Goal: Task Accomplishment & Management: Complete application form

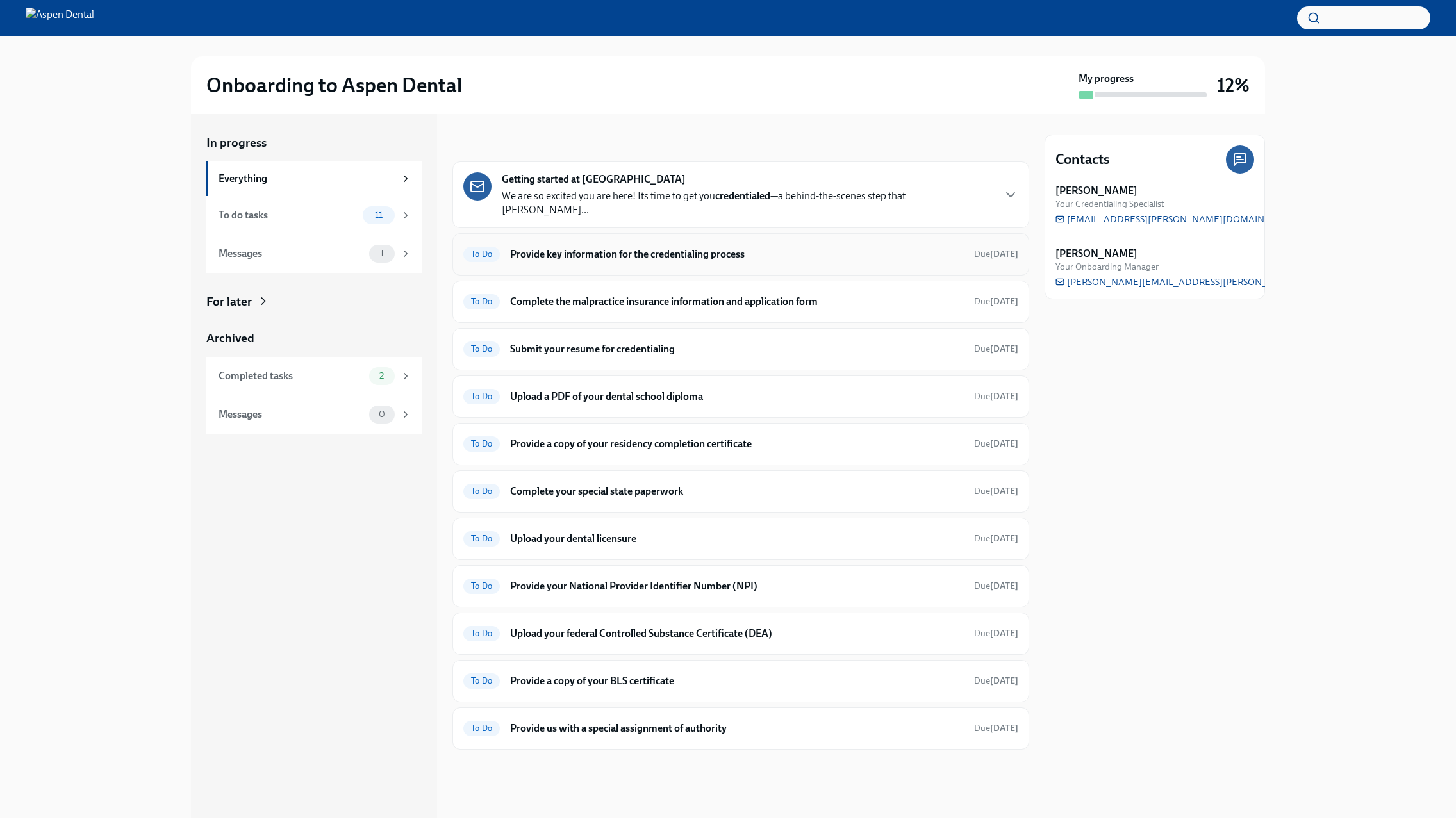
click at [634, 247] on h6 "Provide key information for the credentialing process" at bounding box center [736, 254] width 453 height 14
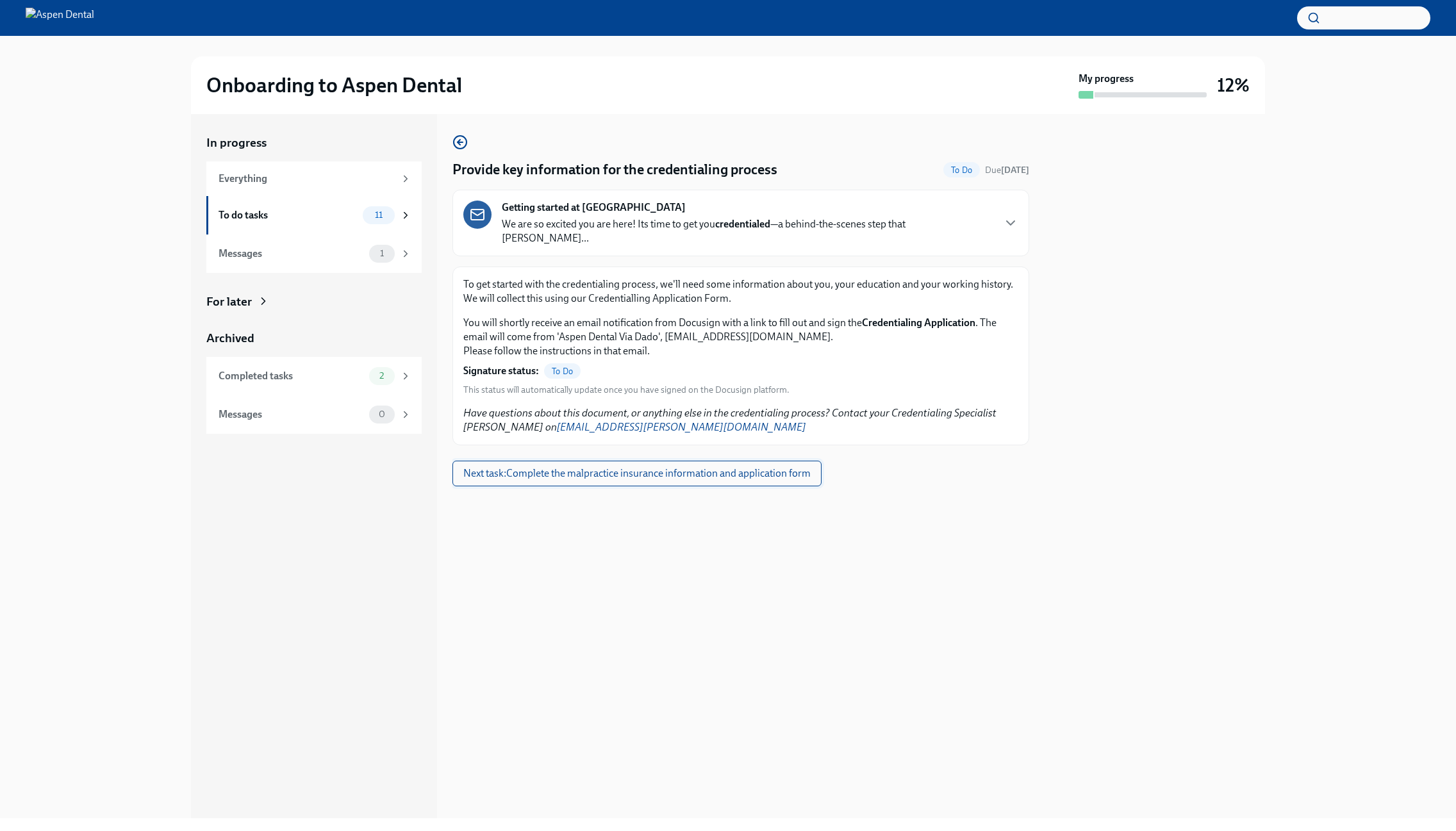
click at [603, 467] on span "Next task : Complete the malpractice insurance information and application form" at bounding box center [636, 474] width 347 height 13
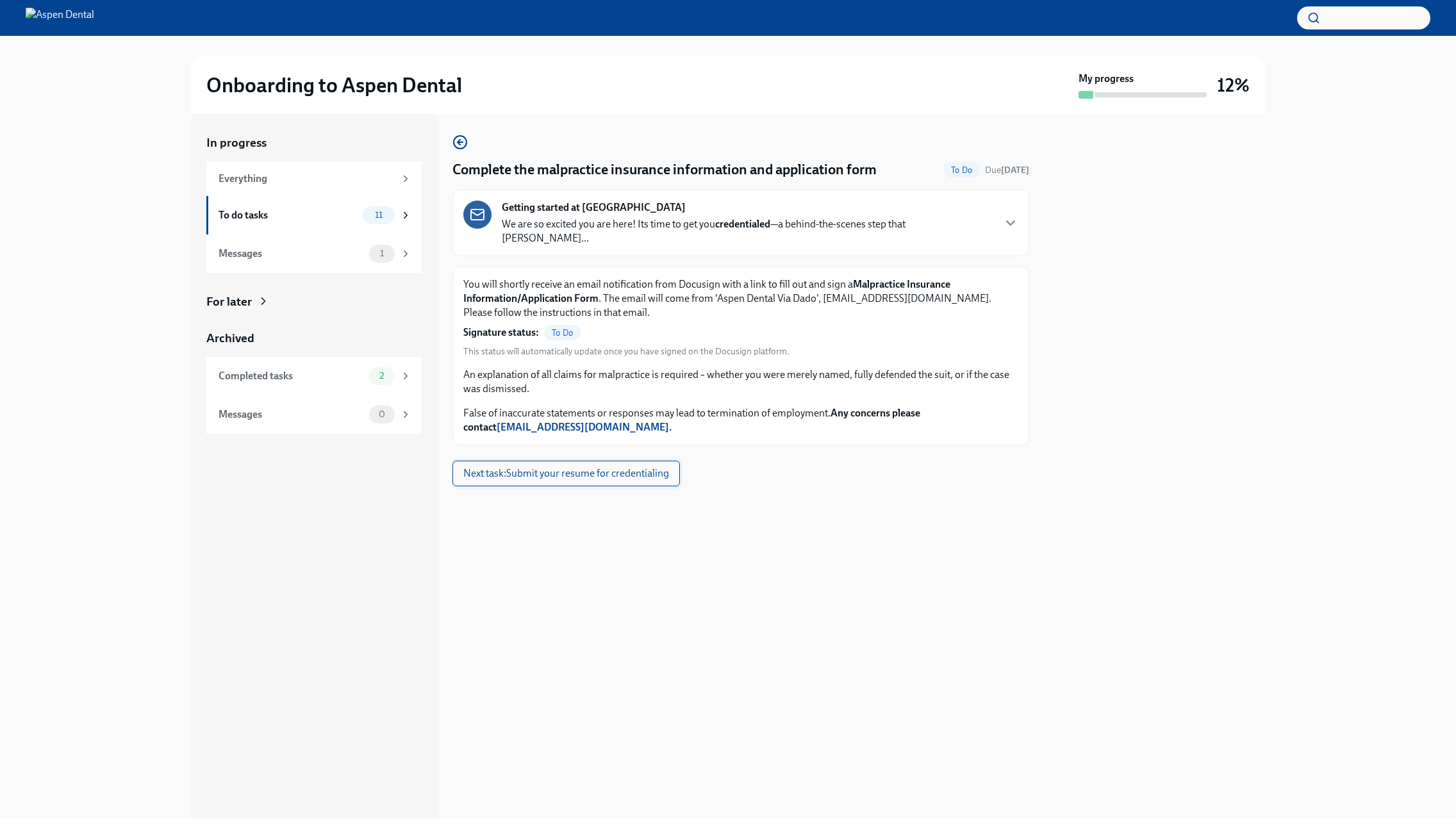
click at [560, 467] on span "Next task : Submit your resume for credentialing" at bounding box center [566, 474] width 206 height 13
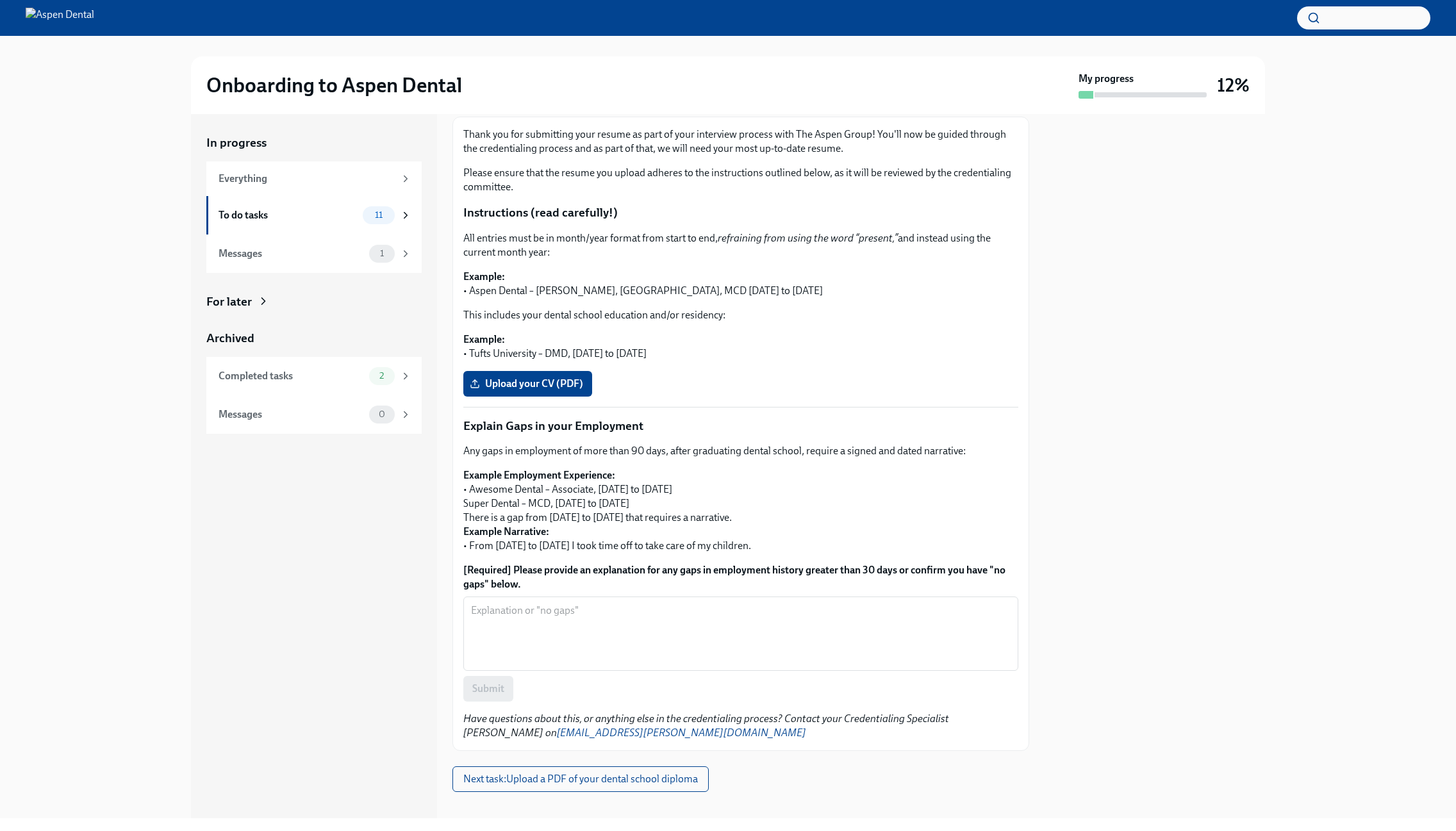
scroll to position [151, 0]
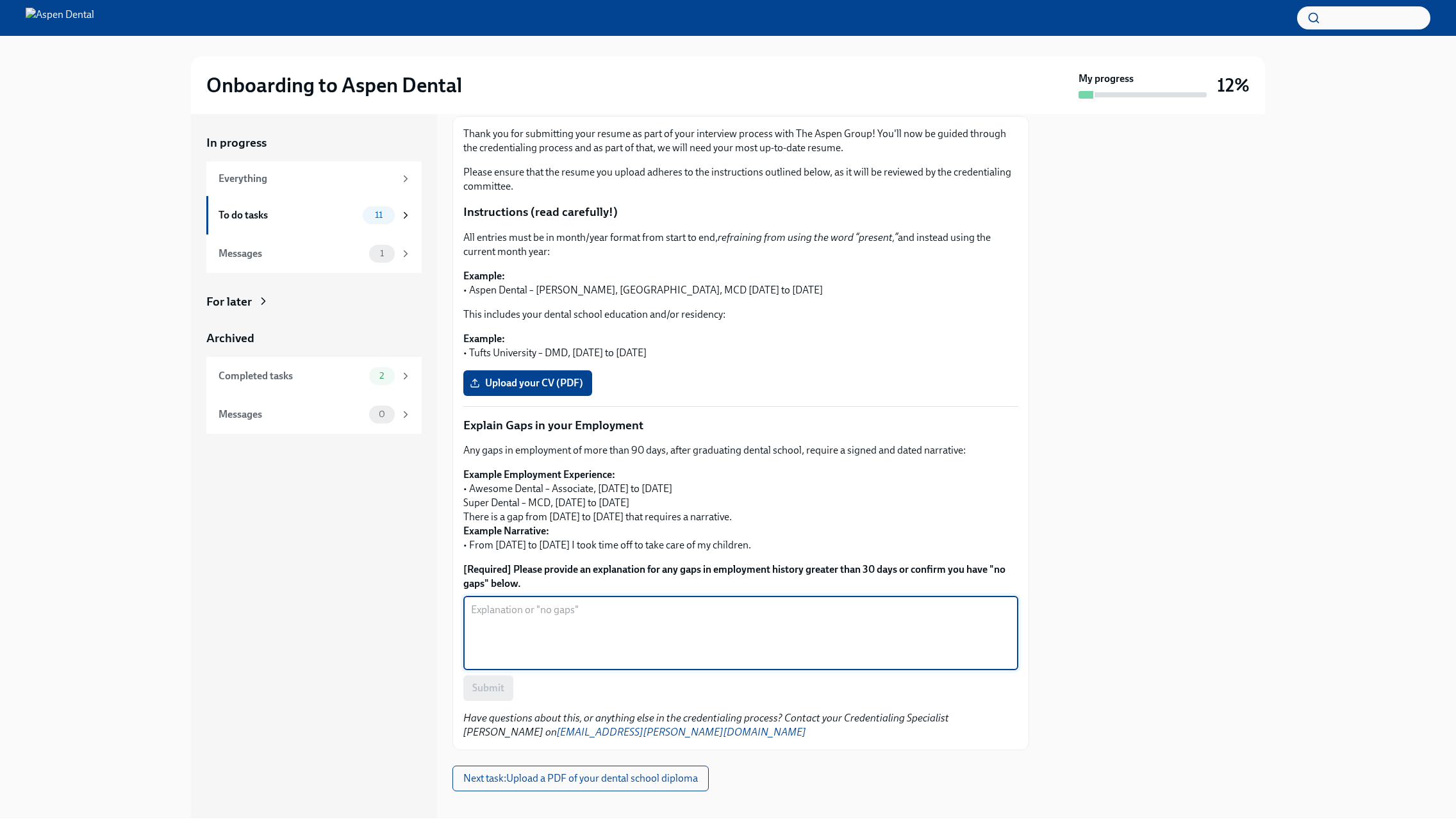
click at [623, 621] on textarea "[Required] Please provide an explanation for any gaps in employment history gre…" at bounding box center [741, 633] width 540 height 62
type textarea "No gaps."
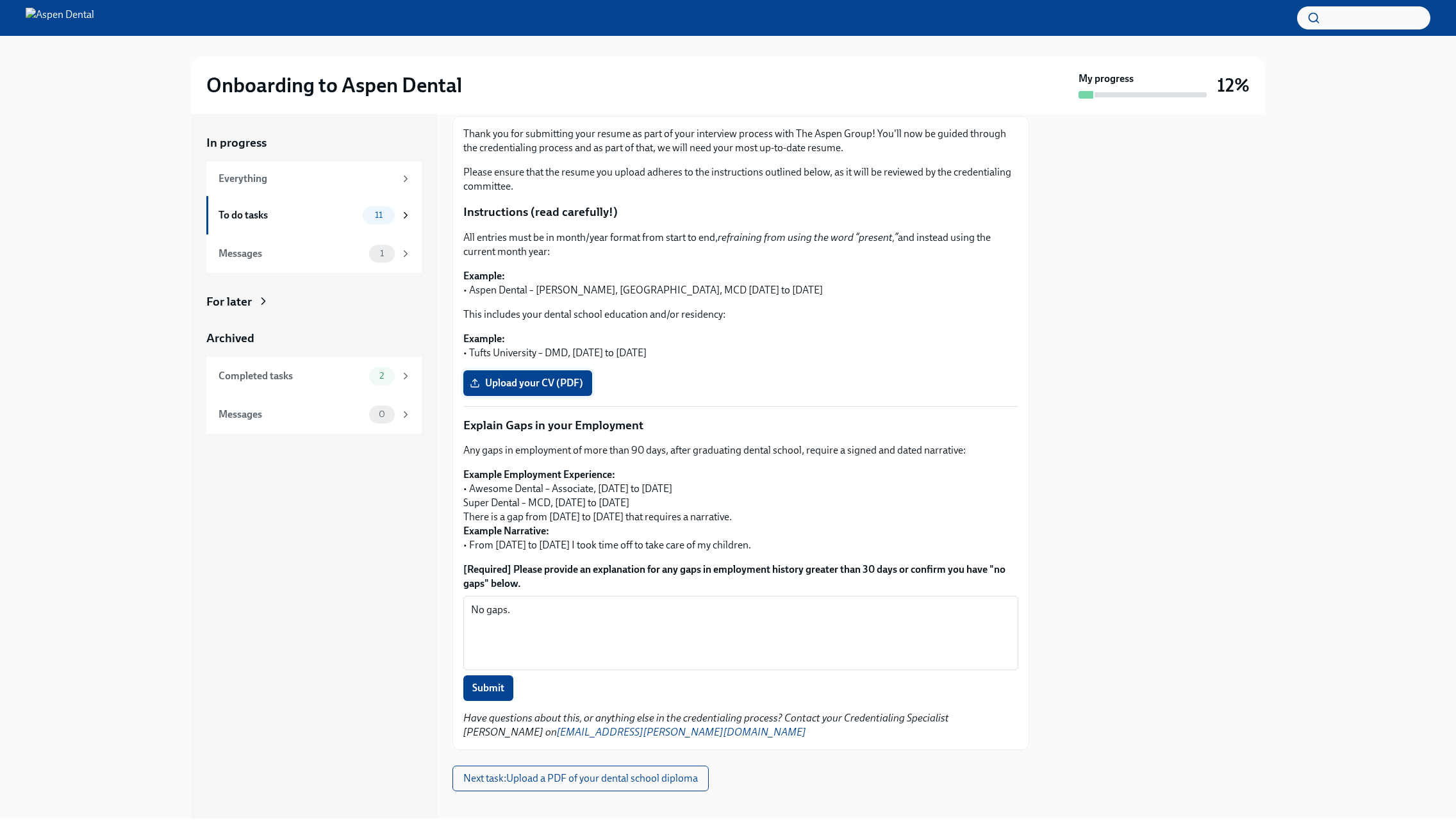
click at [543, 381] on label "Upload your CV (PDF)" at bounding box center [527, 383] width 129 height 26
click at [0, 0] on input "Upload your CV (PDF)" at bounding box center [0, 0] width 0 height 0
click at [499, 682] on span "Submit" at bounding box center [488, 688] width 32 height 13
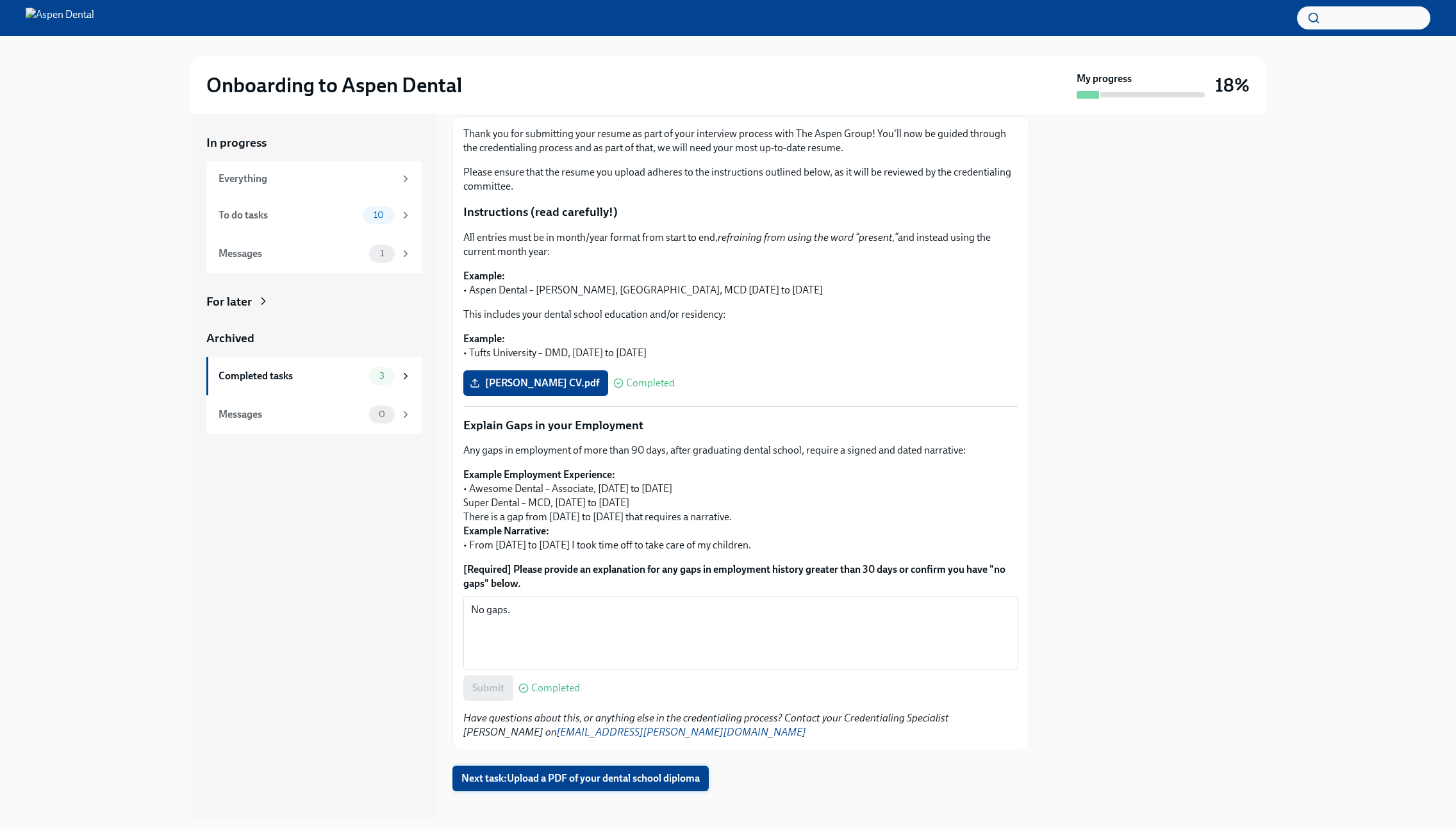
click at [612, 766] on button "Next task : Upload a PDF of your dental school diploma" at bounding box center [580, 779] width 256 height 26
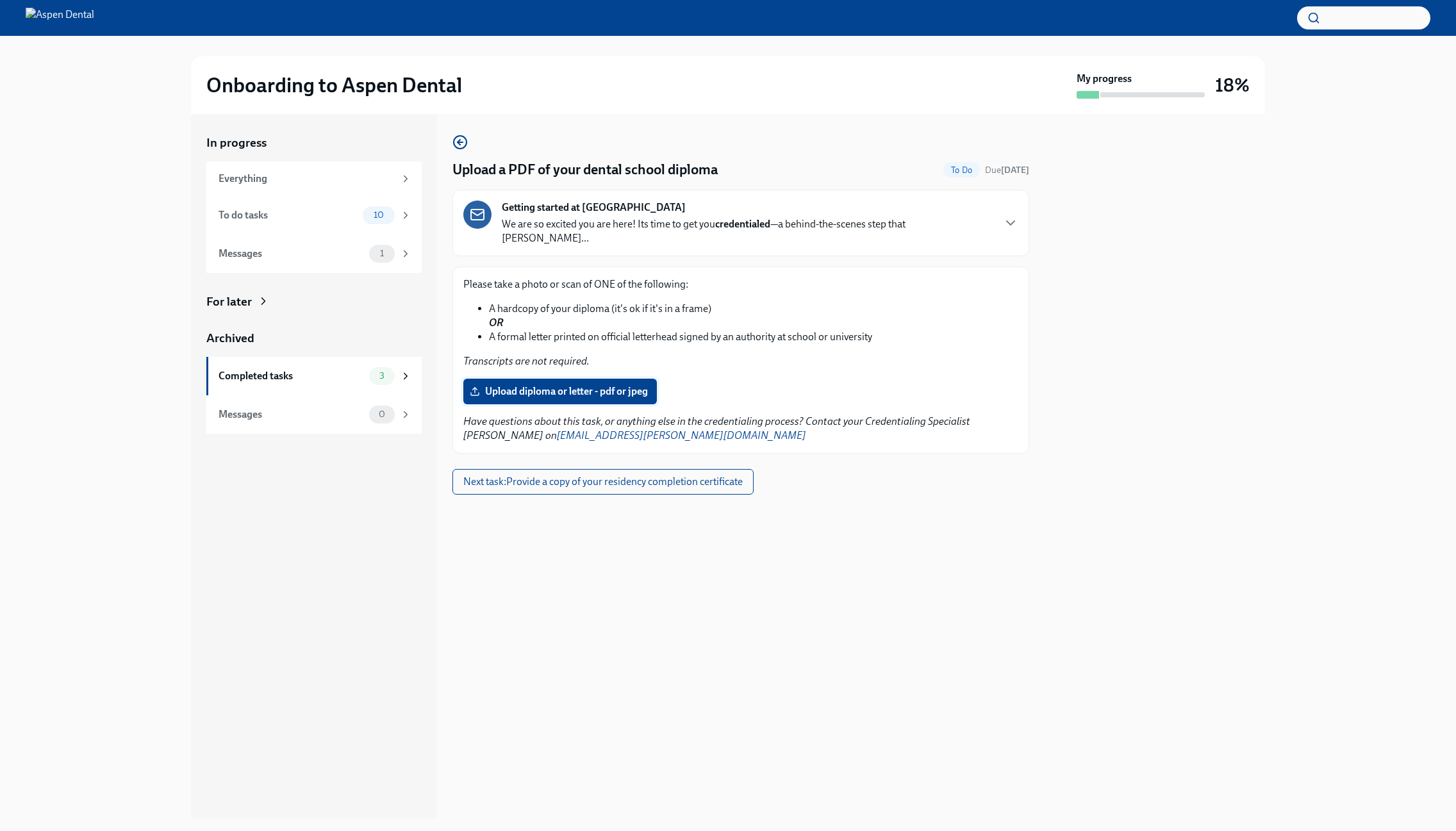
click at [537, 385] on span "Upload diploma or letter - pdf or jpeg" at bounding box center [560, 392] width 176 height 13
click at [0, 0] on input "Upload diploma or letter - pdf or jpeg" at bounding box center [0, 0] width 0 height 0
drag, startPoint x: 601, startPoint y: 394, endPoint x: 601, endPoint y: 387, distance: 7.0
click at [601, 393] on div "Please take a photo or scan of ONE of the following: A hardcopy of your diploma…" at bounding box center [741, 360] width 555 height 165
click at [600, 385] on label "Upload diploma or letter - pdf or jpeg" at bounding box center [560, 392] width 193 height 26
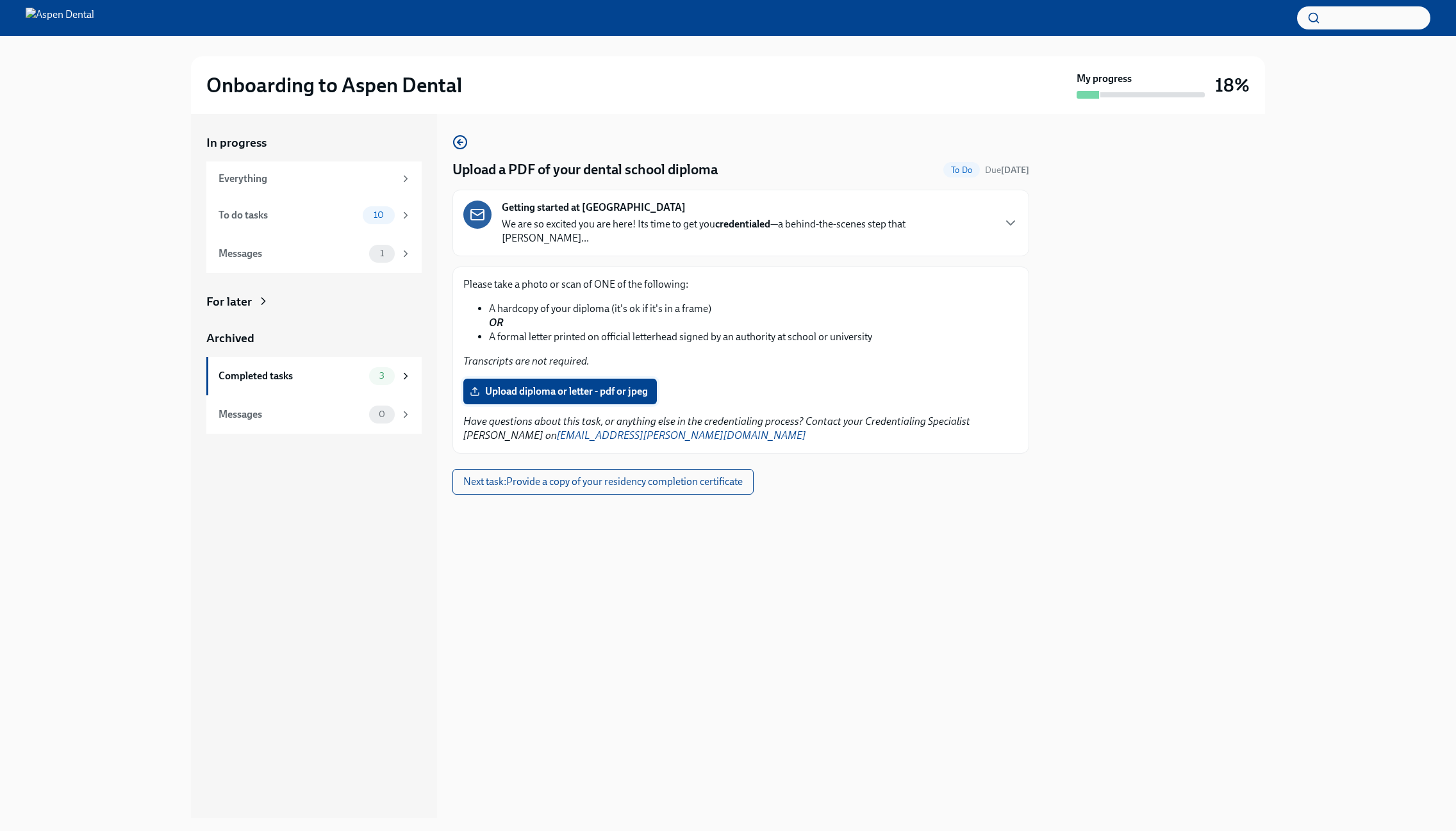
click at [0, 0] on input "Upload diploma or letter - pdf or jpeg" at bounding box center [0, 0] width 0 height 0
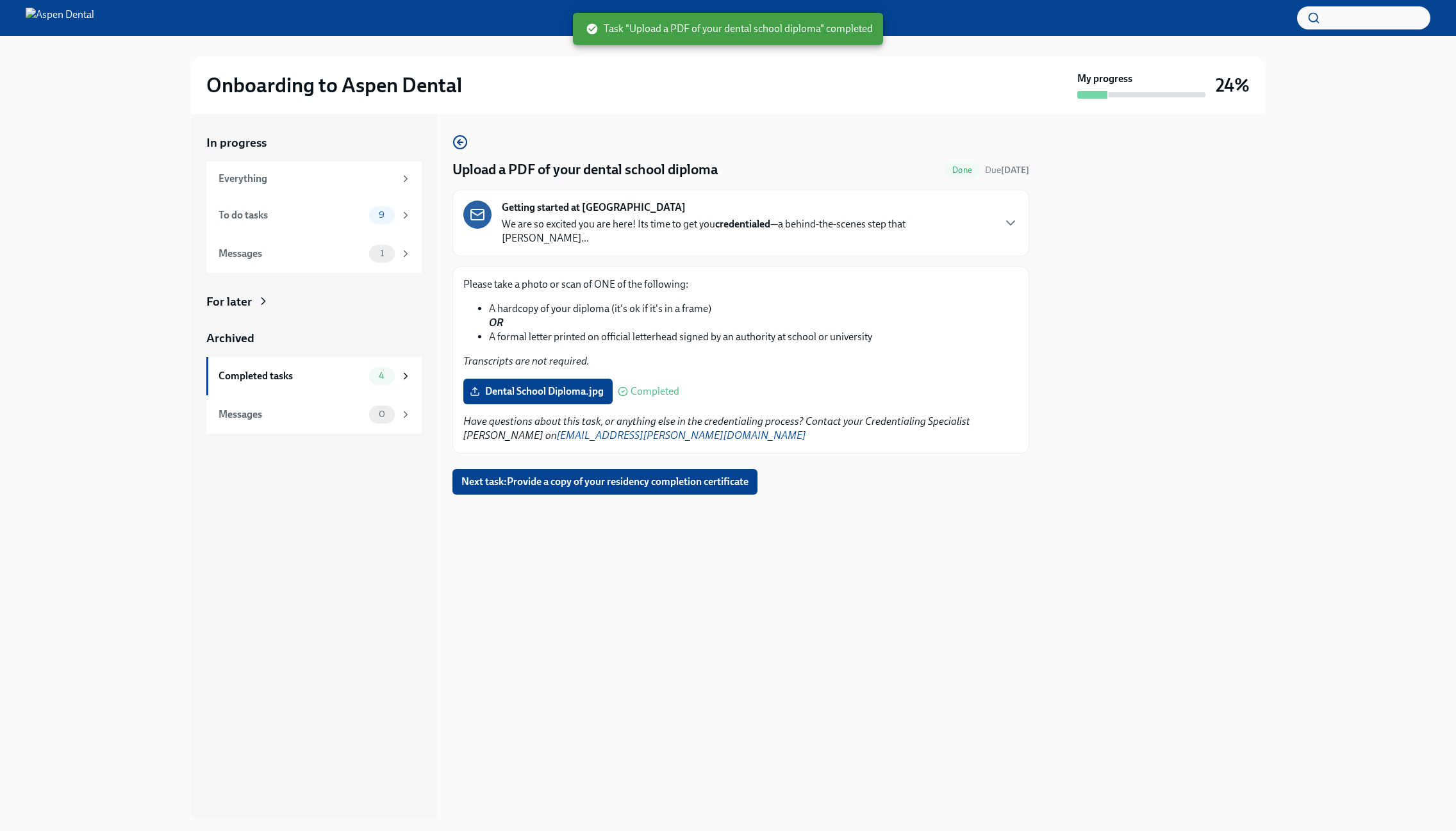
click at [646, 453] on div "Upload a PDF of your dental school diploma Done Due in 2 days Getting started a…" at bounding box center [740, 314] width 577 height 360
click at [620, 476] on span "Next task : Provide a copy of your residency completion certificate" at bounding box center [604, 482] width 287 height 13
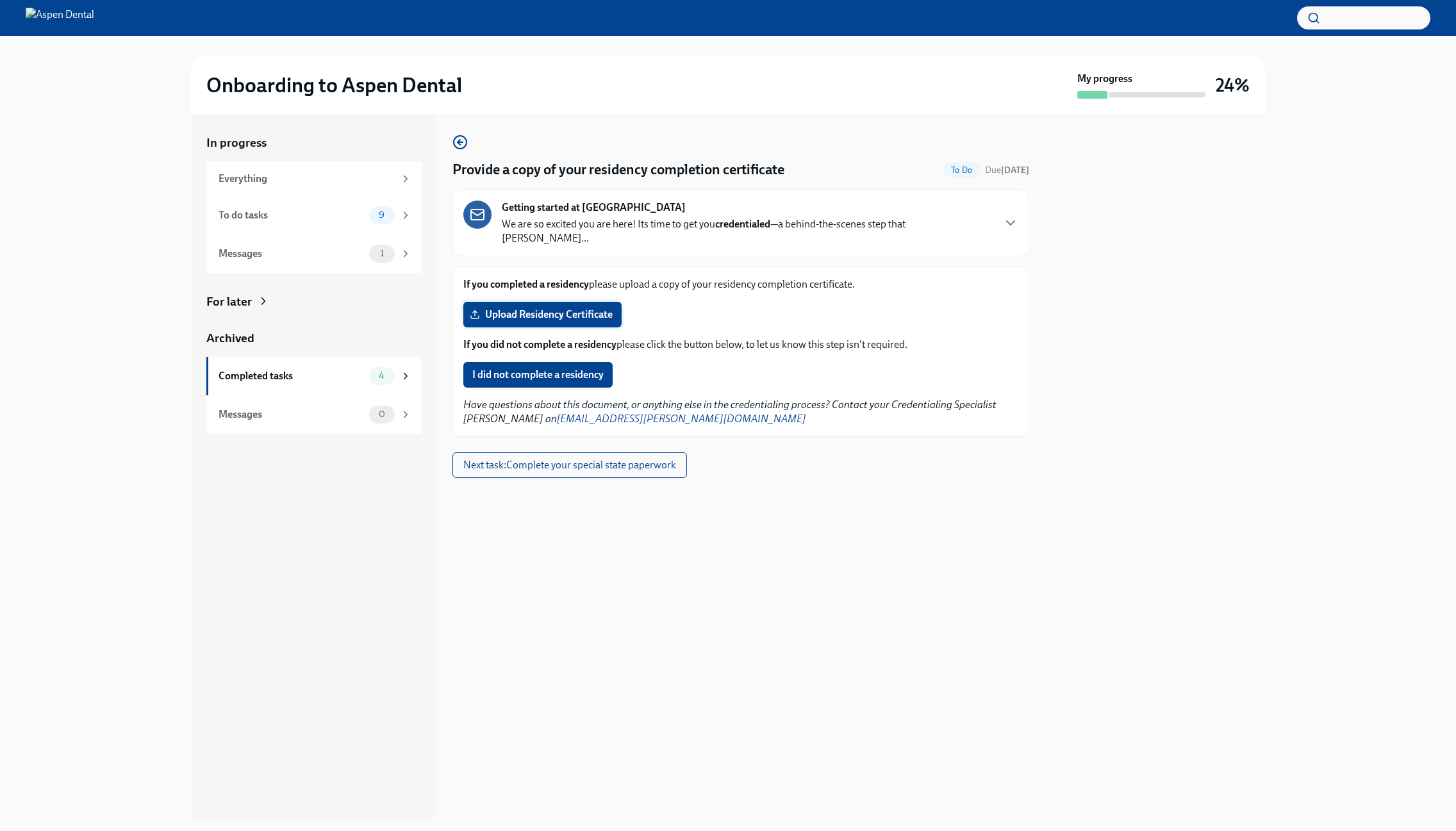
click at [525, 308] on span "Upload Residency Certificate" at bounding box center [542, 315] width 140 height 13
click at [0, 0] on input "Upload Residency Certificate" at bounding box center [0, 0] width 0 height 0
click at [584, 459] on span "Next task : Complete your special state paperwork" at bounding box center [569, 465] width 213 height 13
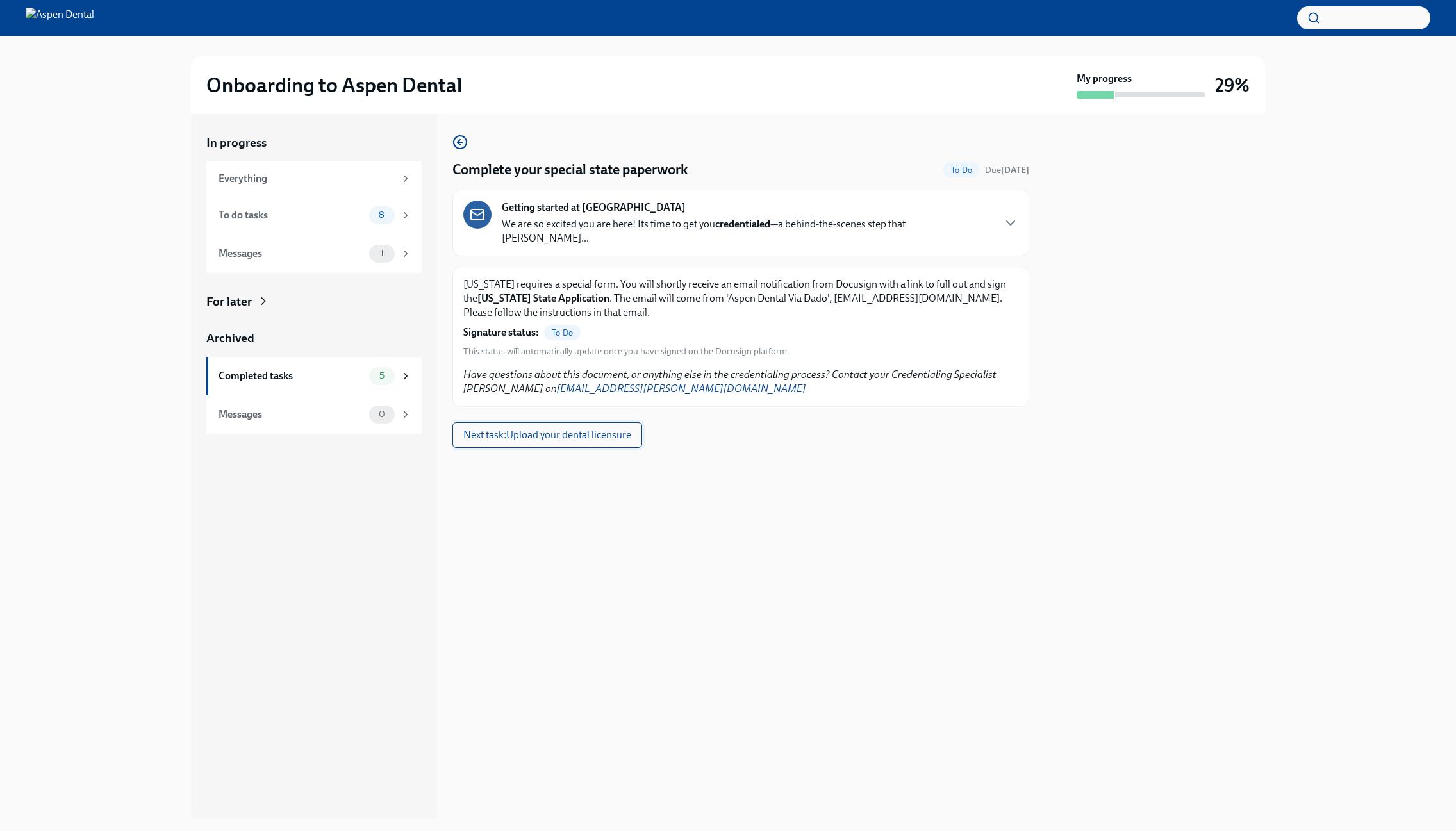
click at [543, 429] on span "Next task : Upload your dental licensure" at bounding box center [547, 435] width 168 height 13
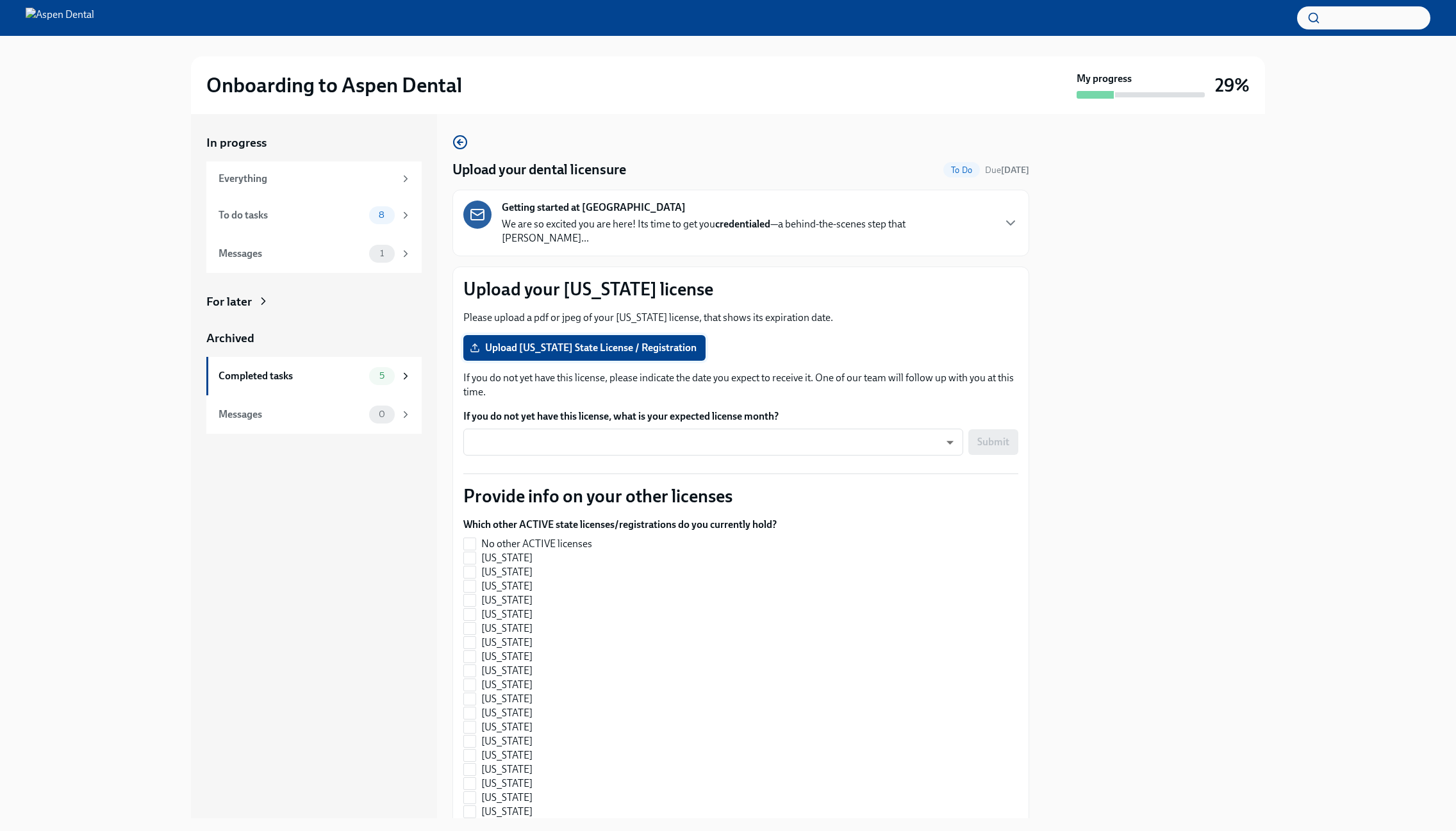
click at [579, 342] on span "Upload [US_STATE] State License / Registration" at bounding box center [584, 348] width 224 height 13
click at [0, 0] on input "Upload [US_STATE] State License / Registration" at bounding box center [0, 0] width 0 height 0
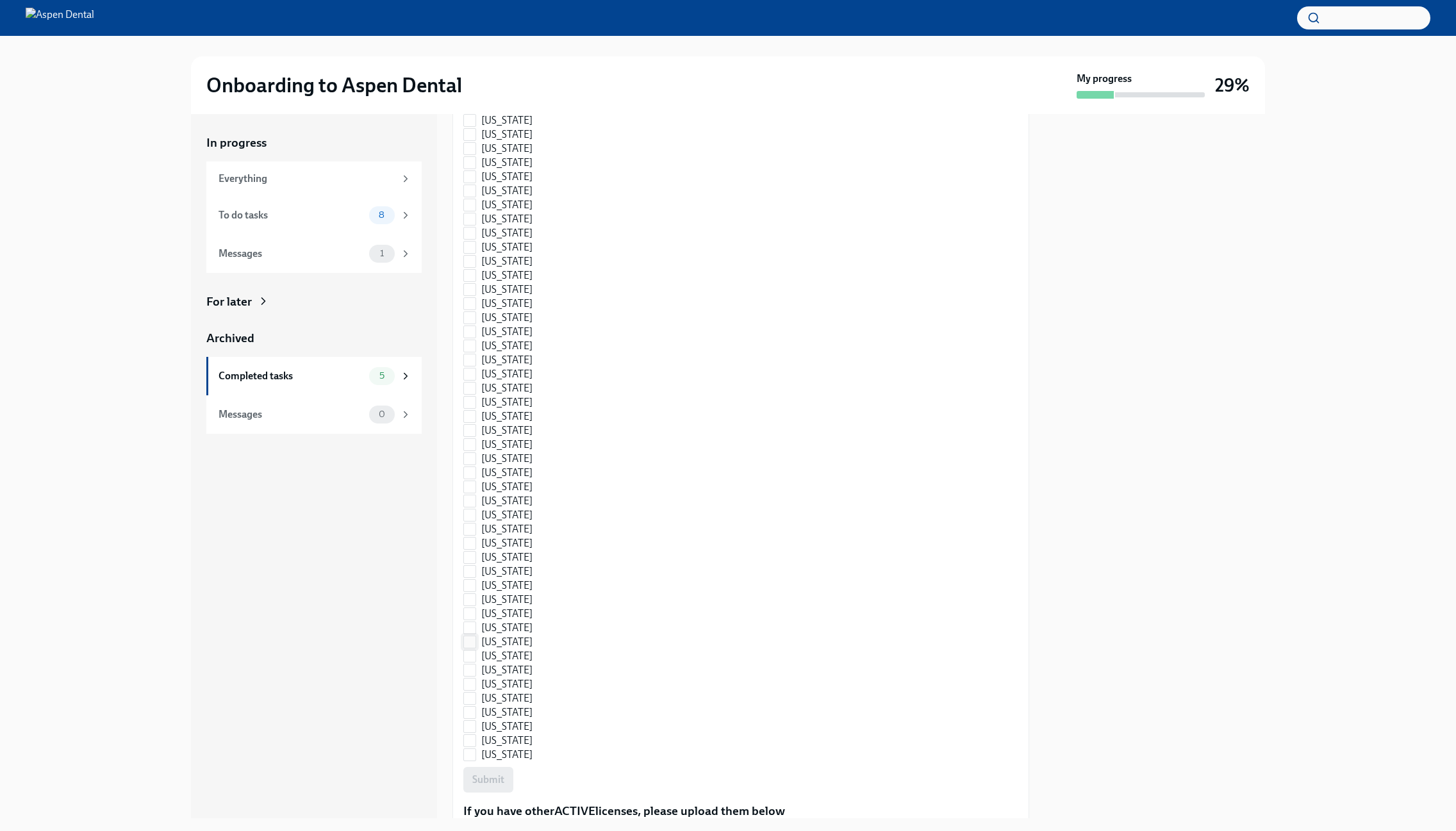
scroll to position [512, 0]
click at [475, 560] on span at bounding box center [470, 567] width 13 height 13
click at [475, 561] on input "[US_STATE]" at bounding box center [470, 567] width 12 height 12
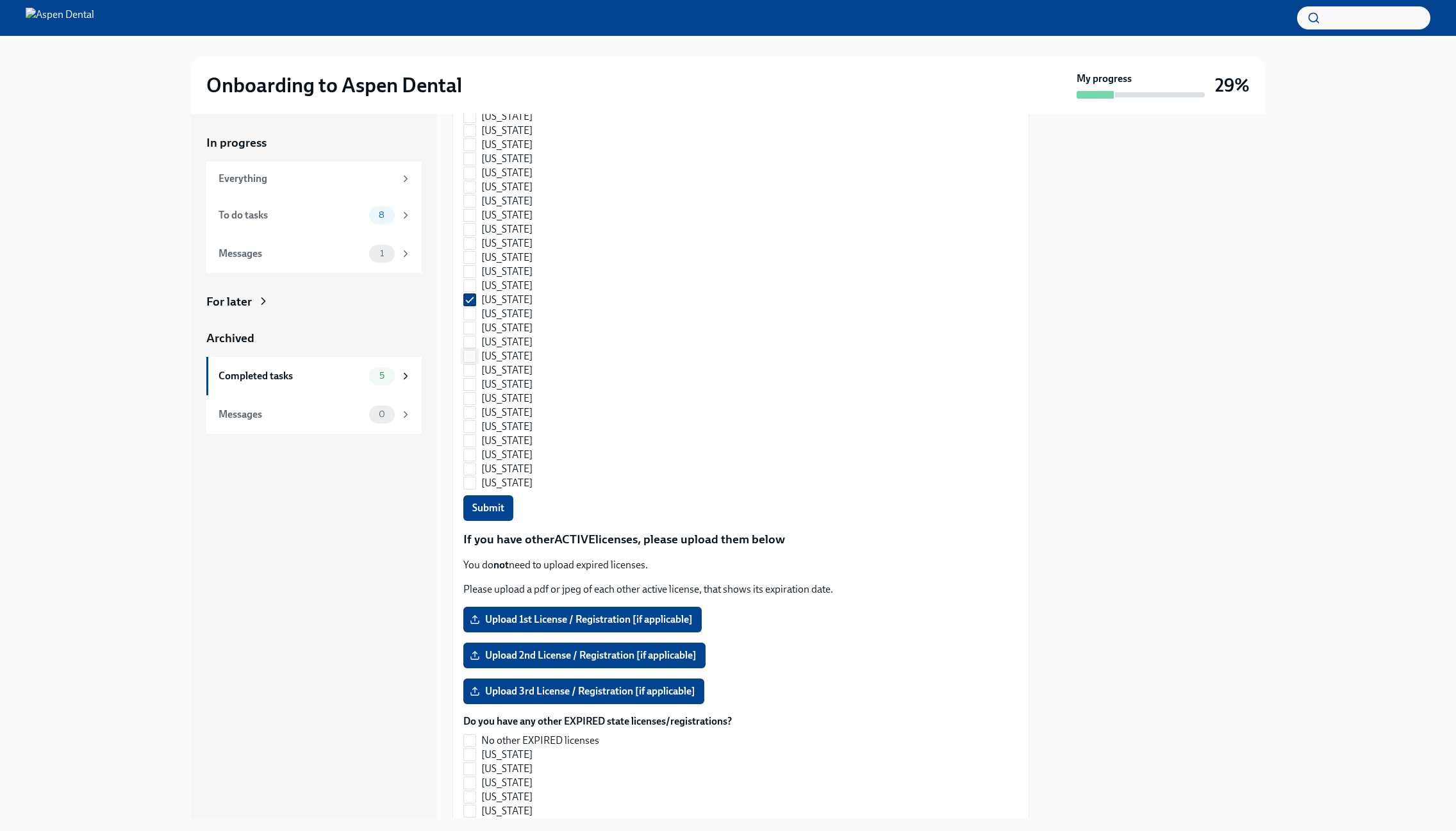
scroll to position [769, 0]
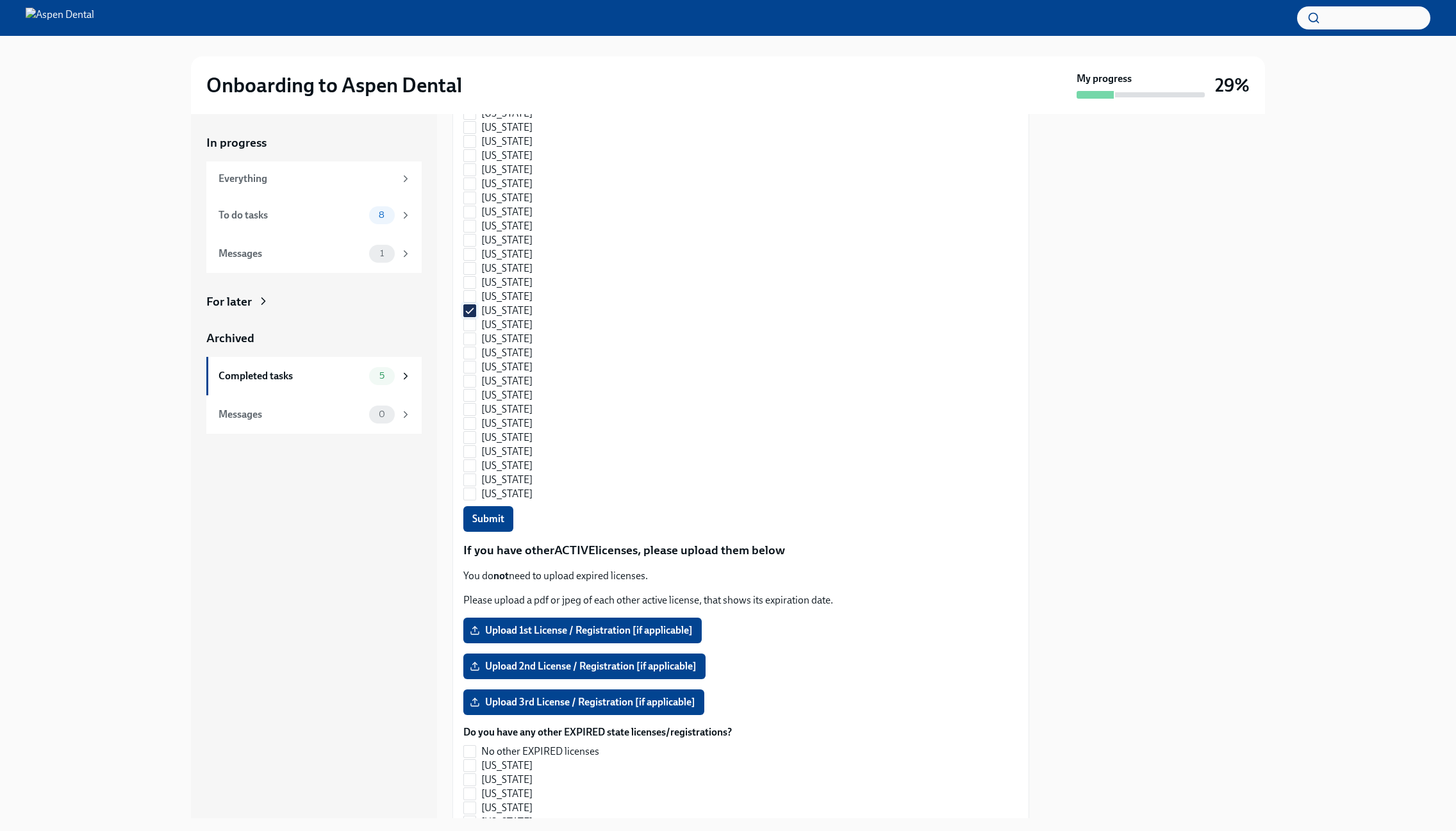
click at [469, 305] on input "[US_STATE]" at bounding box center [470, 311] width 12 height 12
checkbox input "false"
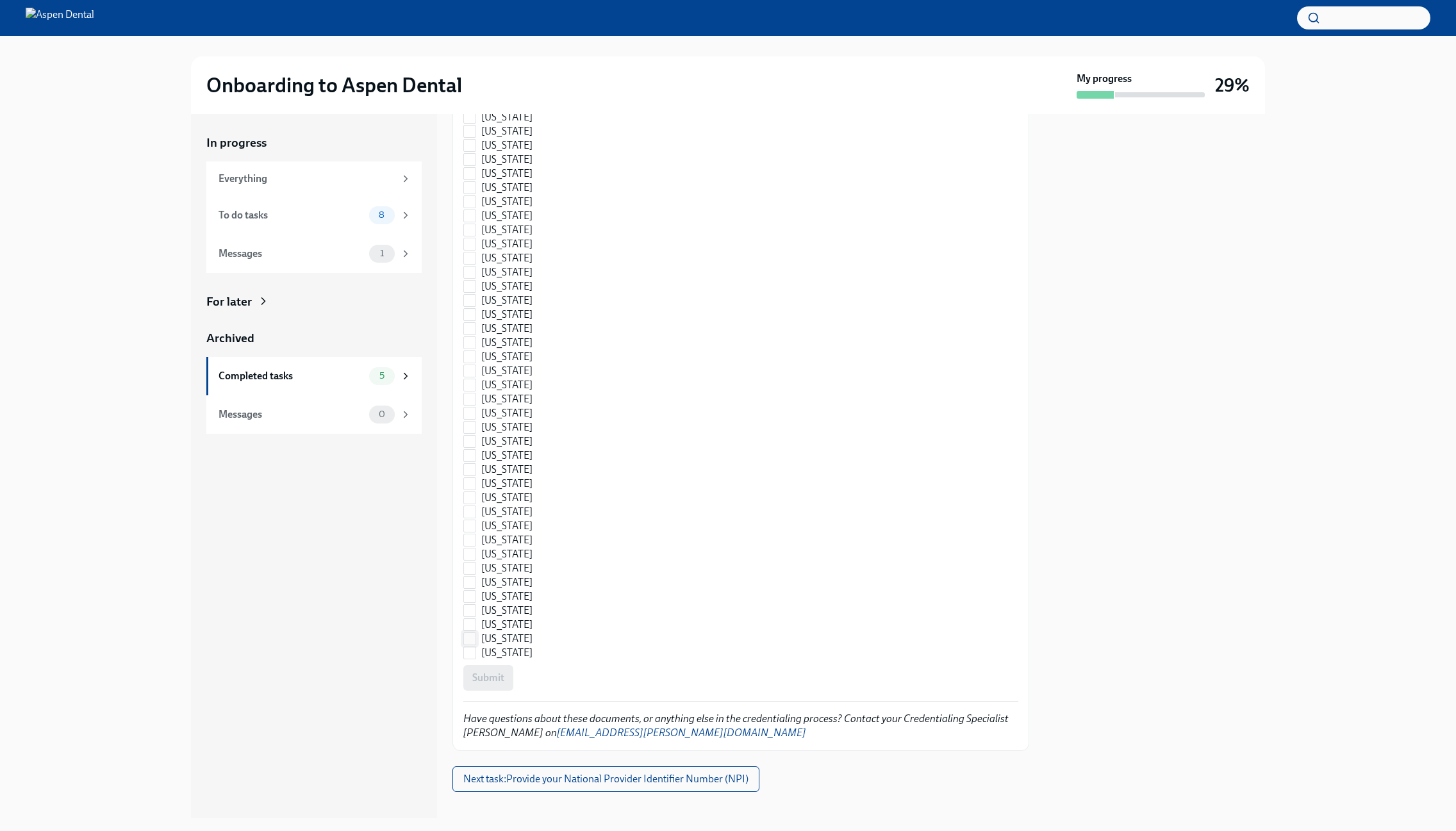
scroll to position [1587, 0]
click at [606, 771] on button "Next task : Provide your National Provider Identifier Number (NPI)" at bounding box center [605, 779] width 307 height 26
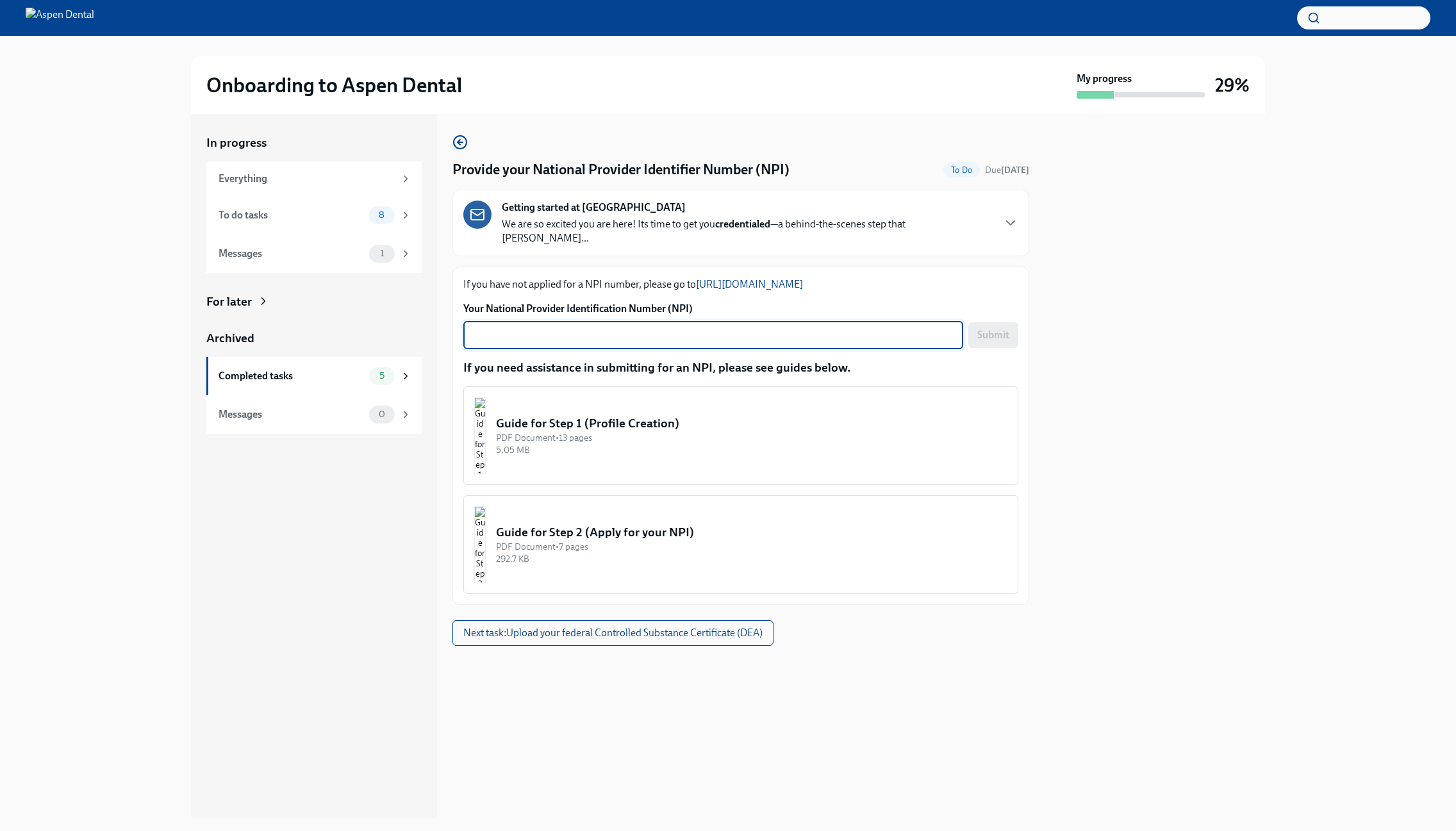
click at [496, 329] on textarea "Your National Provider Identification Number (NPI)" at bounding box center [713, 335] width 484 height 16
paste textarea "167927400 5"
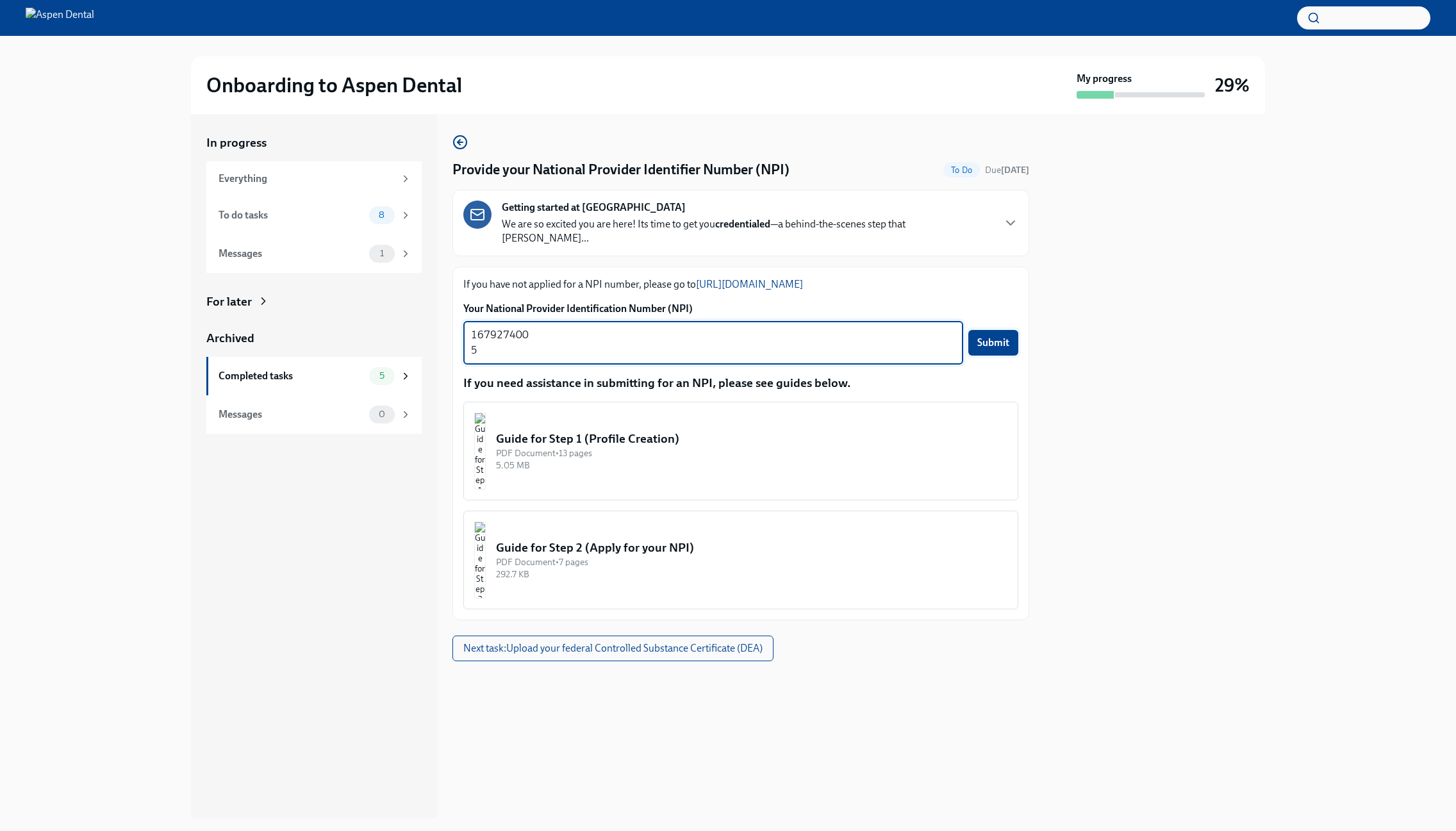
type textarea "167927400 5"
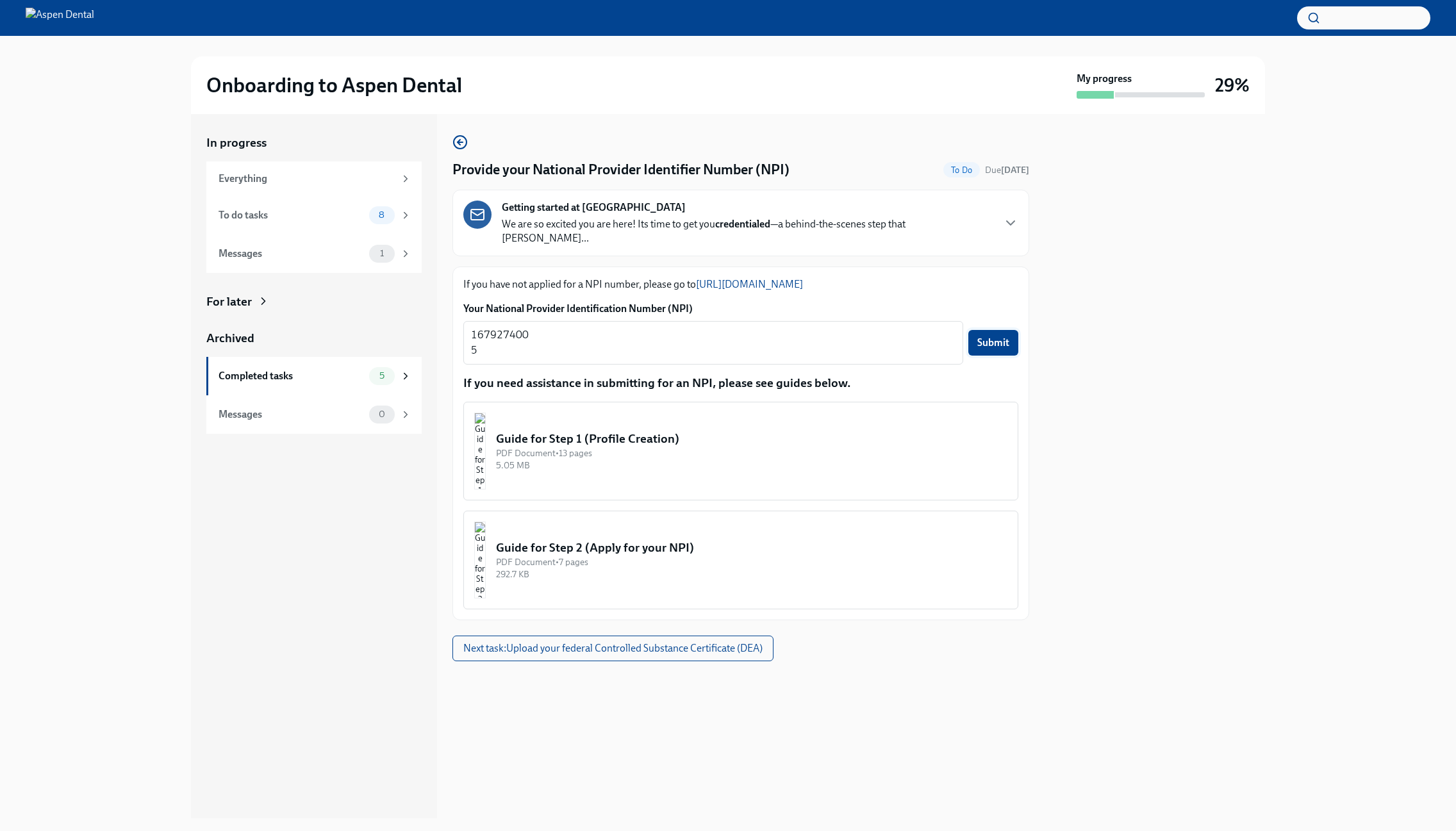
click at [1011, 337] on button "Submit" at bounding box center [993, 343] width 50 height 26
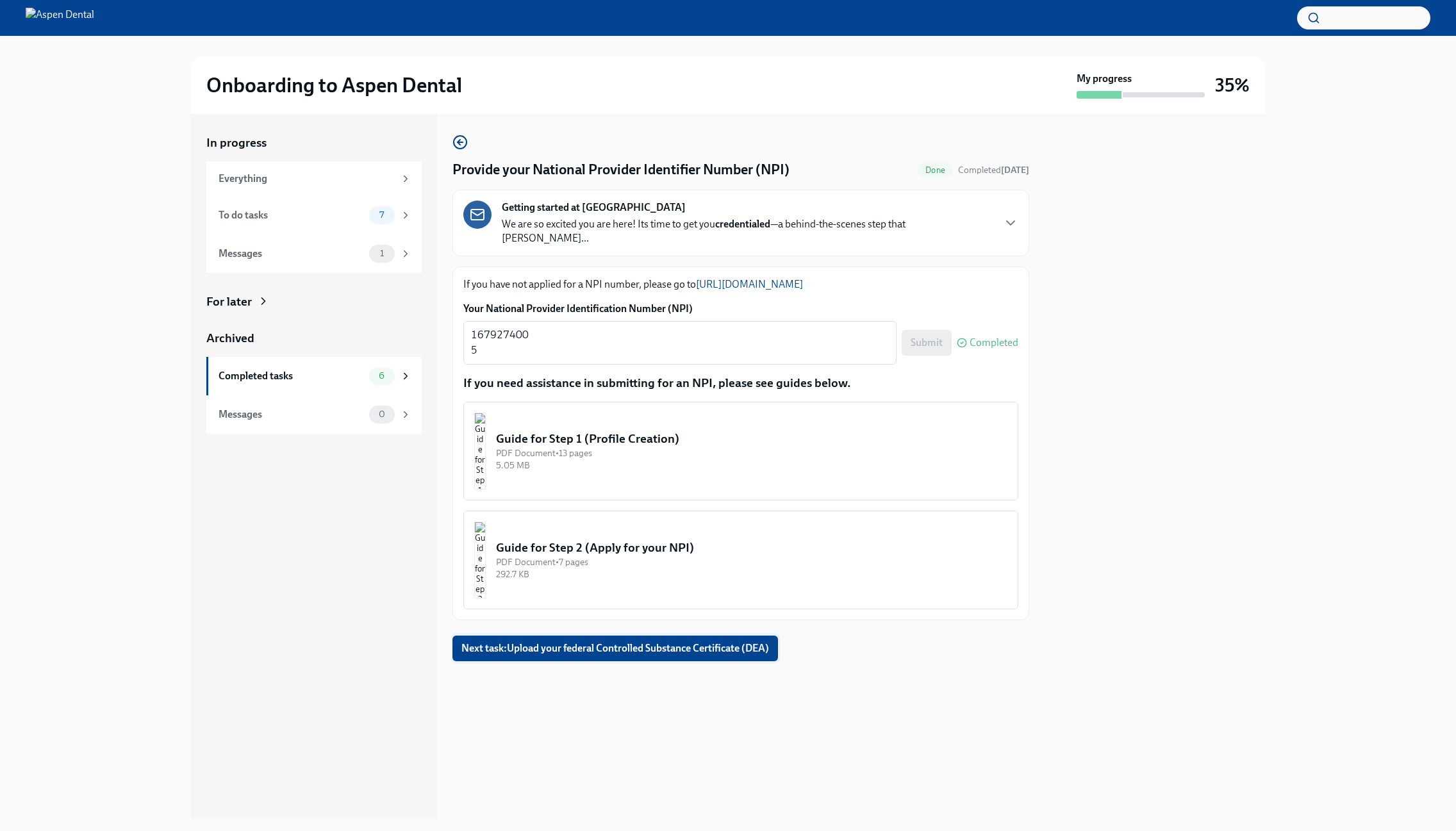
click at [655, 642] on span "Next task : Upload your federal Controlled Substance Certificate (DEA)" at bounding box center [615, 649] width 307 height 13
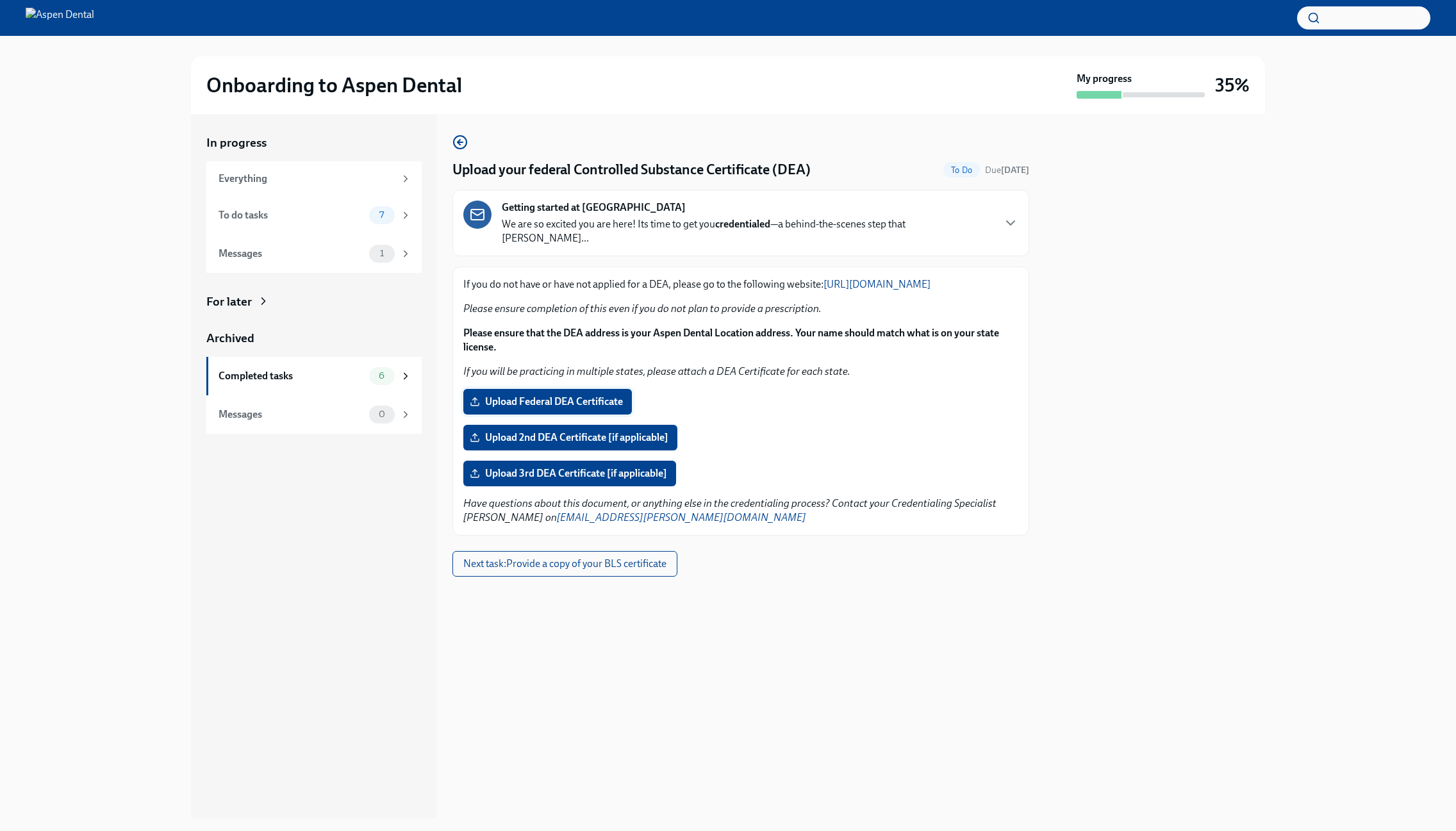
click at [577, 402] on span "Upload Federal DEA Certificate" at bounding box center [547, 402] width 150 height 13
click at [0, 0] on input "Upload Federal DEA Certificate" at bounding box center [0, 0] width 0 height 0
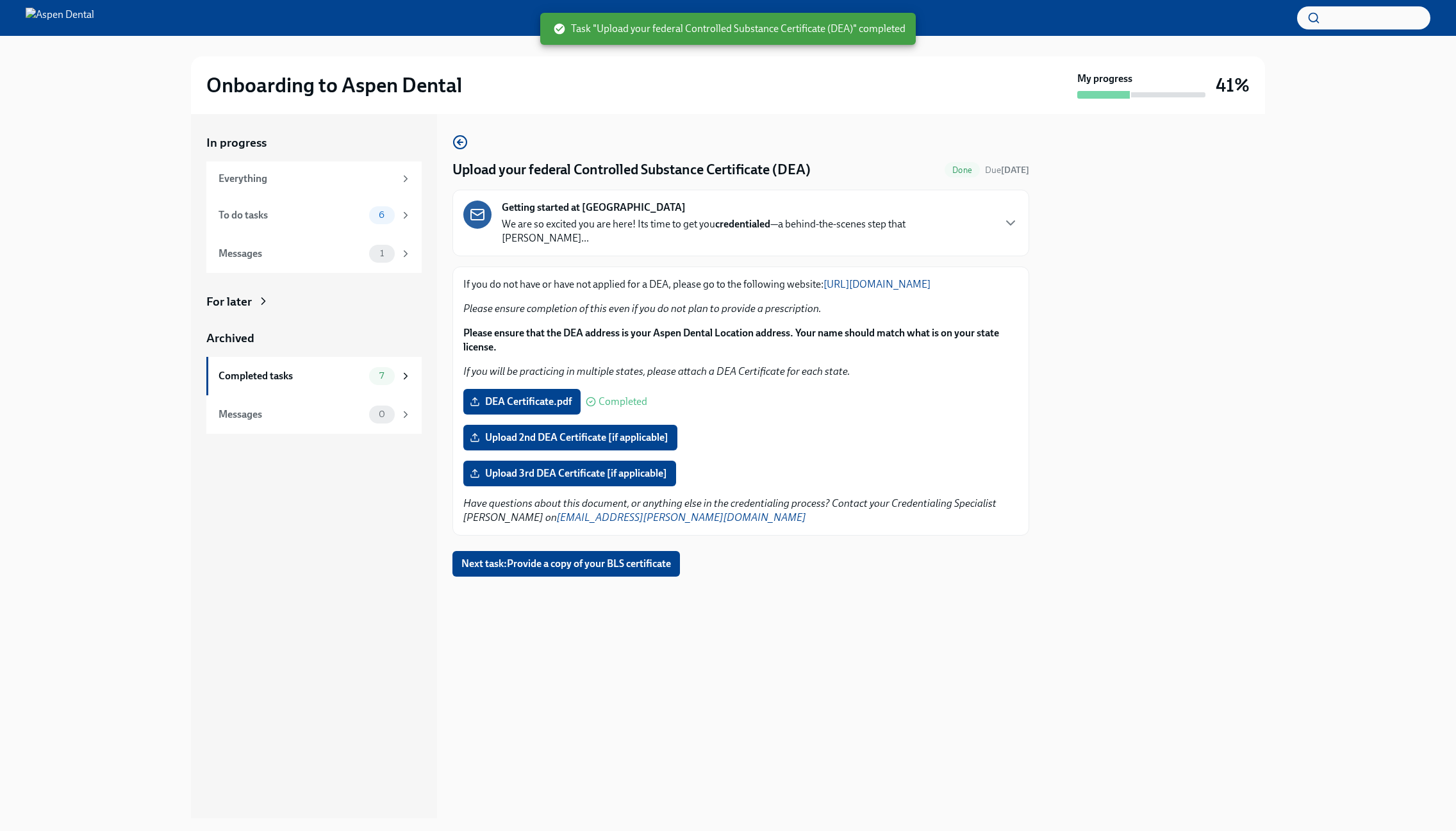
click at [549, 564] on span "Next task : Provide a copy of your BLS certificate" at bounding box center [566, 564] width 209 height 13
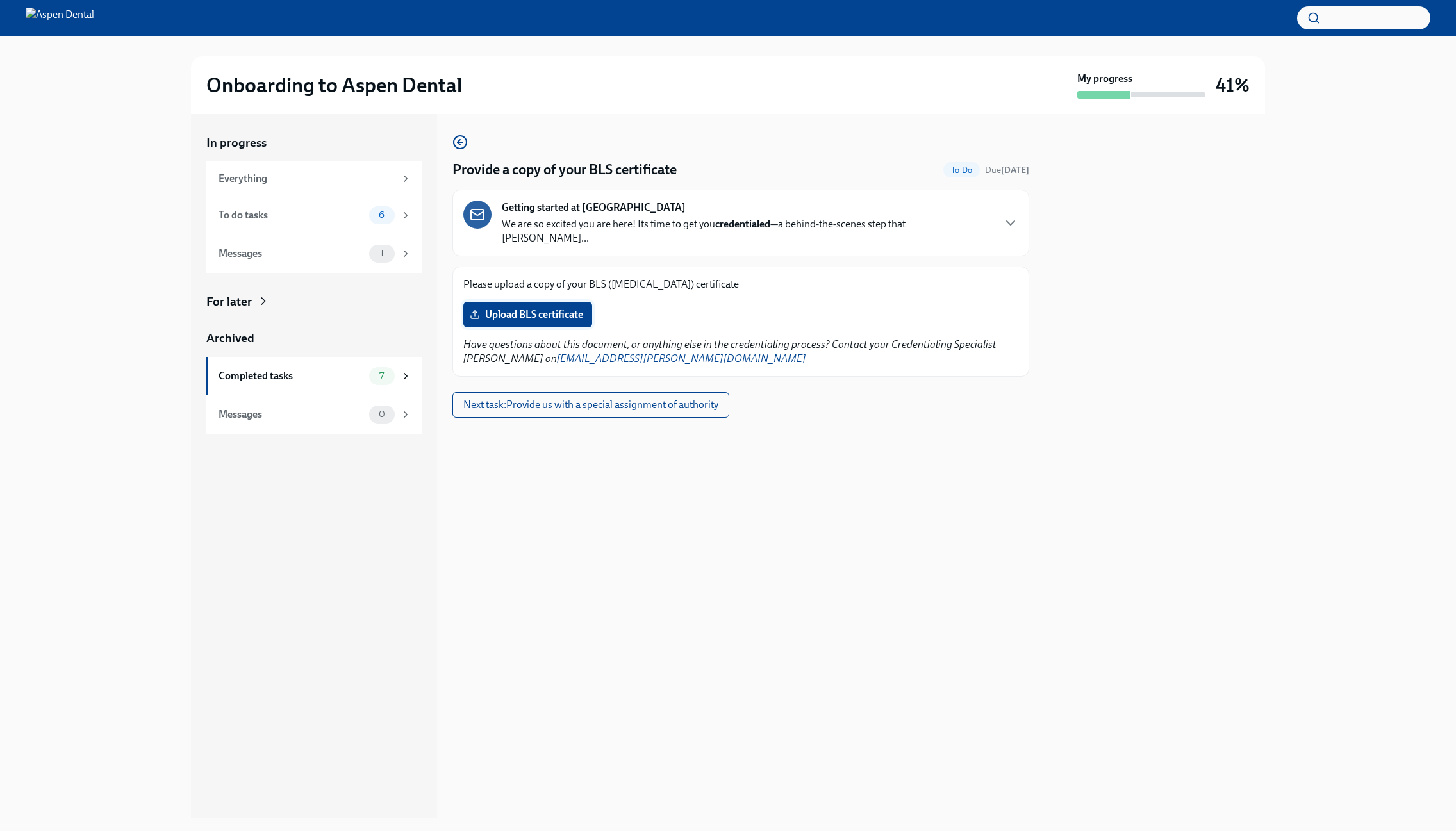
click at [578, 308] on span "Upload BLS certificate" at bounding box center [527, 315] width 111 height 13
click at [0, 0] on input "Upload BLS certificate" at bounding box center [0, 0] width 0 height 0
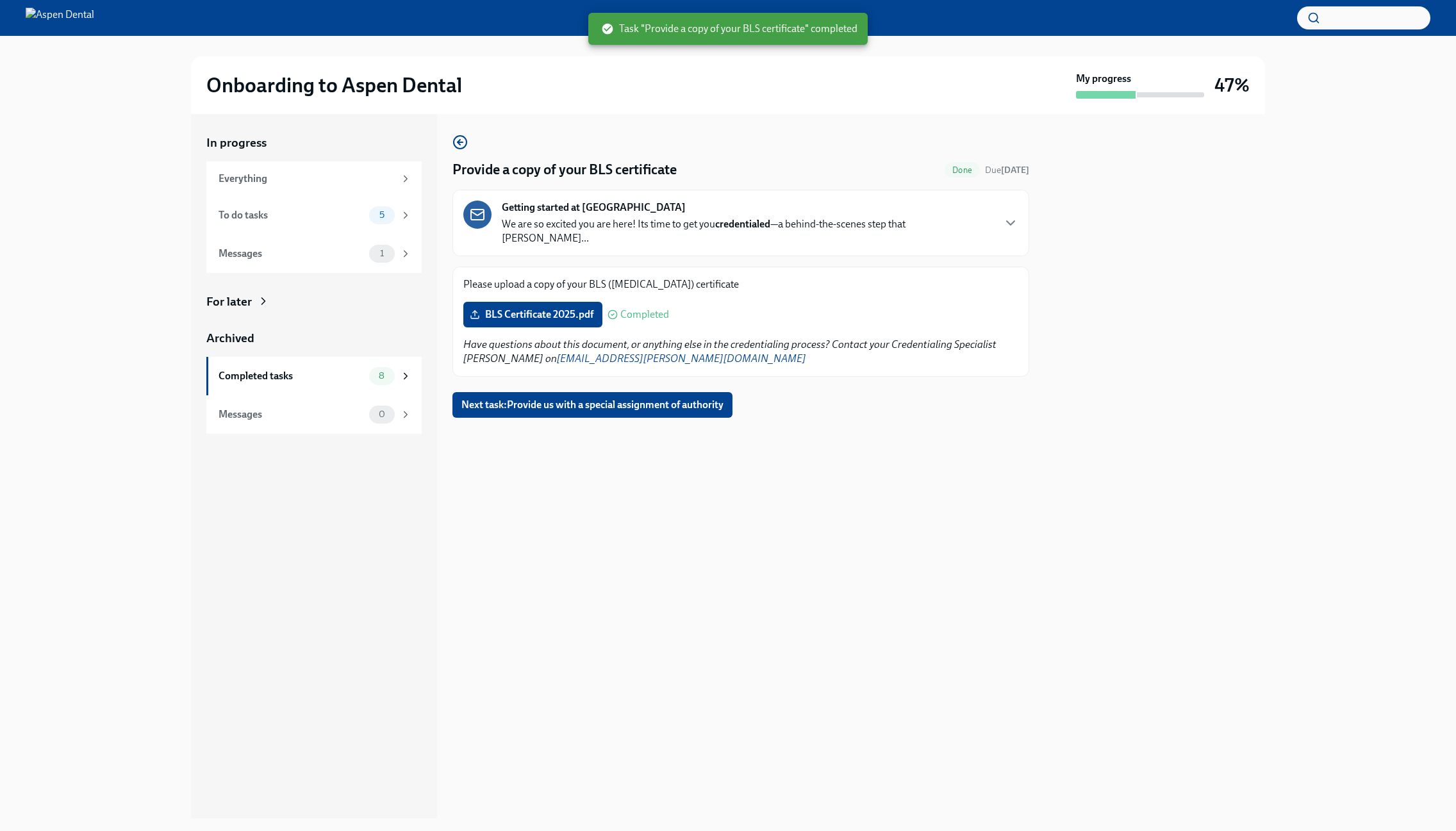
click at [1023, 516] on div "Provide a copy of your BLS certificate Done Due in 2 days Getting started at As…" at bounding box center [740, 466] width 577 height 705
click at [606, 398] on span "Next task : Provide us with a special assignment of authority" at bounding box center [592, 405] width 262 height 13
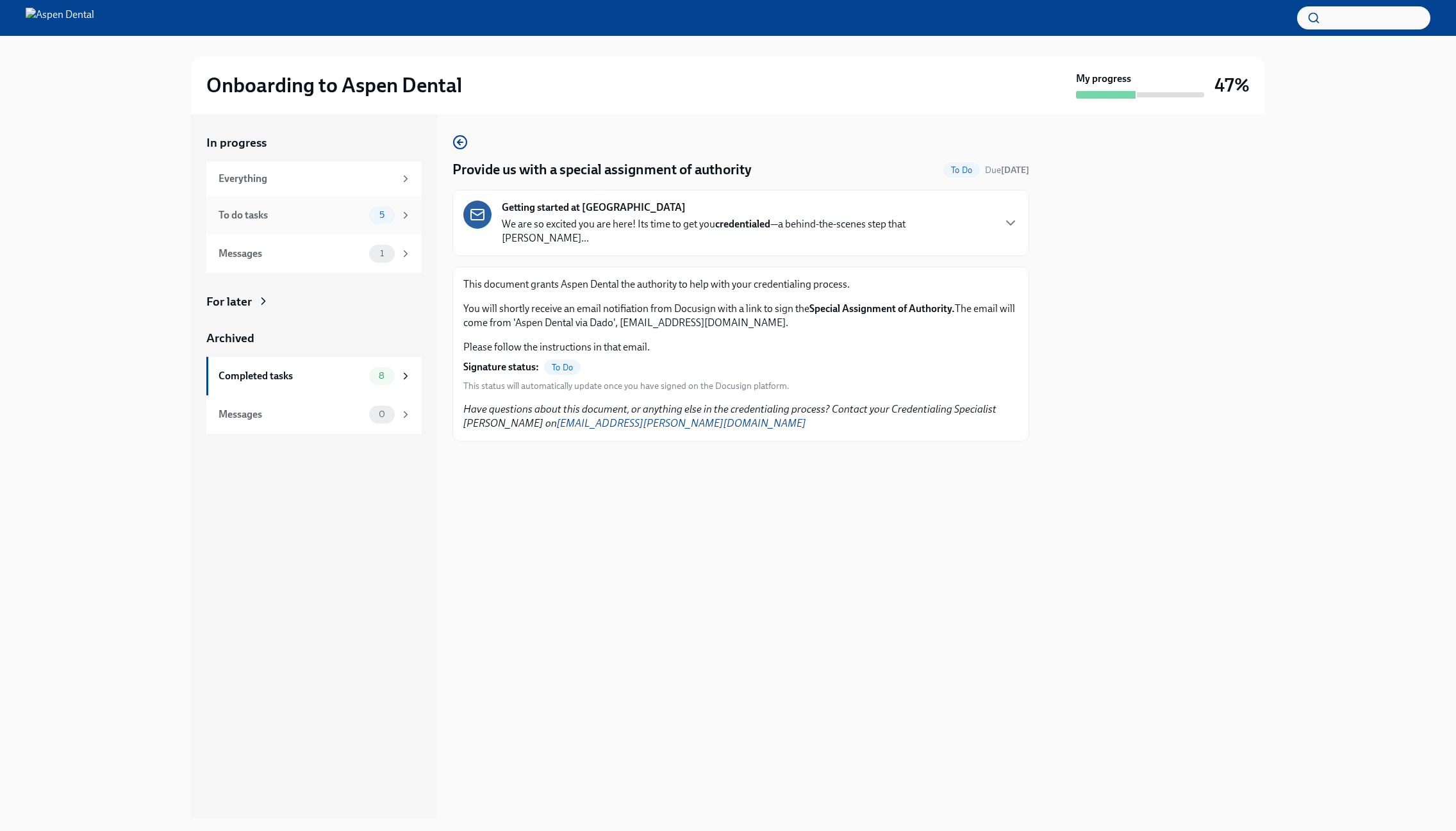
click at [285, 216] on div "To do tasks" at bounding box center [291, 215] width 145 height 14
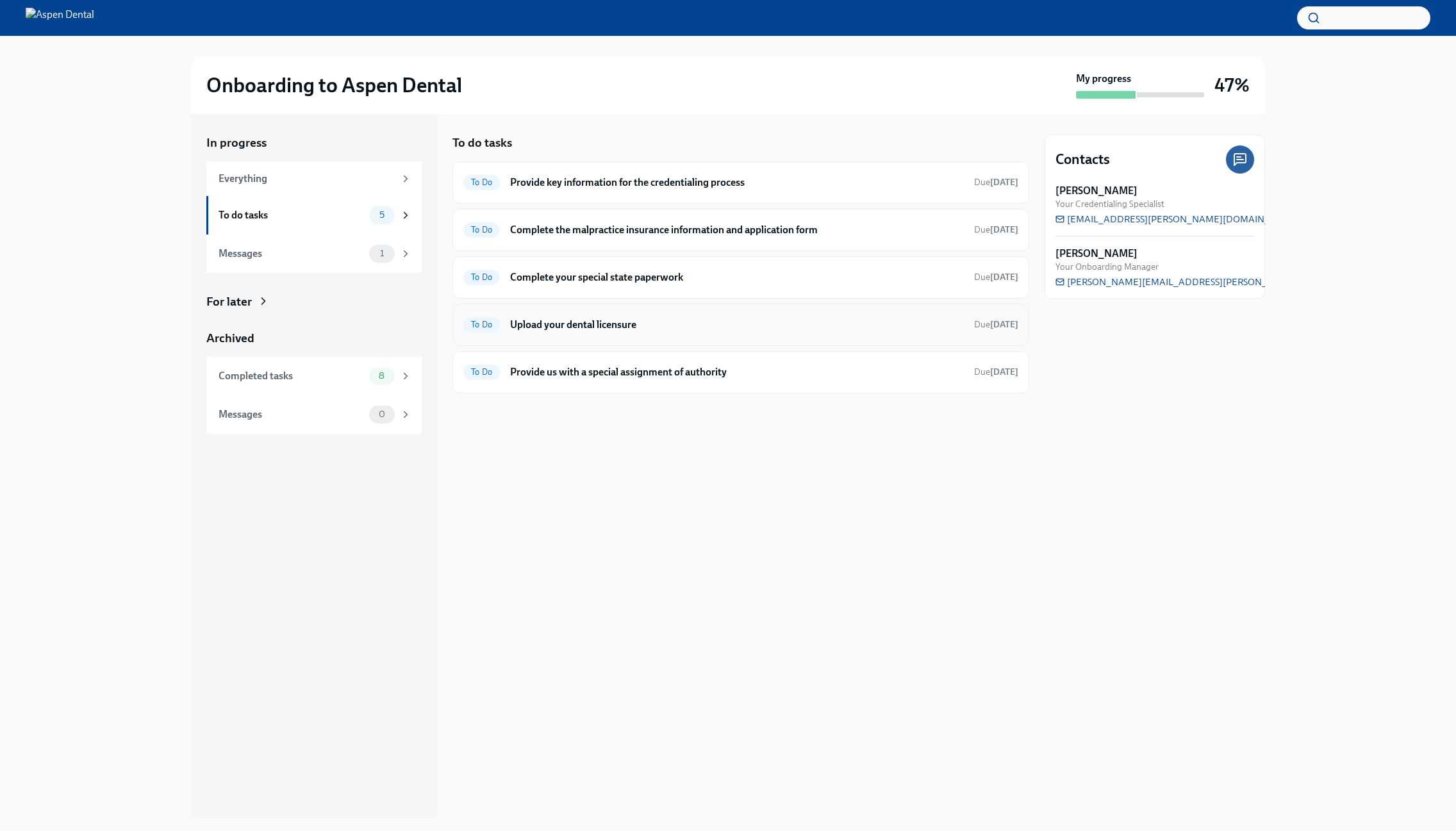
click at [601, 328] on h6 "Upload your dental licensure" at bounding box center [736, 325] width 453 height 14
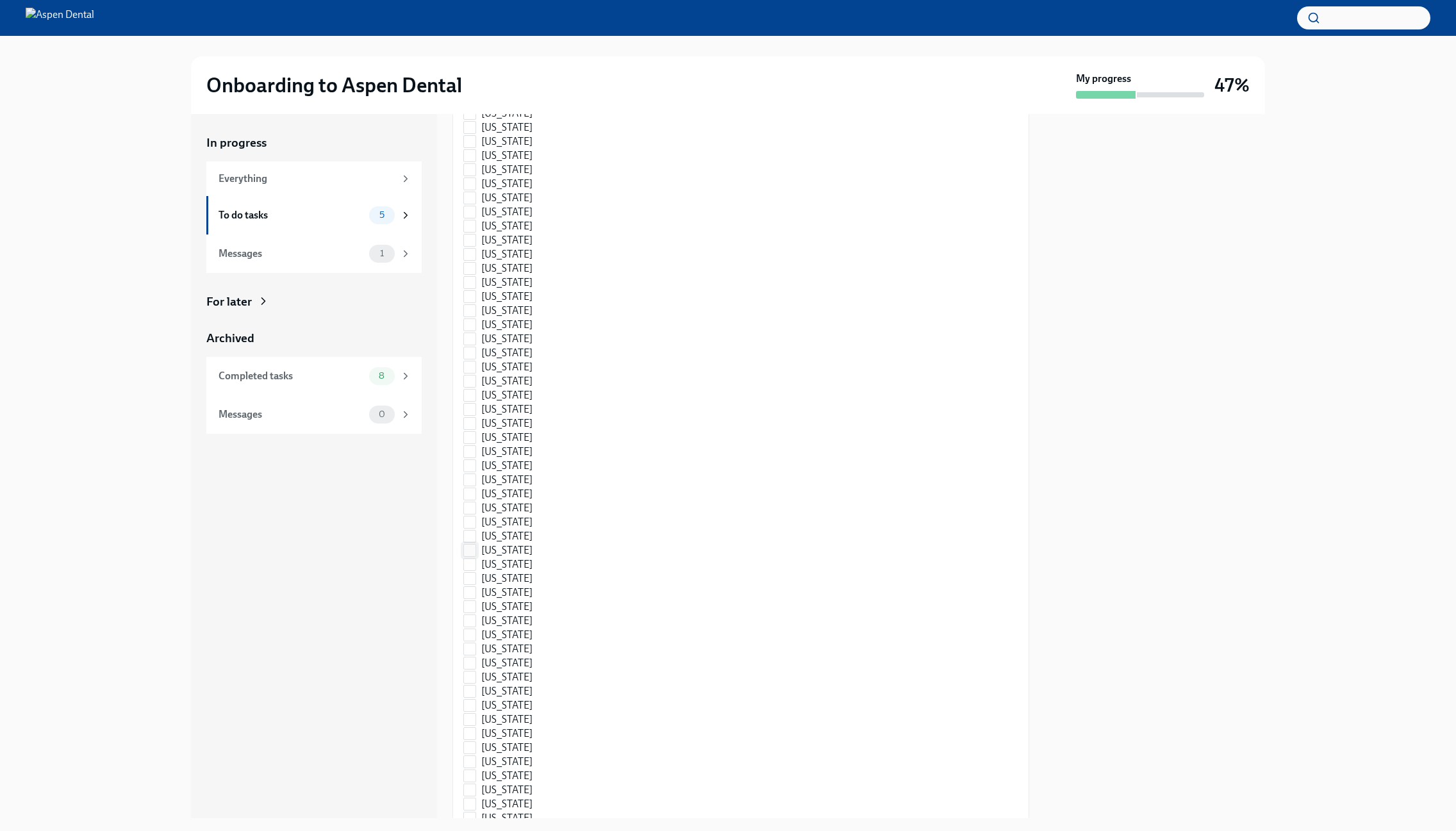
scroll to position [449, 0]
click at [471, 625] on input "[US_STATE]" at bounding box center [470, 631] width 12 height 12
checkbox input "true"
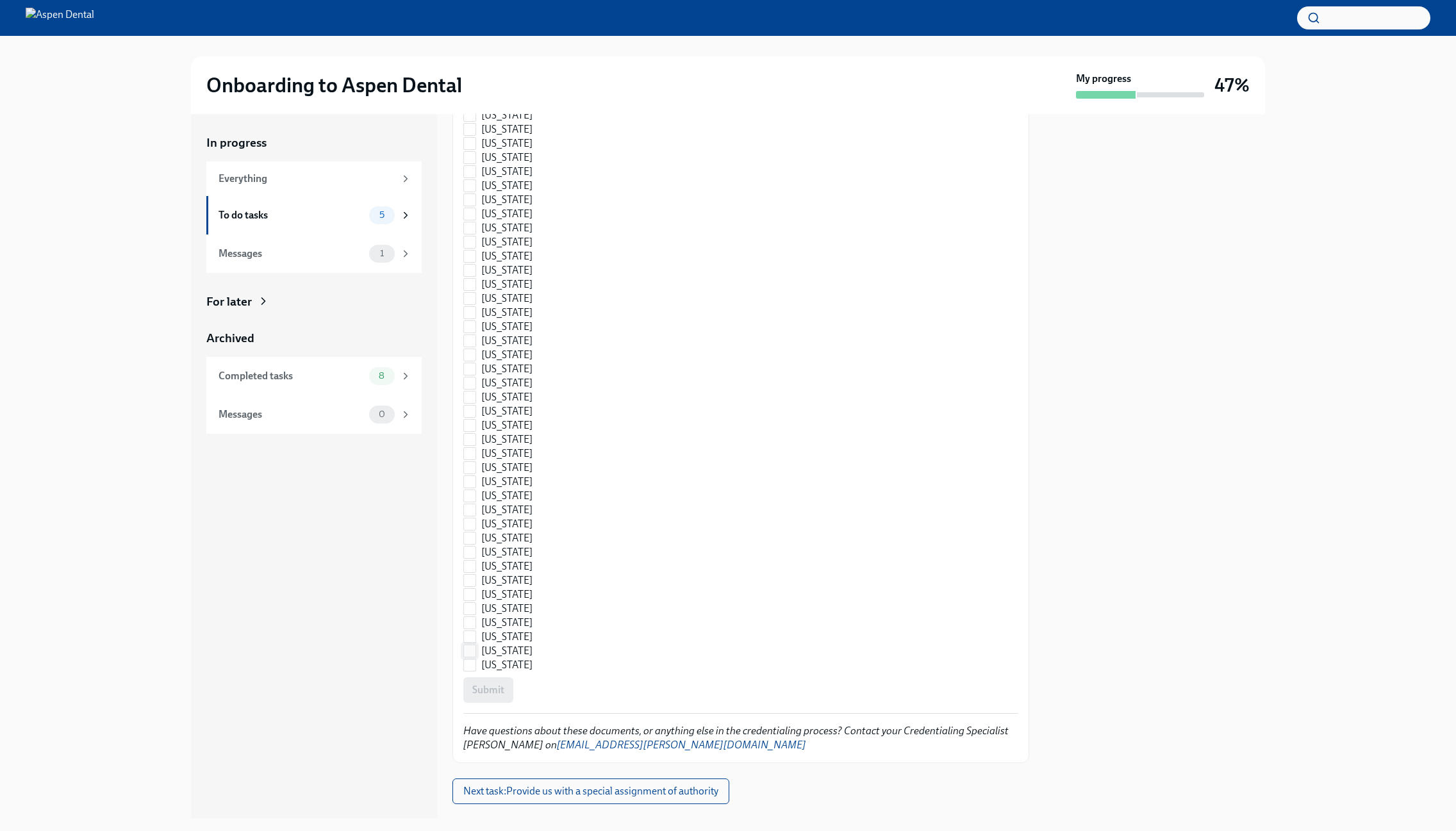
scroll to position [1587, 0]
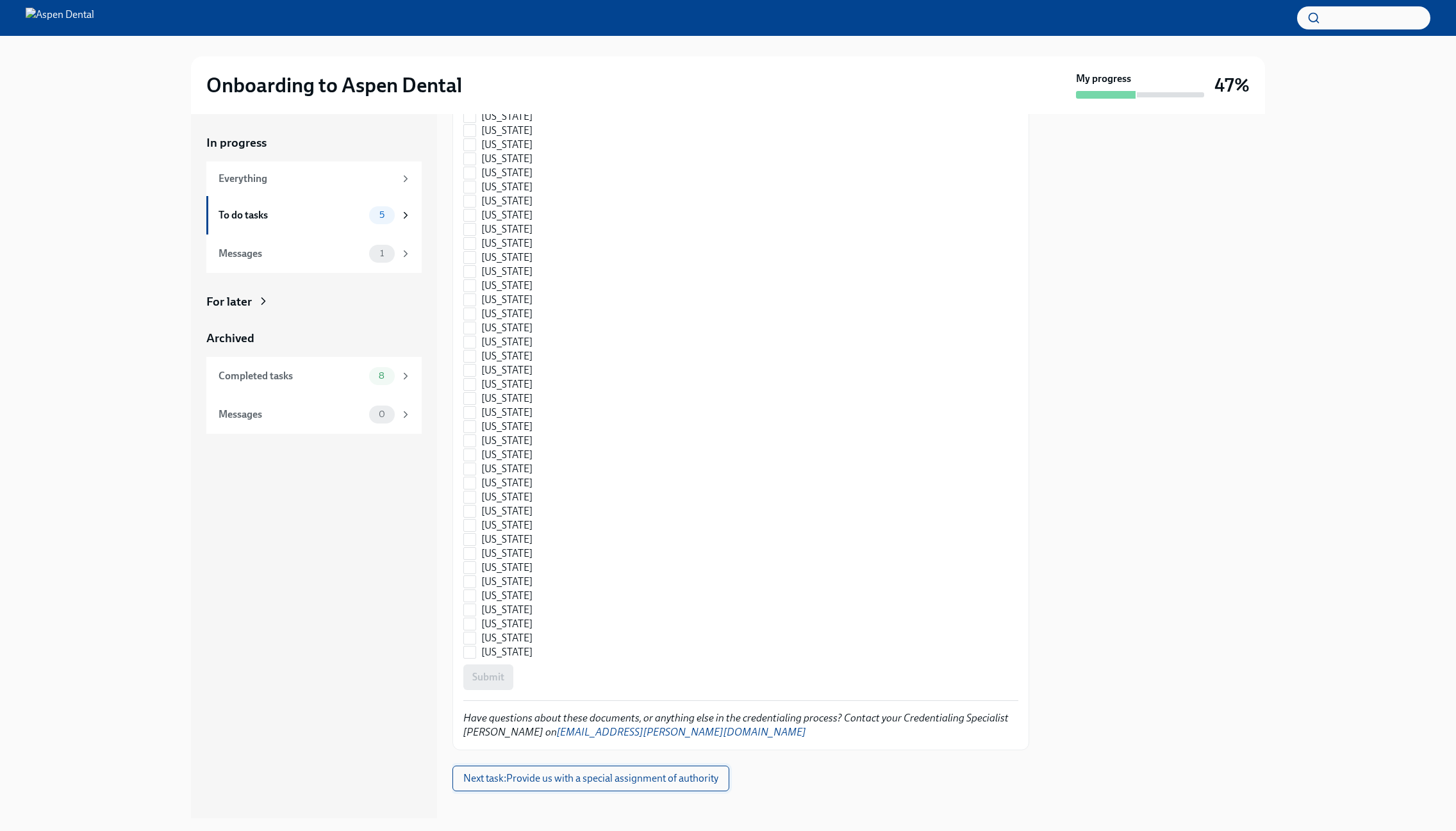
click at [503, 772] on span "Next task : Provide us with a special assignment of authority" at bounding box center [590, 778] width 255 height 13
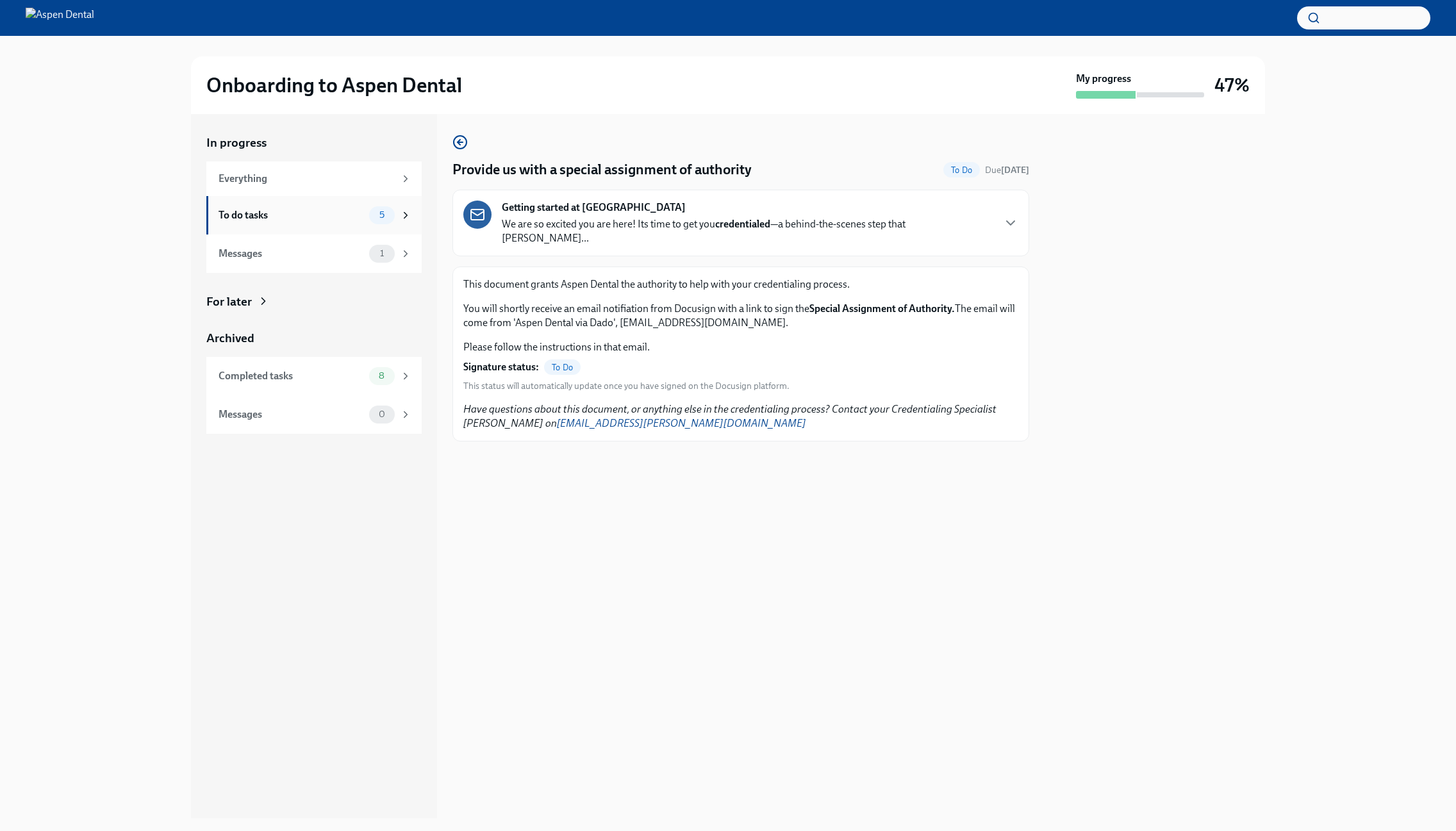
click at [337, 213] on div "To do tasks" at bounding box center [291, 215] width 145 height 14
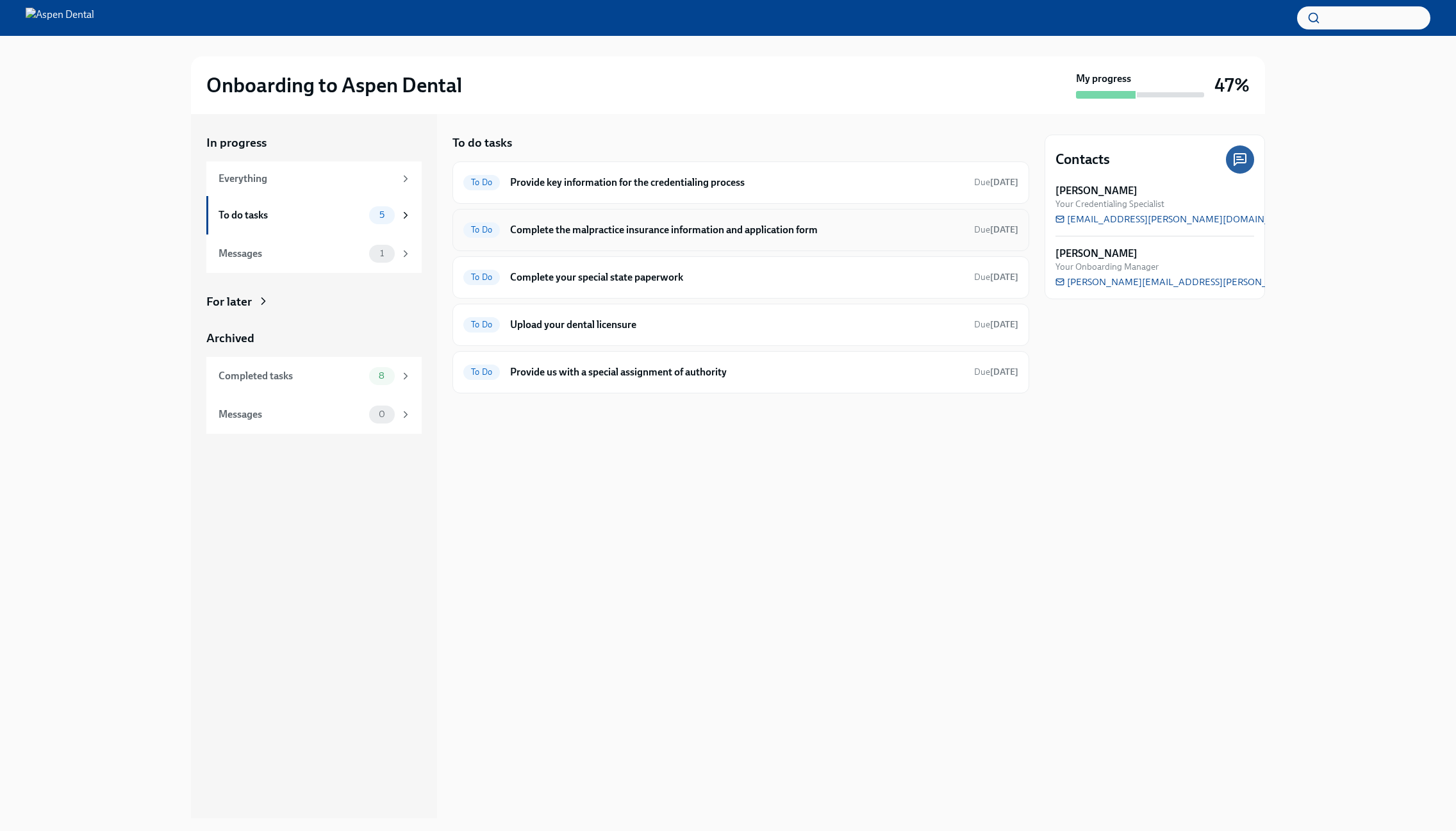
click at [605, 237] on h6 "Complete the malpractice insurance information and application form" at bounding box center [736, 230] width 453 height 14
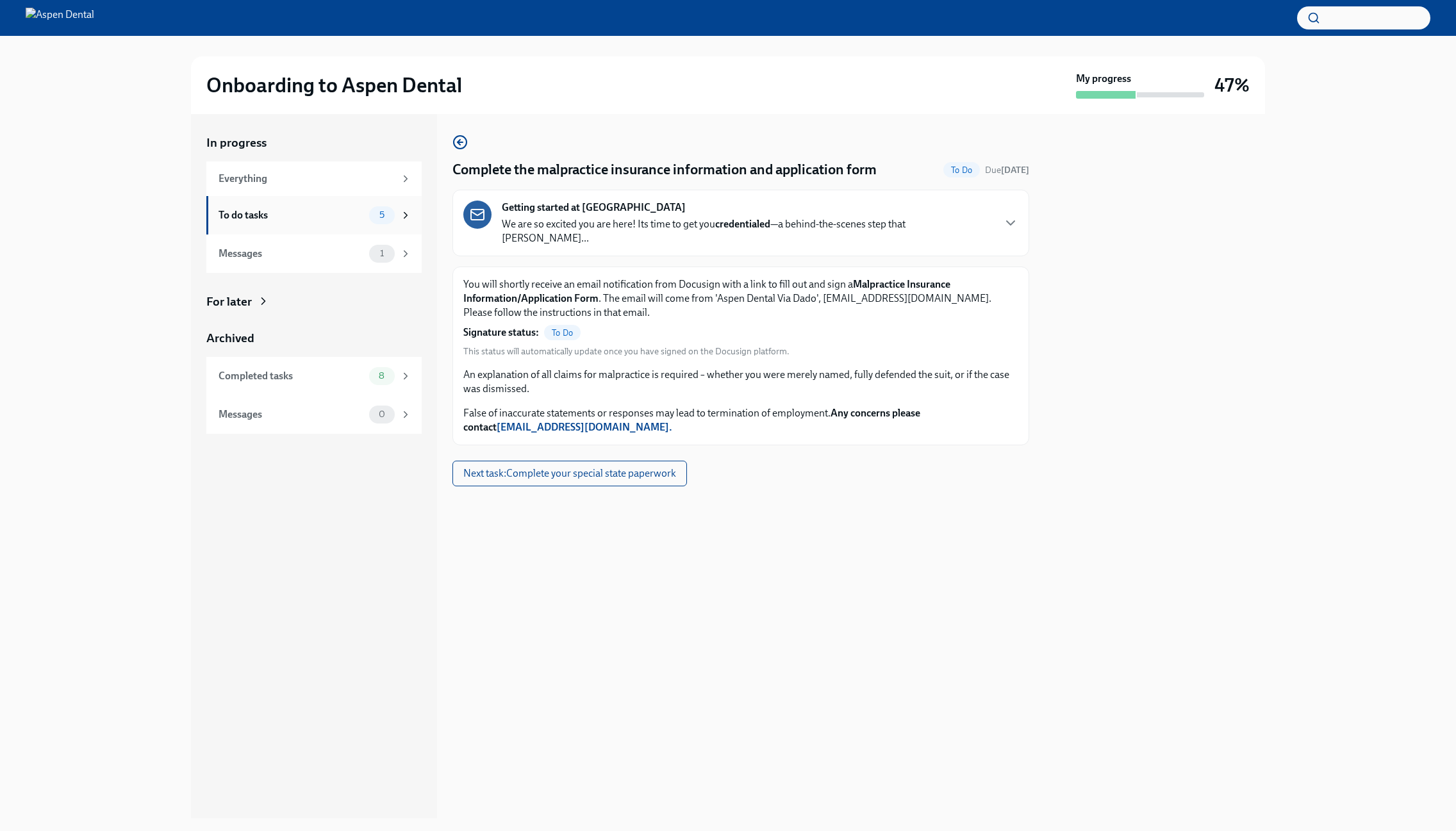
click at [285, 217] on div "To do tasks" at bounding box center [291, 215] width 145 height 14
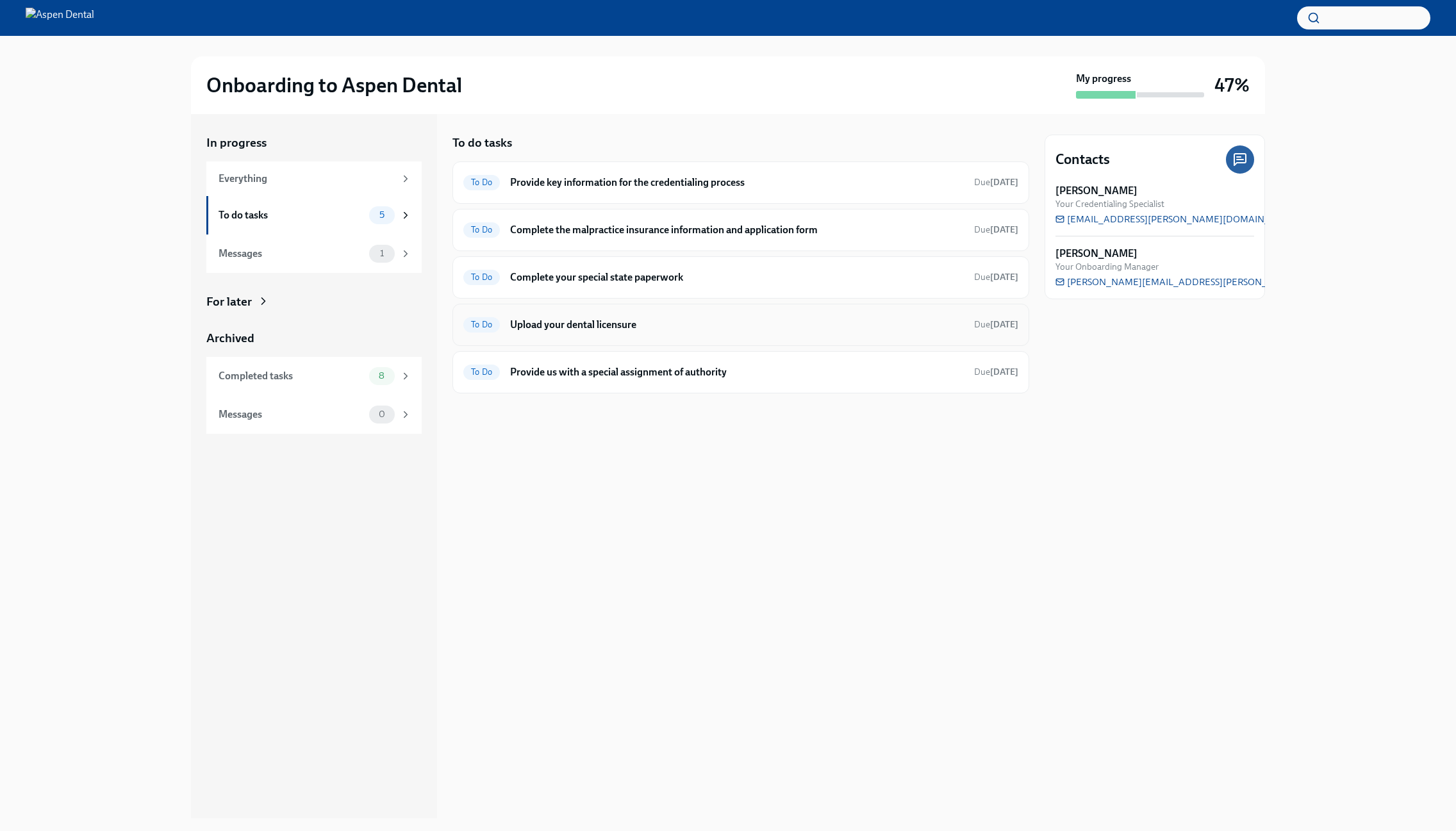
click at [623, 319] on h6 "Upload your dental licensure" at bounding box center [736, 325] width 453 height 14
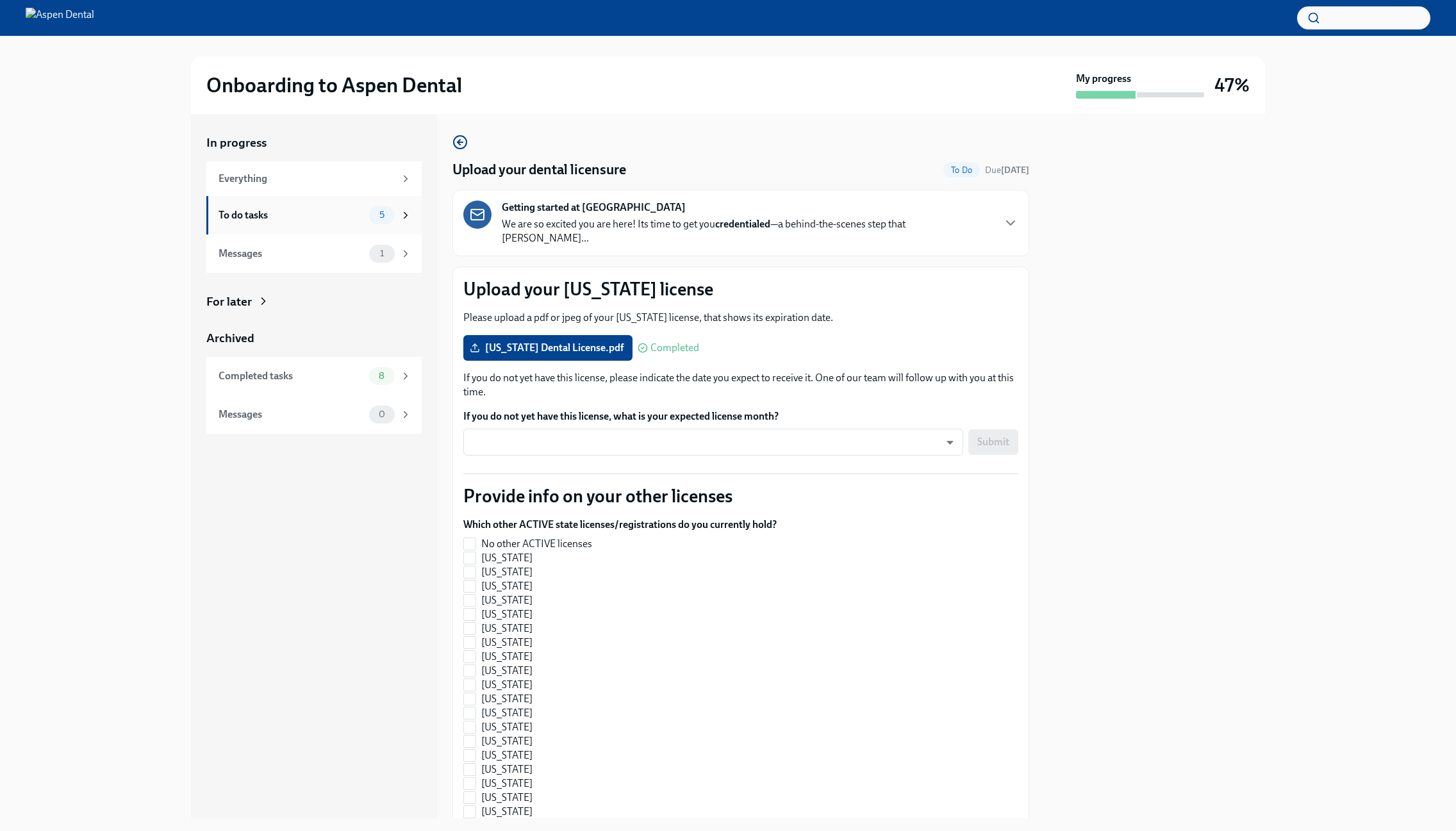
click at [327, 232] on div "To do tasks 5" at bounding box center [314, 215] width 215 height 38
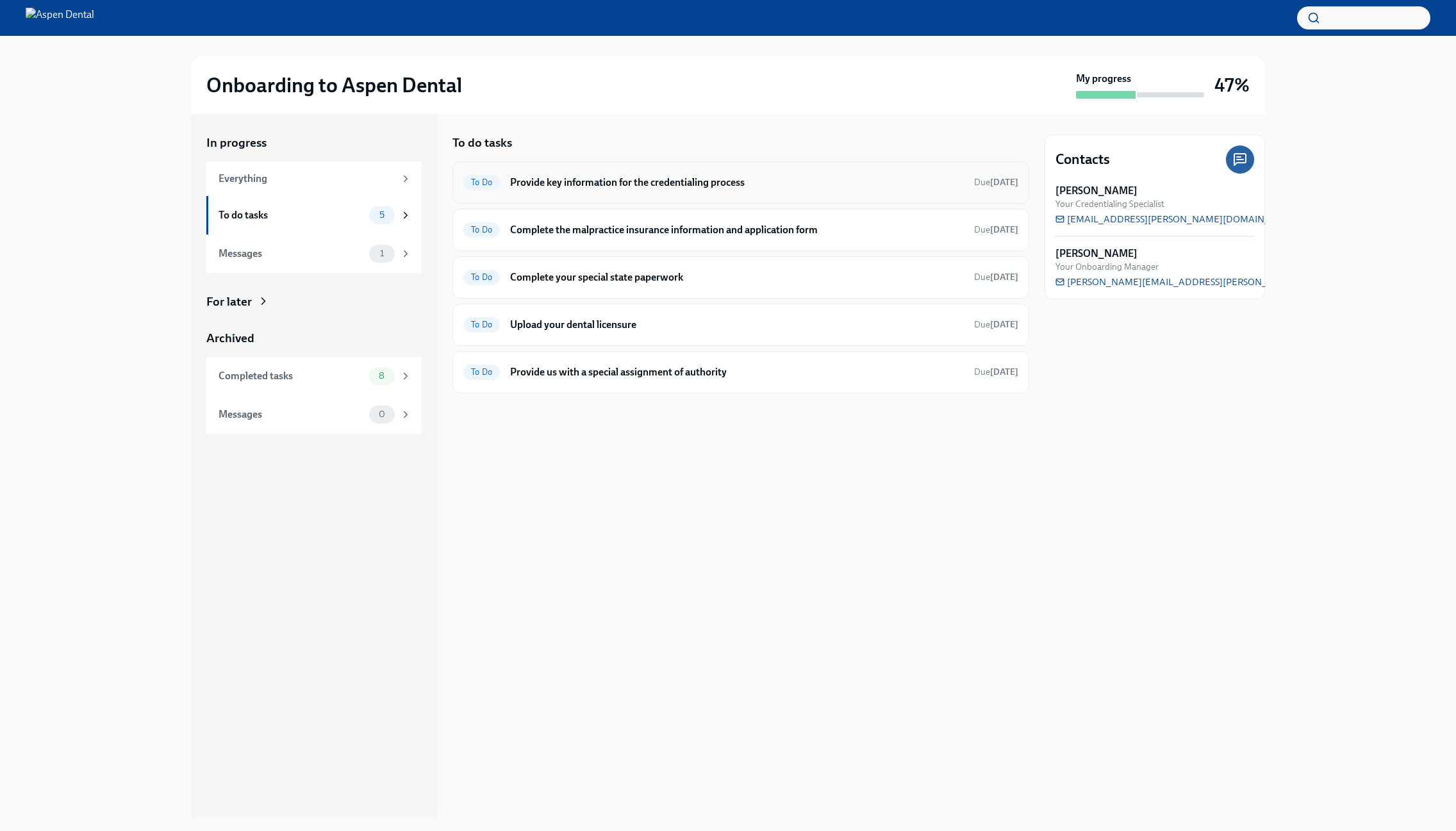
click at [636, 186] on h6 "Provide key information for the credentialing process" at bounding box center [736, 183] width 453 height 14
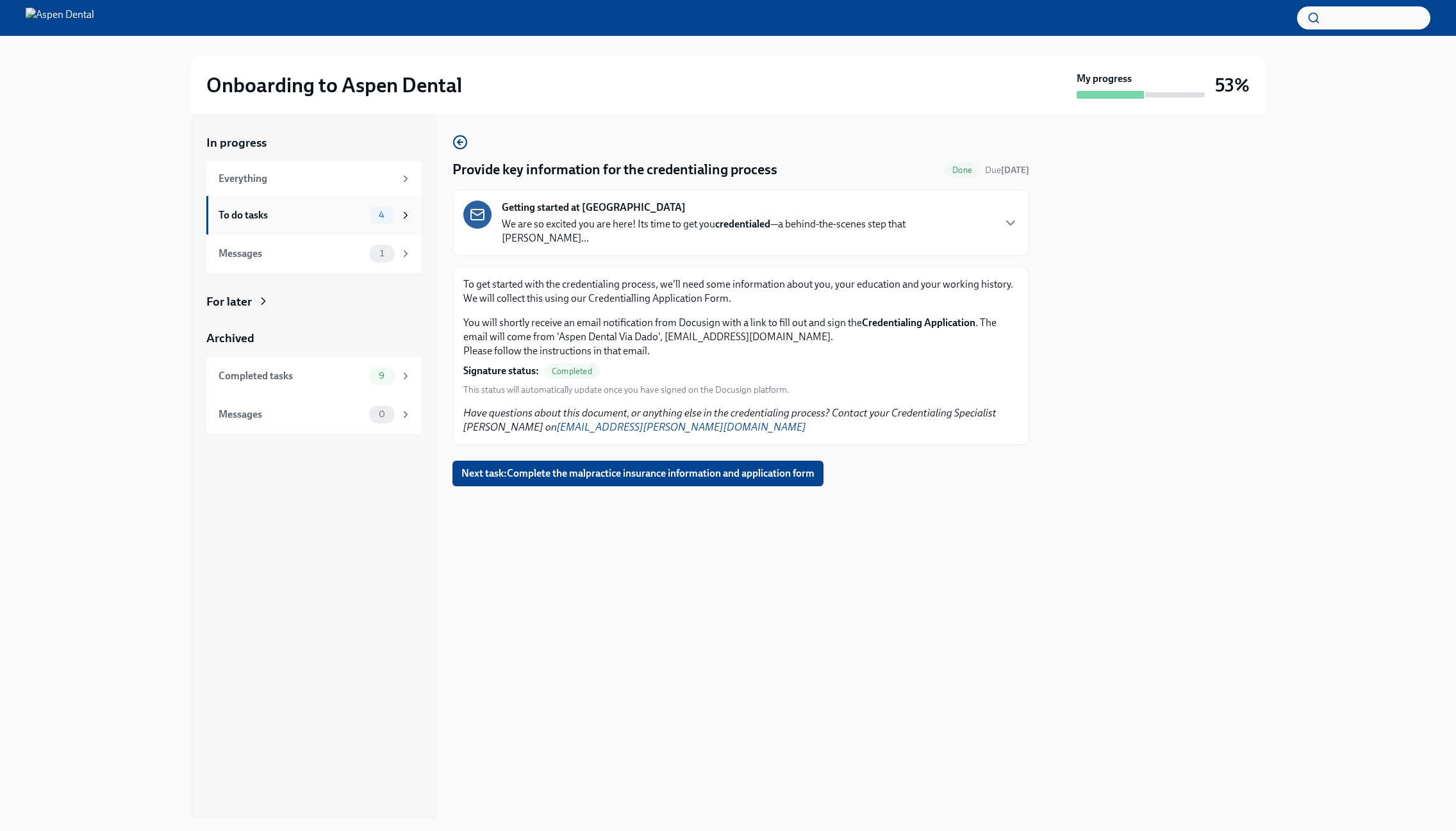
click at [339, 217] on div "To do tasks" at bounding box center [291, 215] width 145 height 14
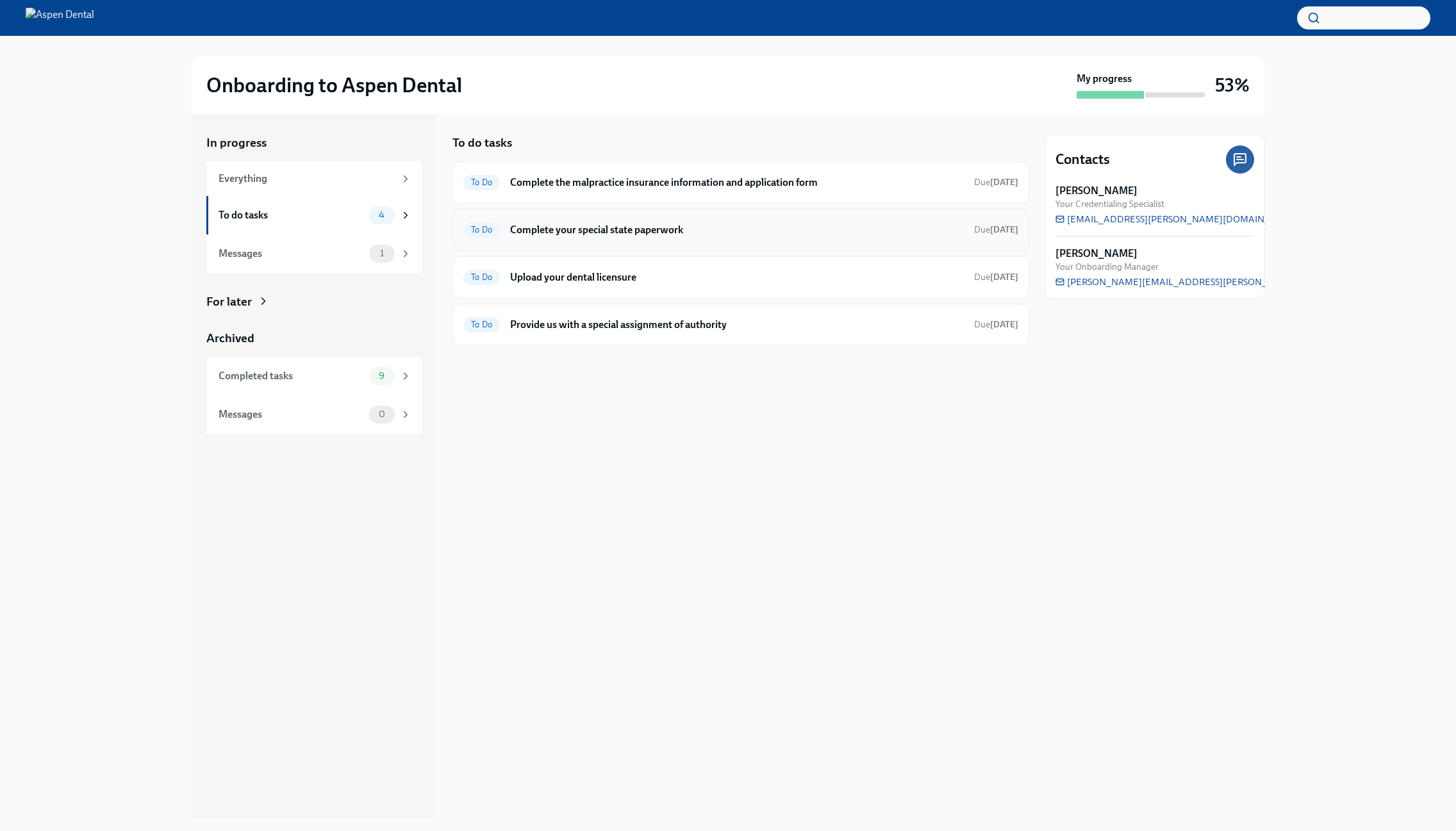
click at [608, 216] on div "To Do Complete your special state paperwork Due [DATE]" at bounding box center [740, 230] width 577 height 42
click at [597, 228] on h6 "Complete your special state paperwork" at bounding box center [736, 230] width 453 height 14
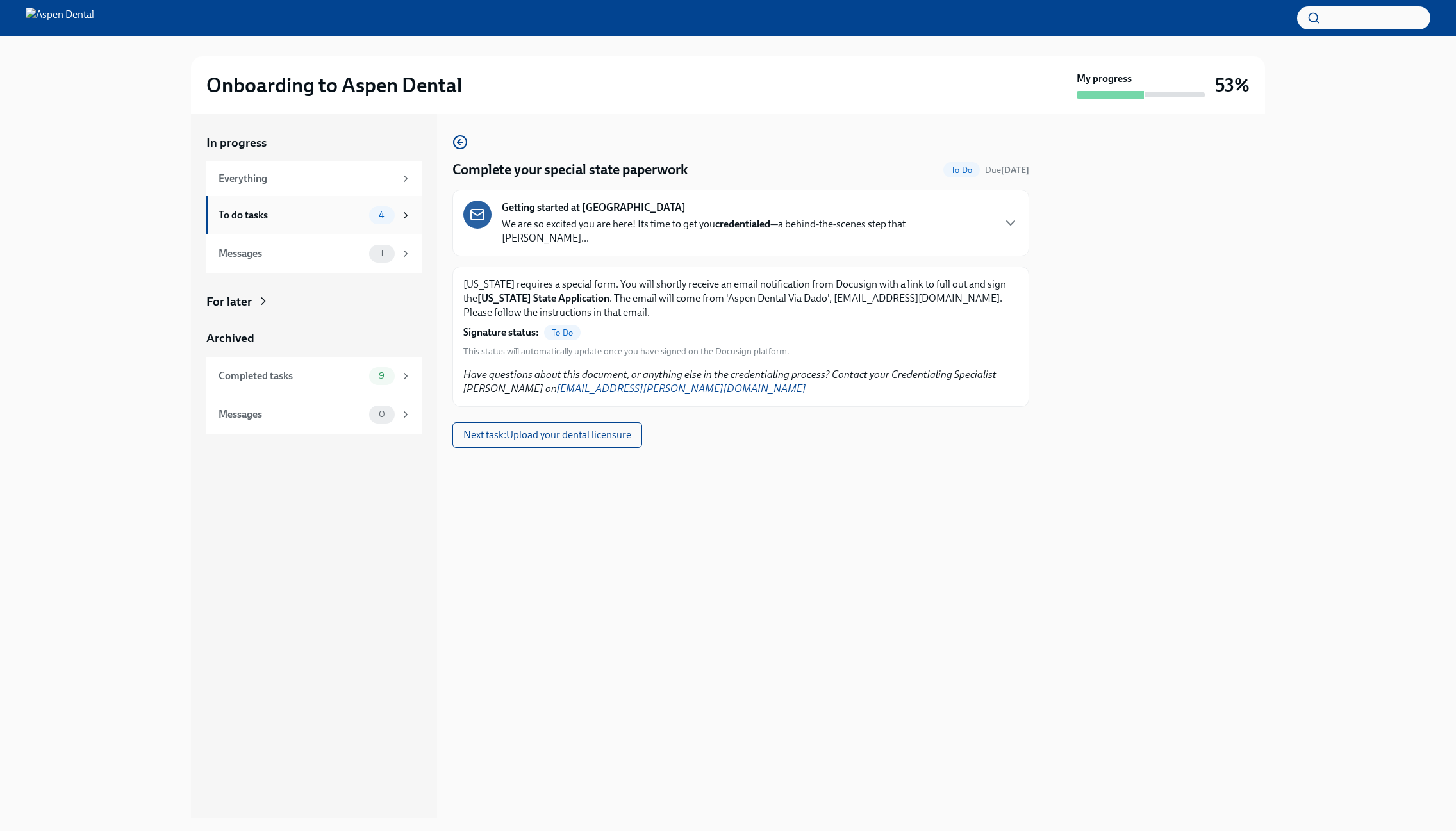
click at [342, 208] on div "To do tasks" at bounding box center [291, 215] width 145 height 14
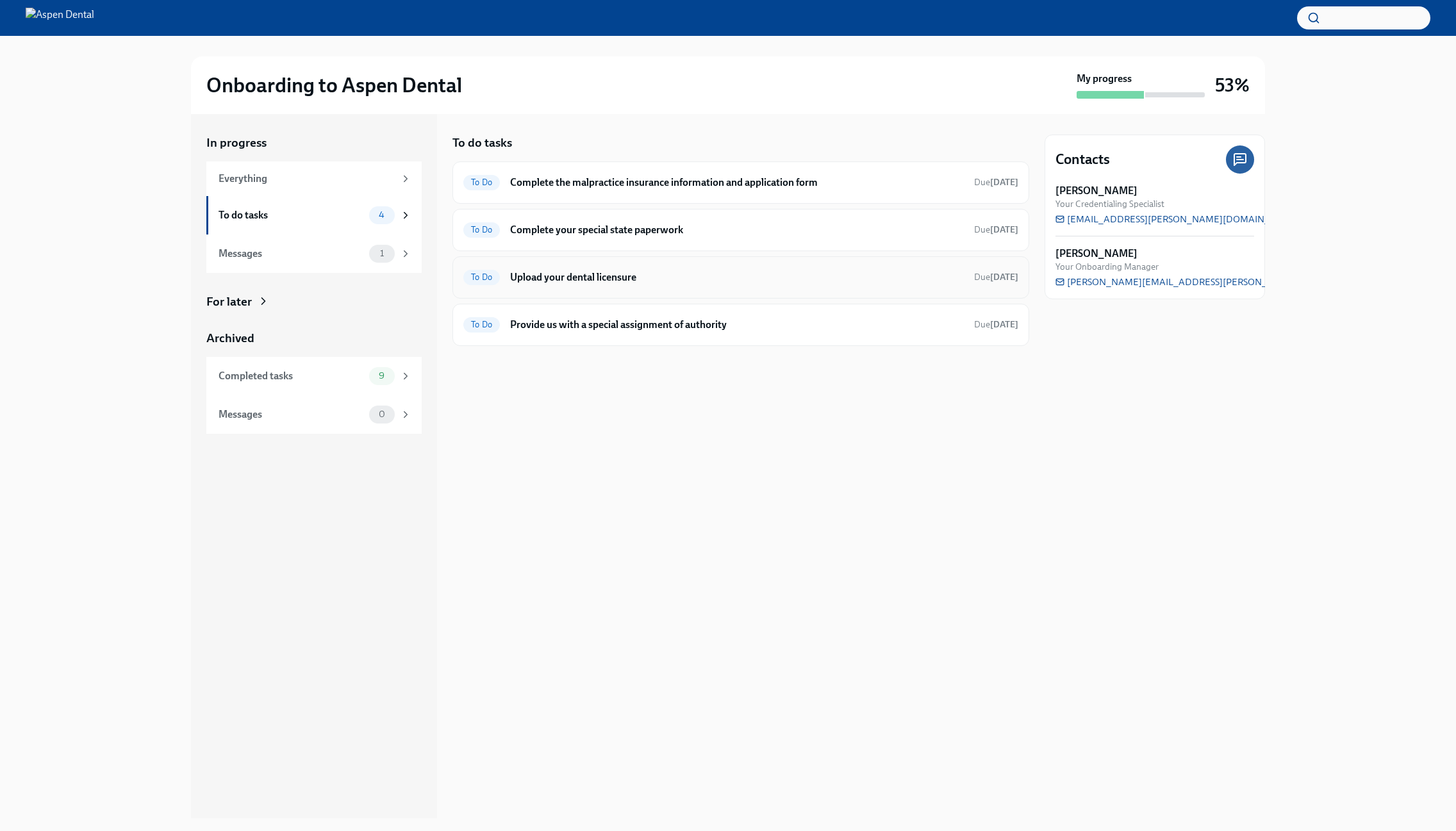
click at [550, 279] on h6 "Upload your dental licensure" at bounding box center [736, 278] width 453 height 14
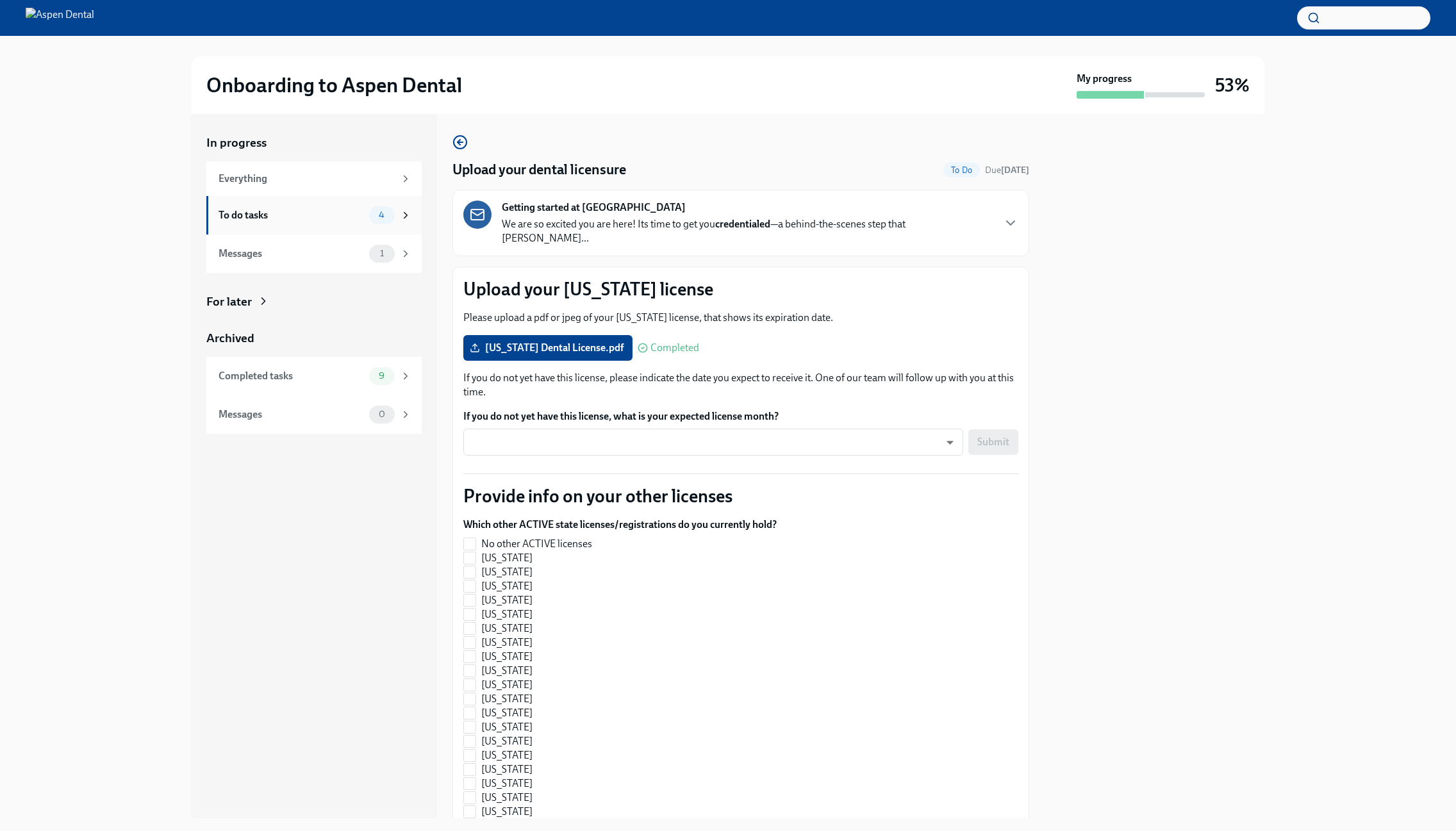
click at [320, 225] on div "To do tasks 4" at bounding box center [314, 215] width 215 height 38
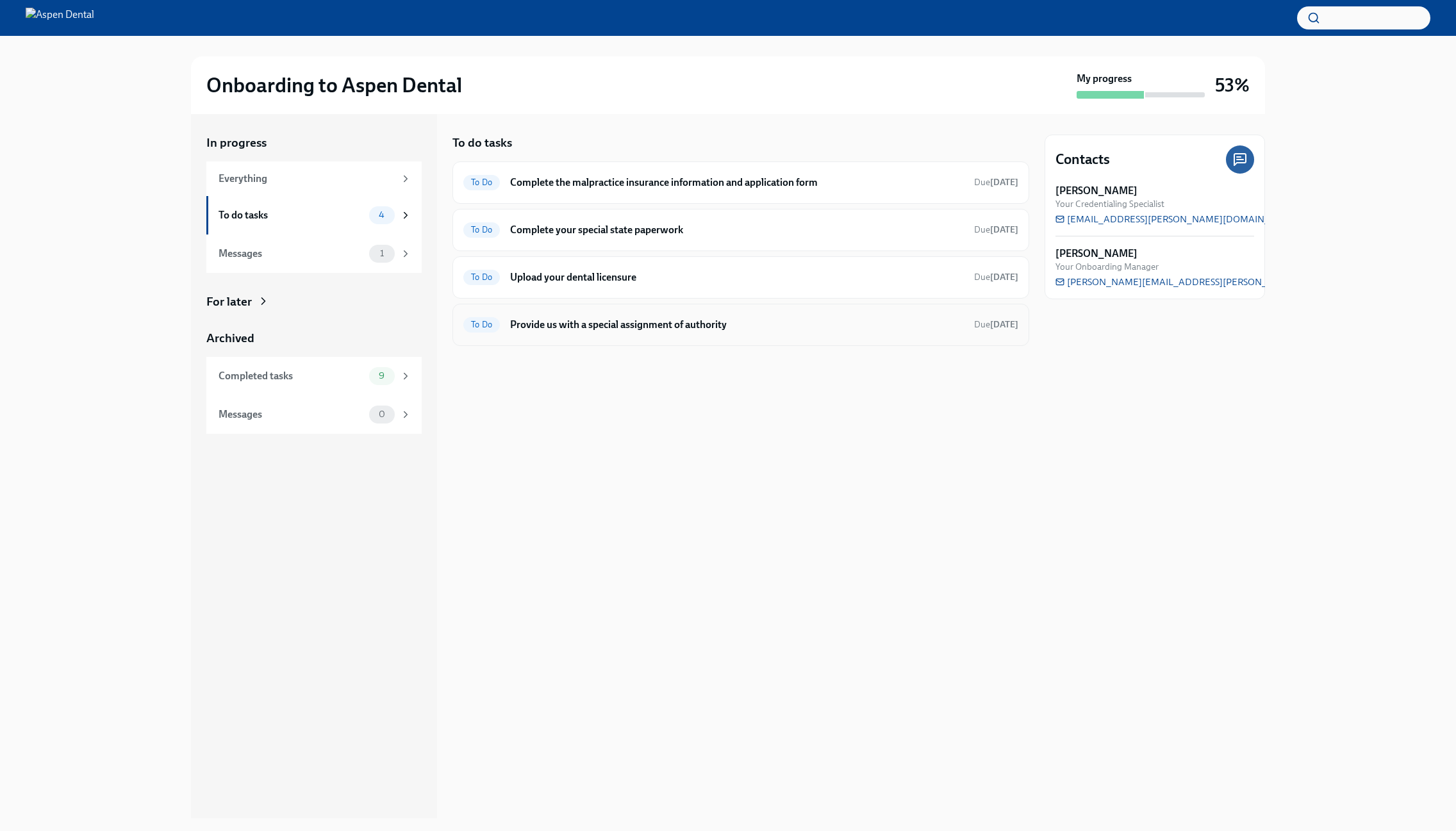
click at [654, 331] on h6 "Provide us with a special assignment of authority" at bounding box center [736, 325] width 453 height 14
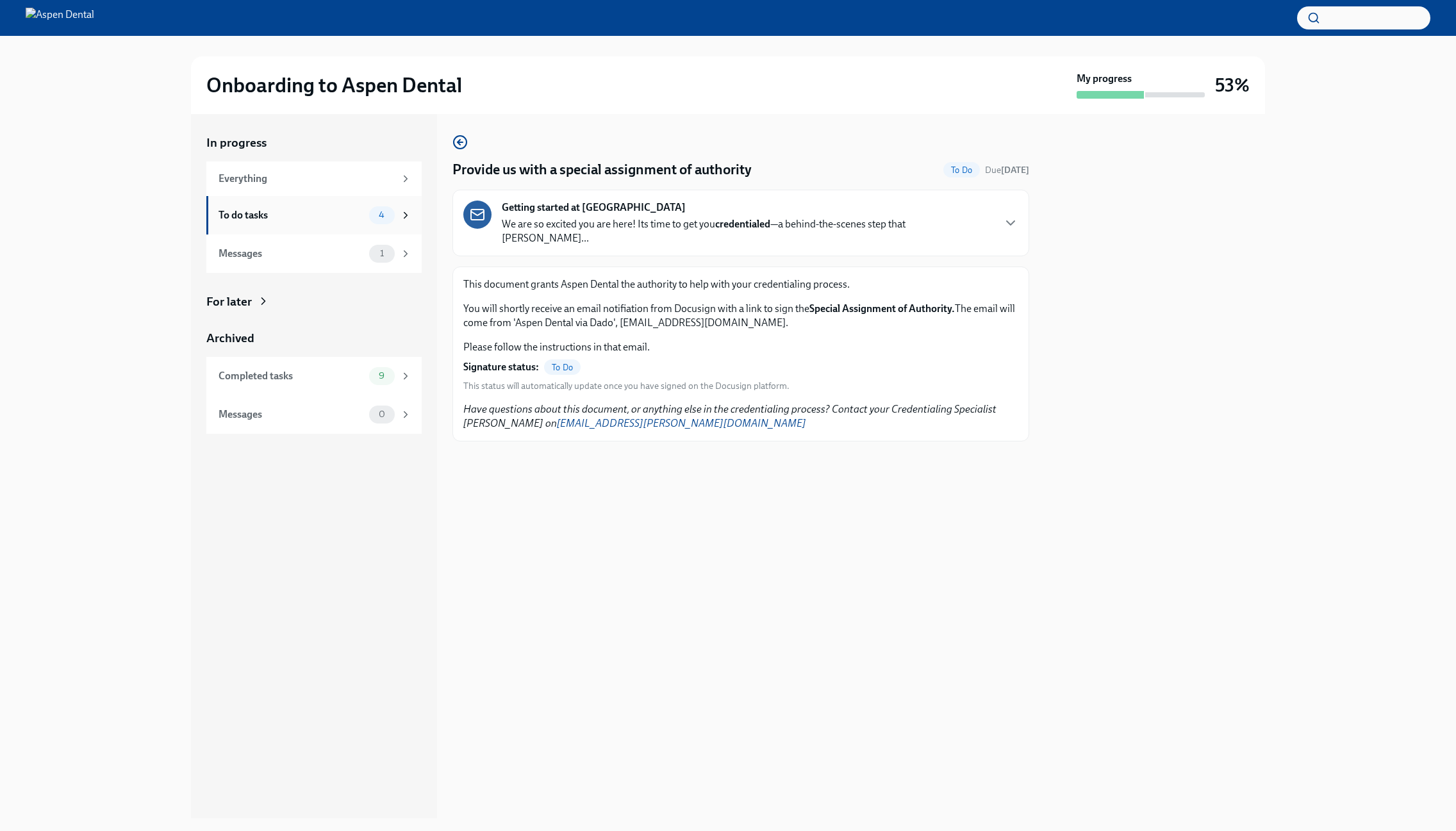
click at [331, 211] on div "To do tasks" at bounding box center [291, 215] width 145 height 14
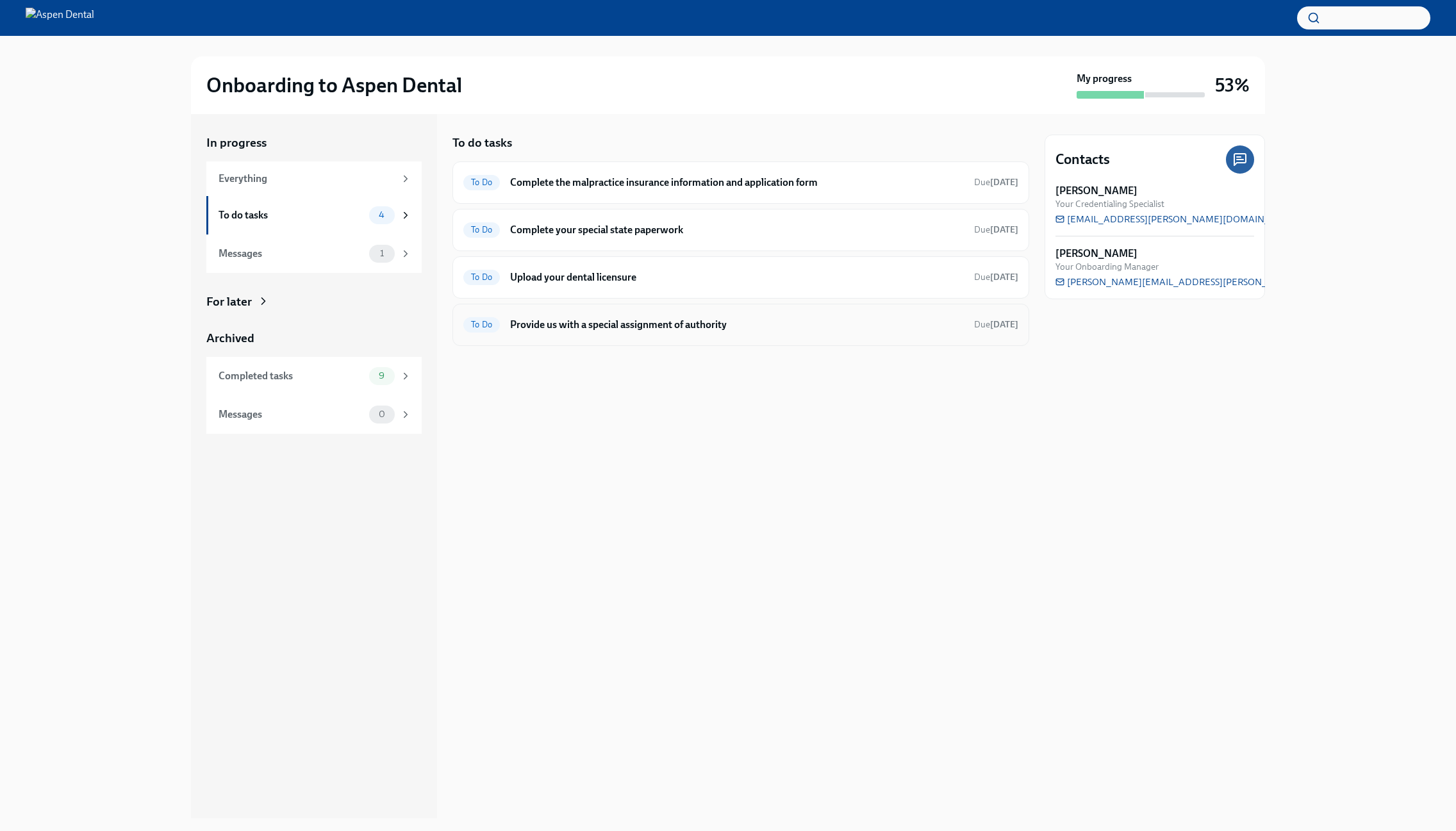
click at [633, 318] on h6 "Provide us with a special assignment of authority" at bounding box center [736, 325] width 453 height 14
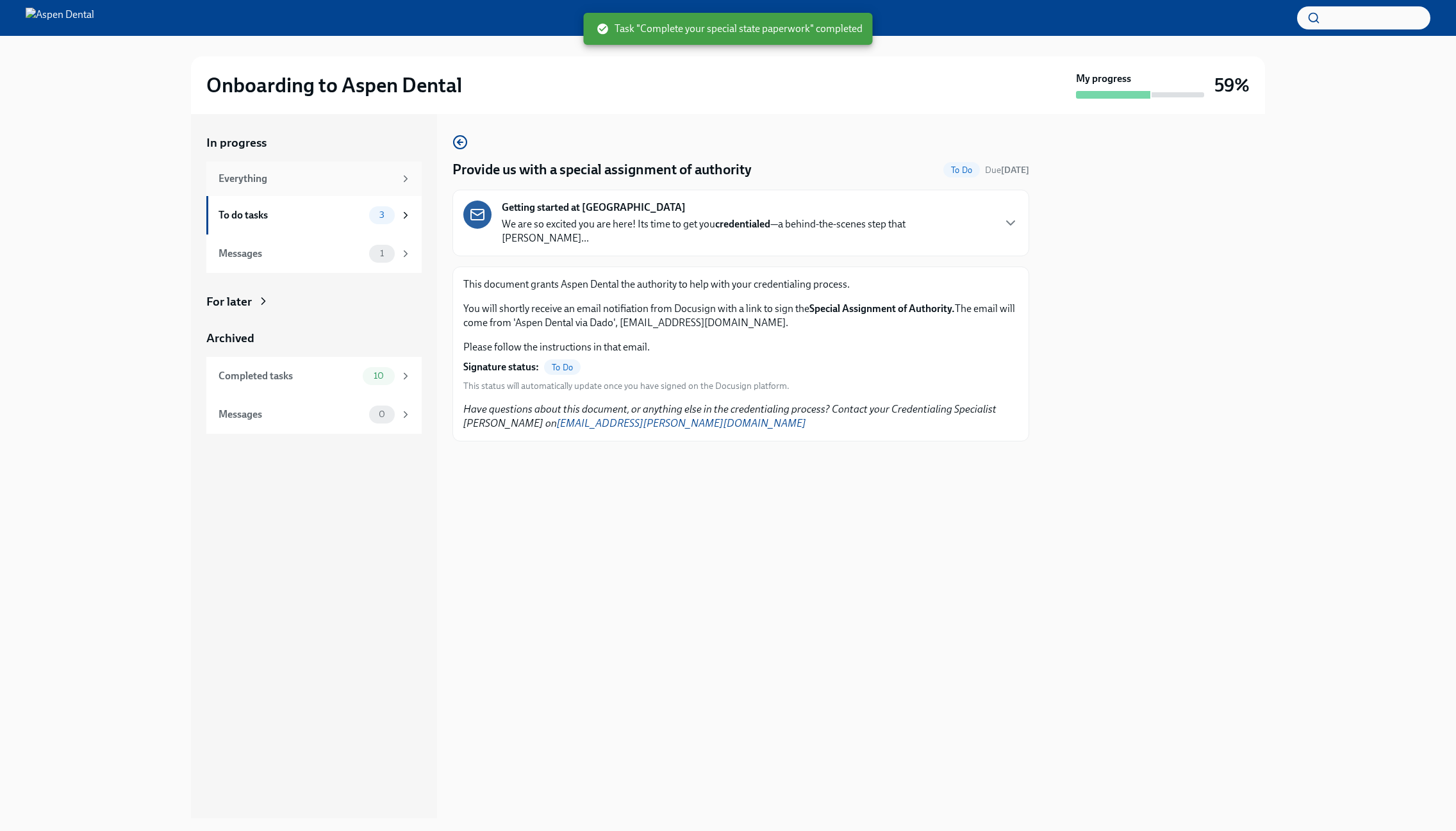
click at [257, 186] on div "Everything" at bounding box center [314, 178] width 215 height 34
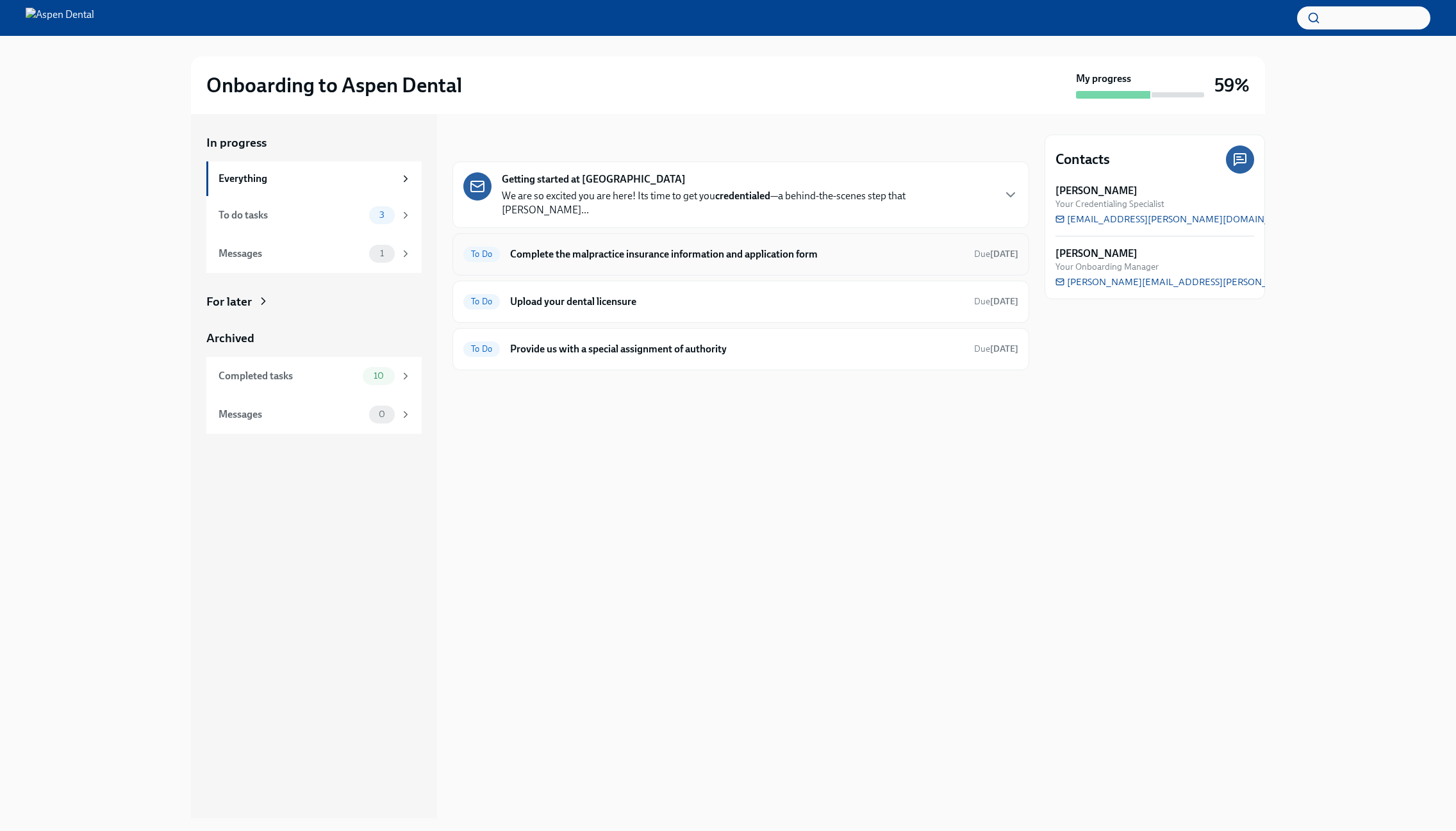
click at [670, 249] on div "To Do Complete the malpractice insurance information and application form Due […" at bounding box center [741, 254] width 555 height 21
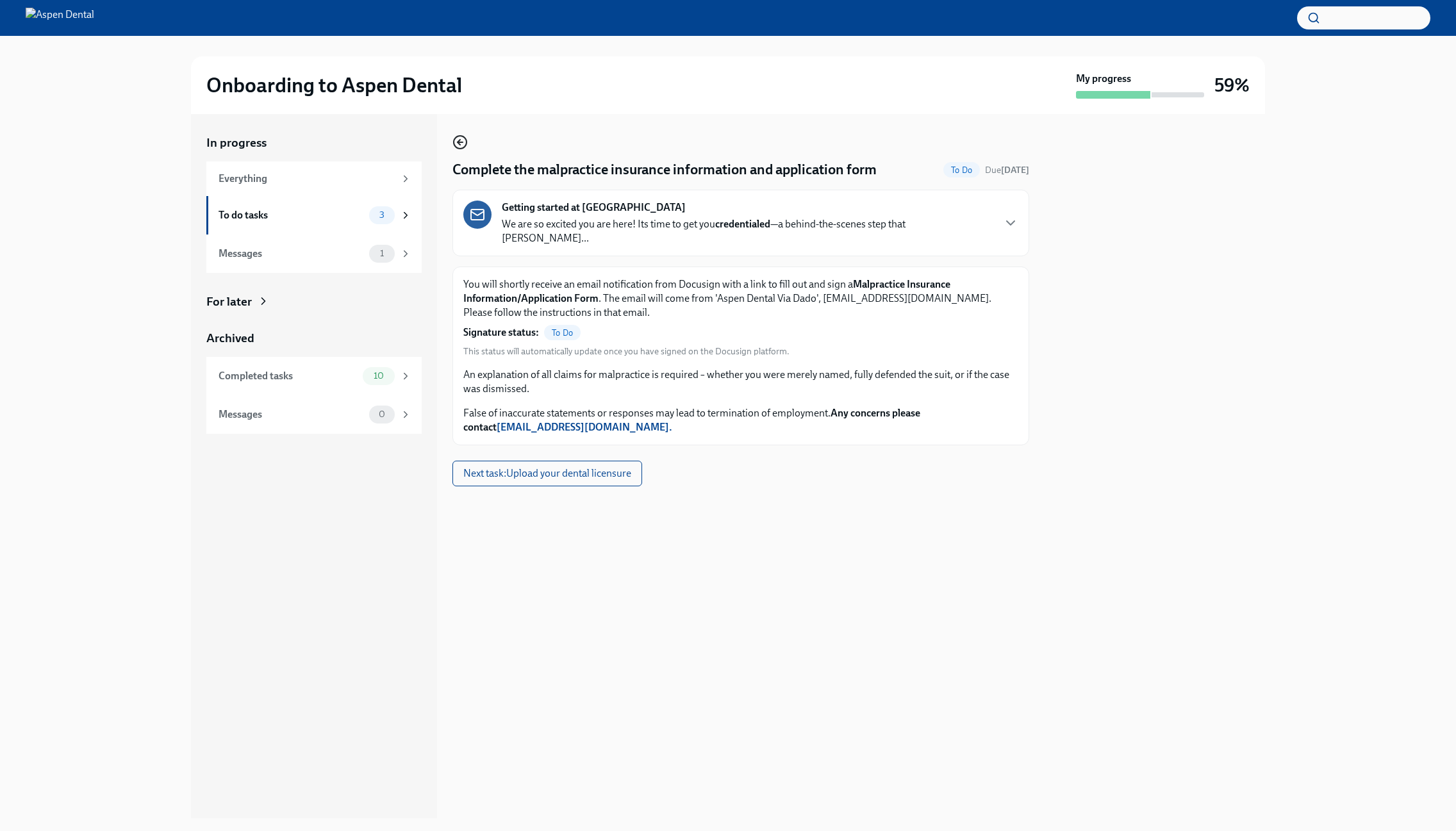
click at [460, 142] on icon "button" at bounding box center [460, 142] width 5 height 0
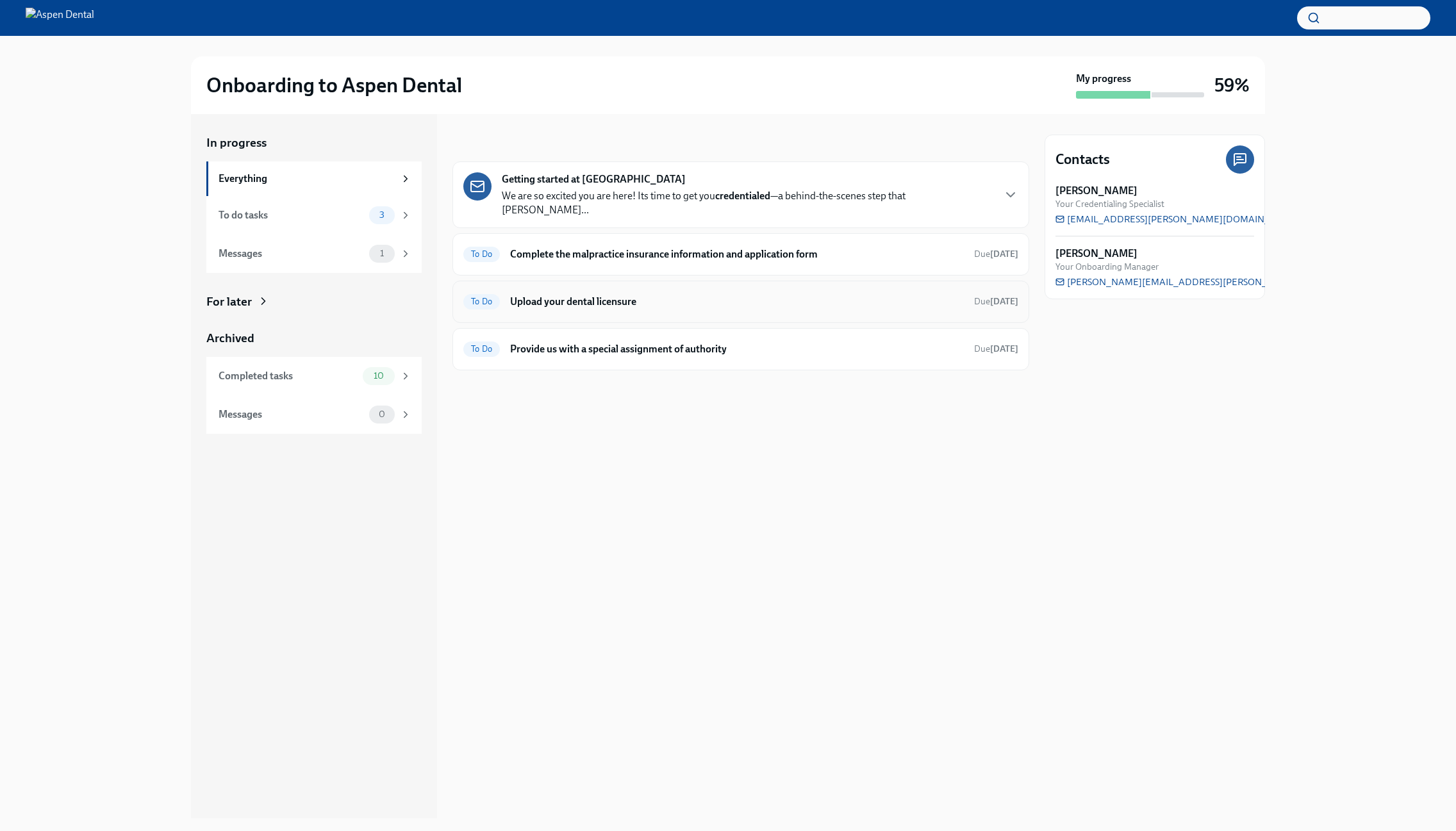
click at [590, 295] on h6 "Upload your dental licensure" at bounding box center [736, 302] width 453 height 14
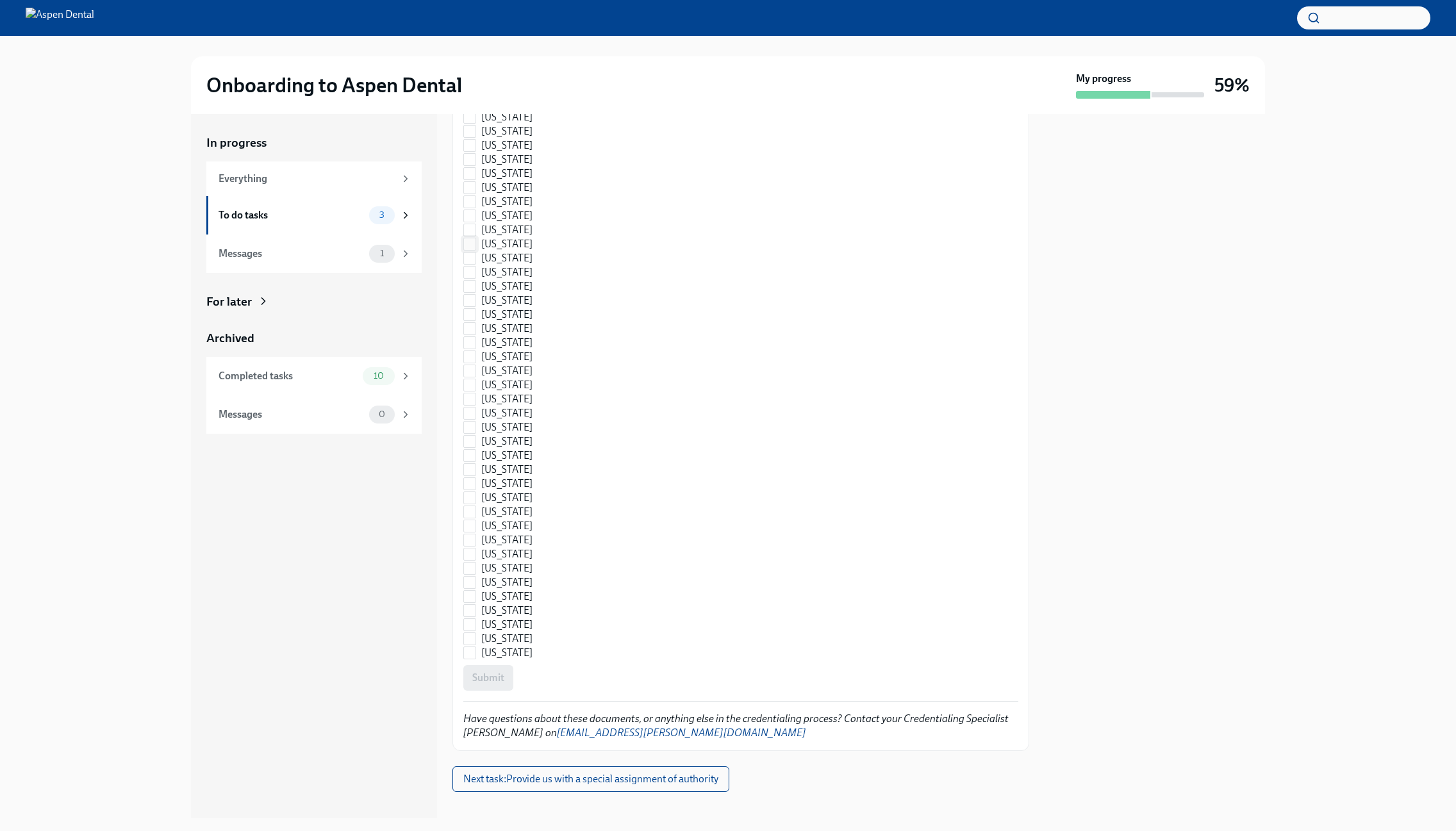
scroll to position [1587, 0]
click at [352, 221] on div "To do tasks" at bounding box center [291, 215] width 145 height 14
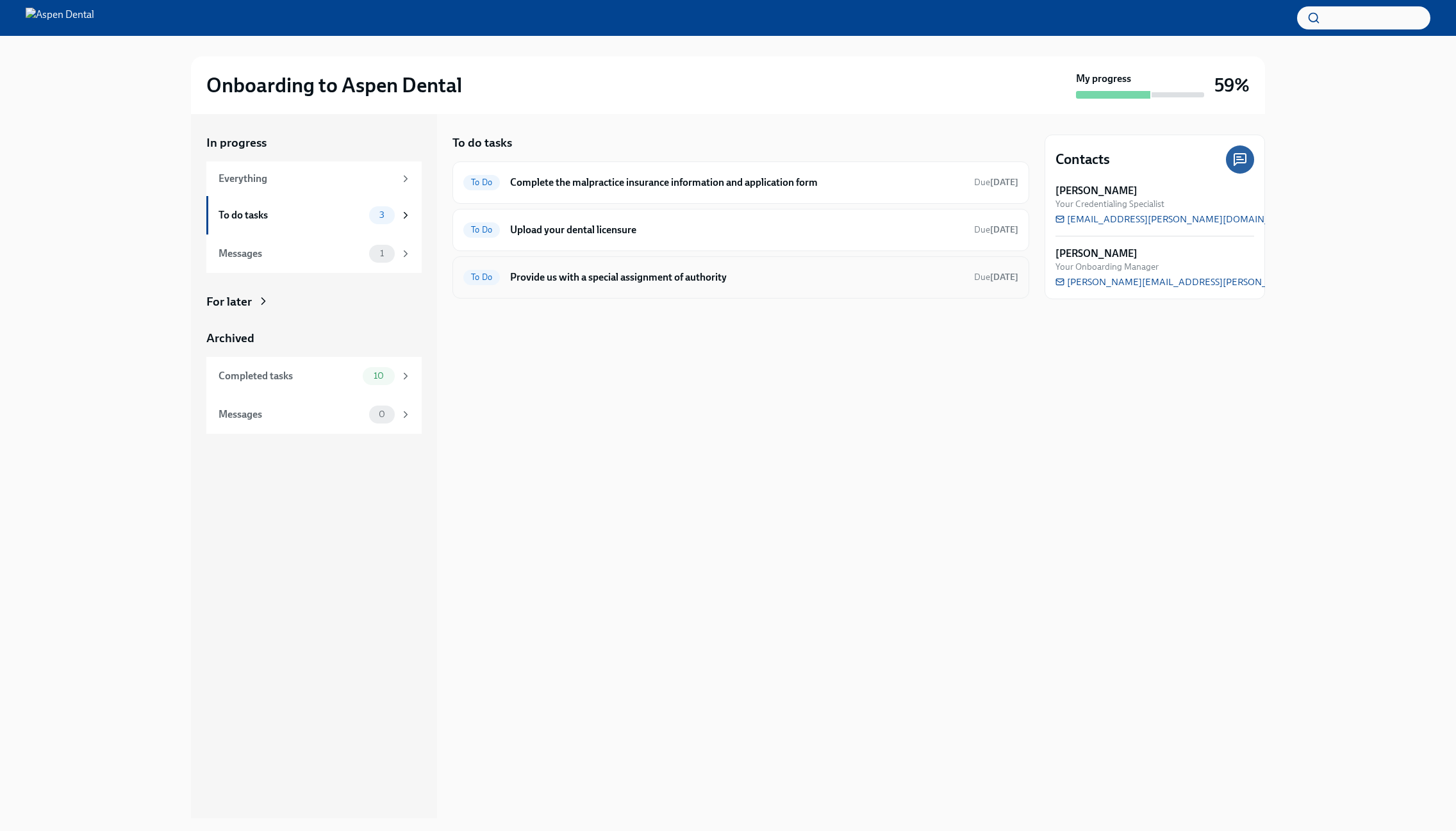
click at [641, 291] on div "To Do Provide us with a special assignment of authority Due [DATE]" at bounding box center [740, 277] width 577 height 42
click at [616, 276] on h6 "Provide us with a special assignment of authority" at bounding box center [736, 278] width 453 height 14
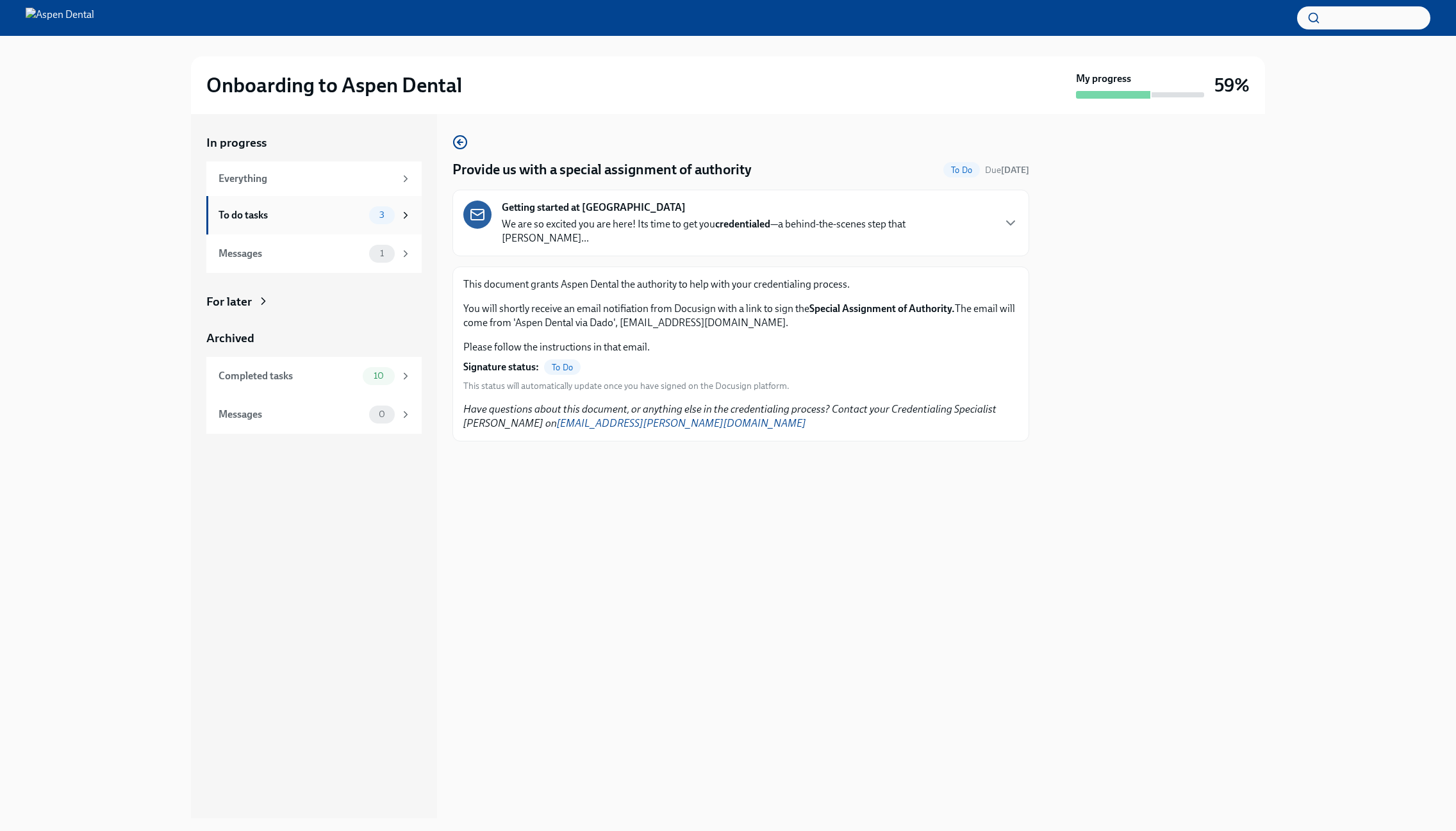
click at [302, 213] on div "To do tasks" at bounding box center [291, 215] width 145 height 14
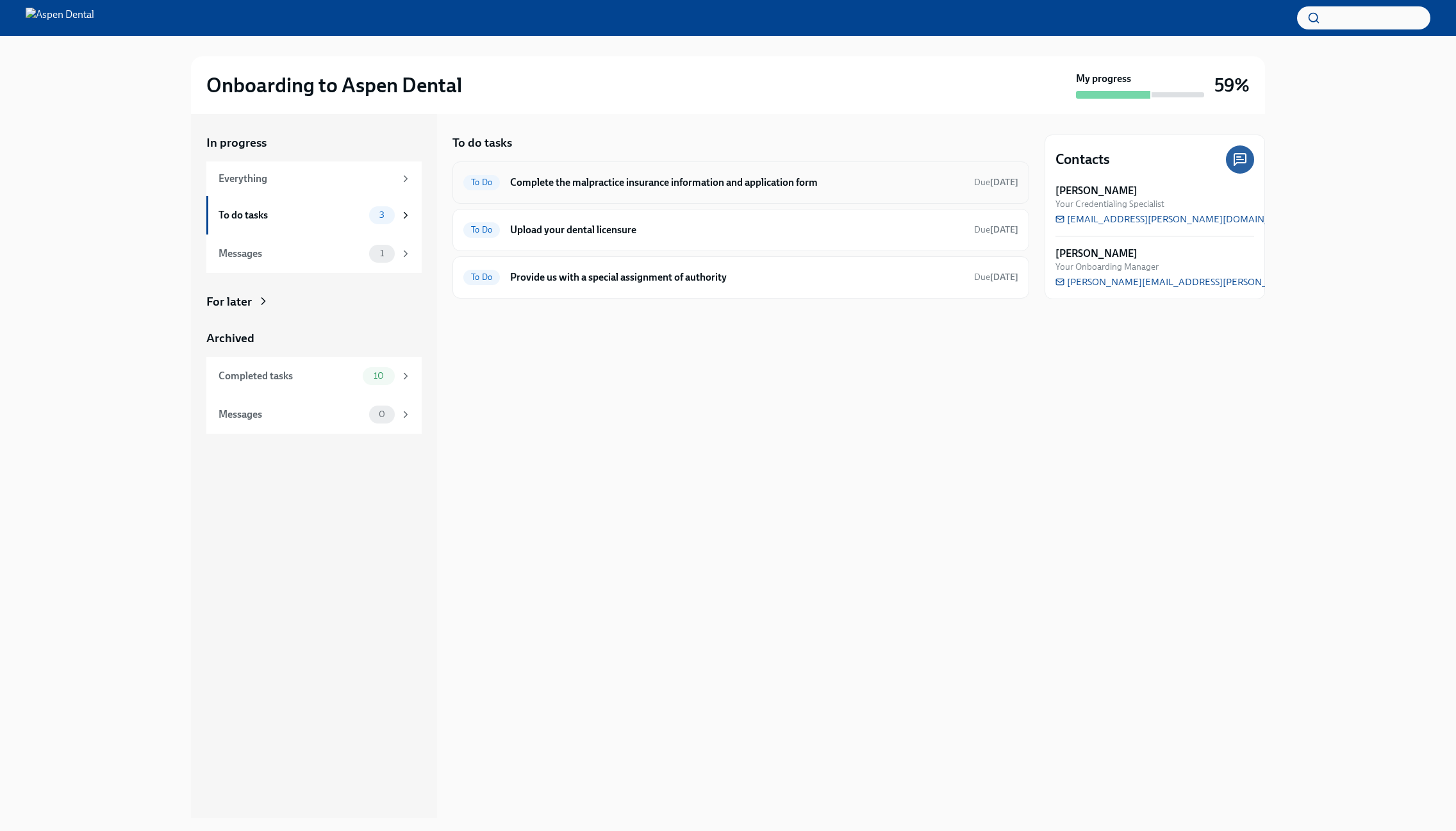
click at [630, 199] on div "To Do Complete the malpractice insurance information and application form Due […" at bounding box center [740, 182] width 577 height 42
click at [549, 241] on div "To Do Upload your dental licensure Due [DATE]" at bounding box center [740, 230] width 577 height 42
click at [565, 237] on div "To Do Upload your dental licensure Due [DATE]" at bounding box center [741, 230] width 555 height 21
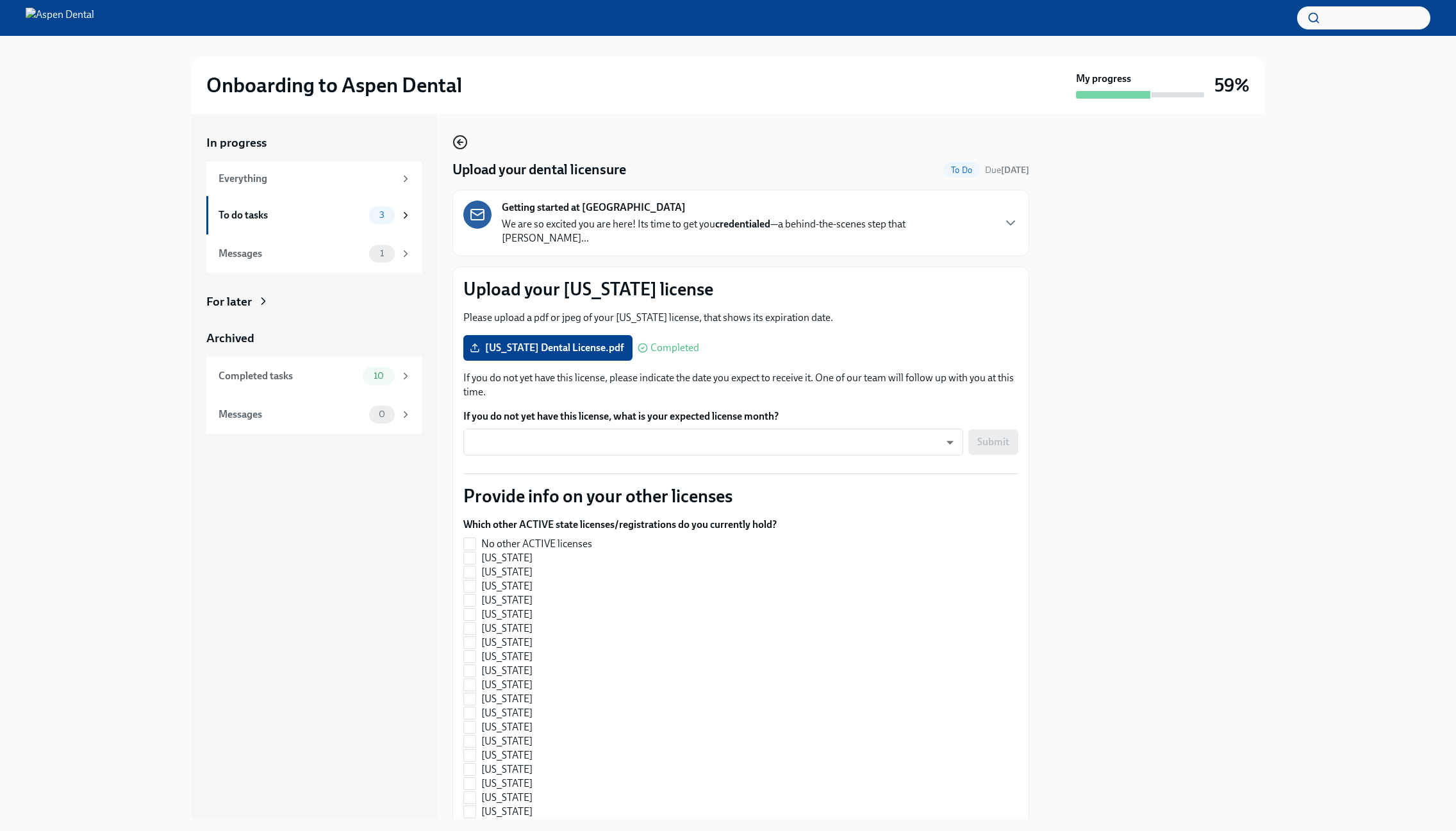
click at [460, 143] on icon "button" at bounding box center [460, 142] width 16 height 16
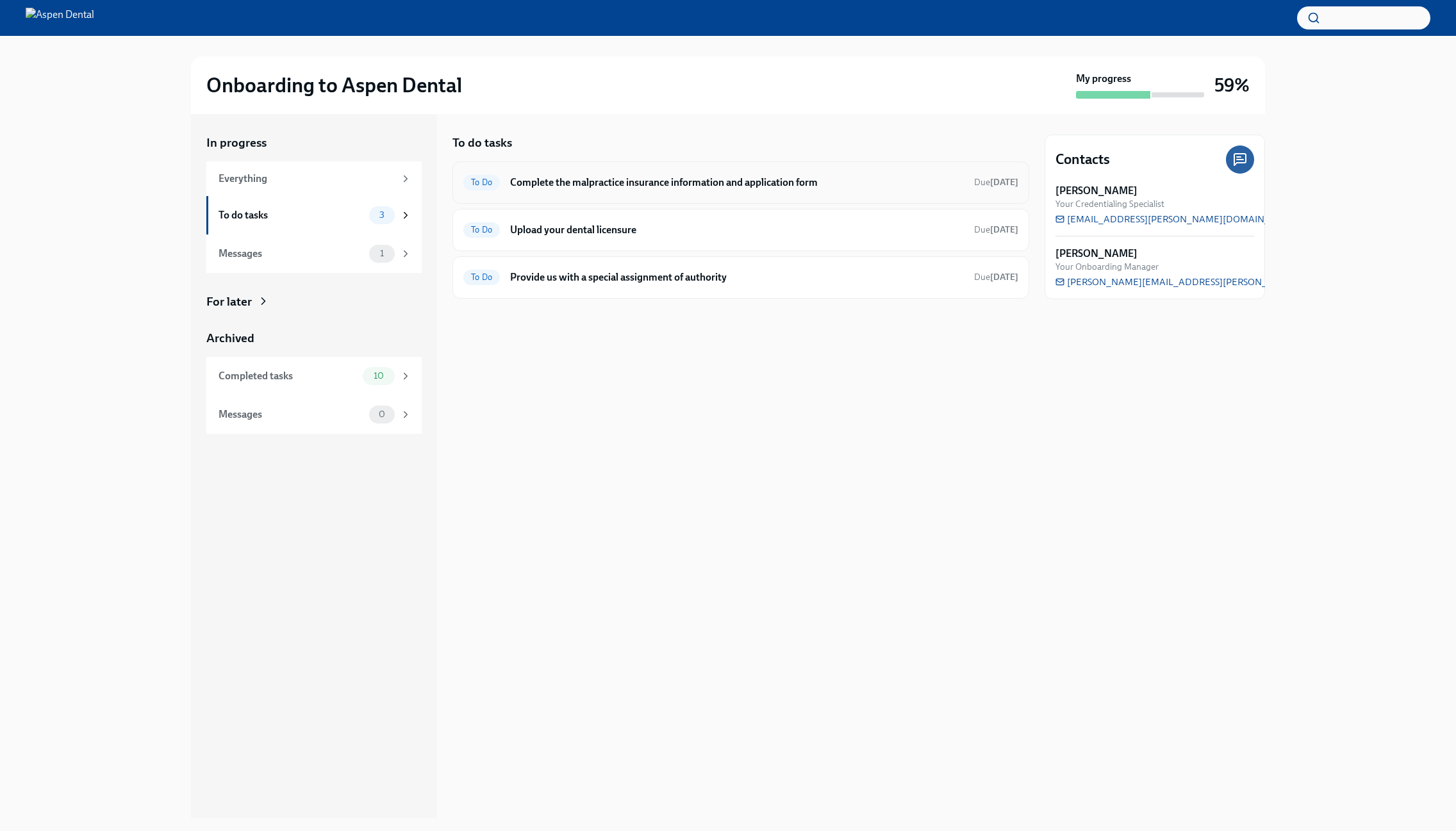
click at [549, 184] on h6 "Complete the malpractice insurance information and application form" at bounding box center [736, 183] width 453 height 14
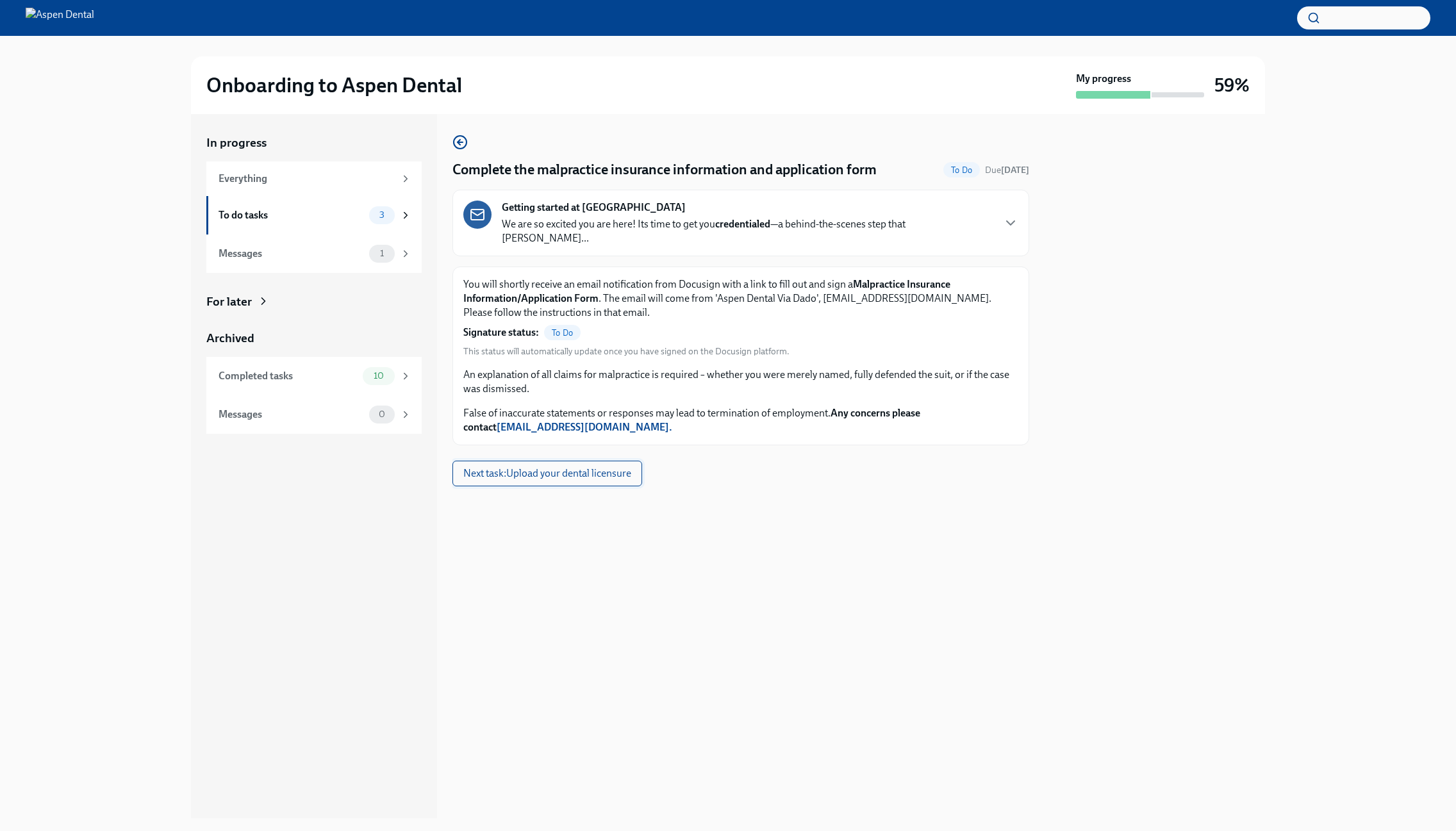
click at [524, 467] on span "Next task : Upload your dental licensure" at bounding box center [547, 474] width 168 height 13
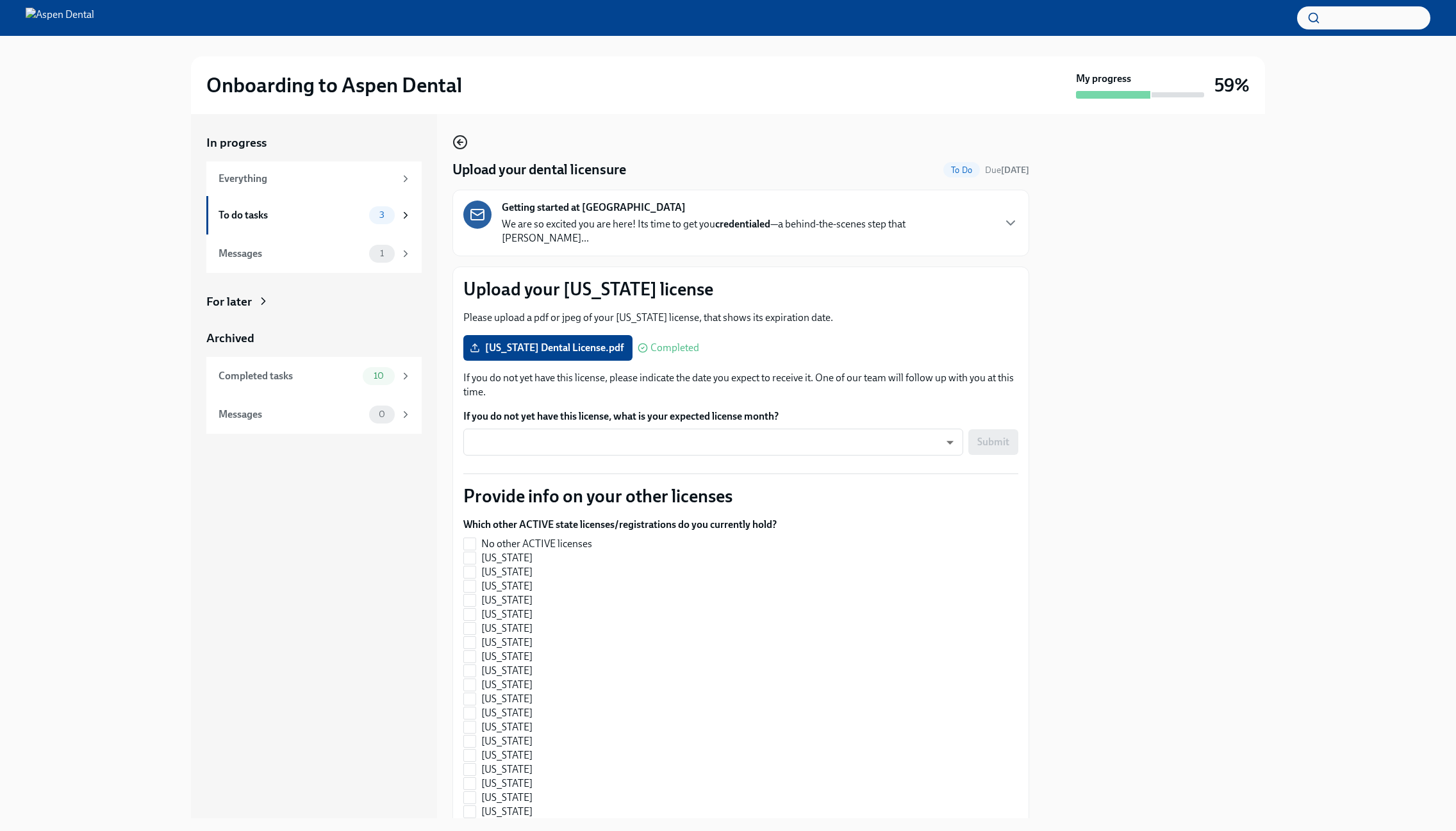
click at [459, 142] on icon "button" at bounding box center [460, 142] width 5 height 0
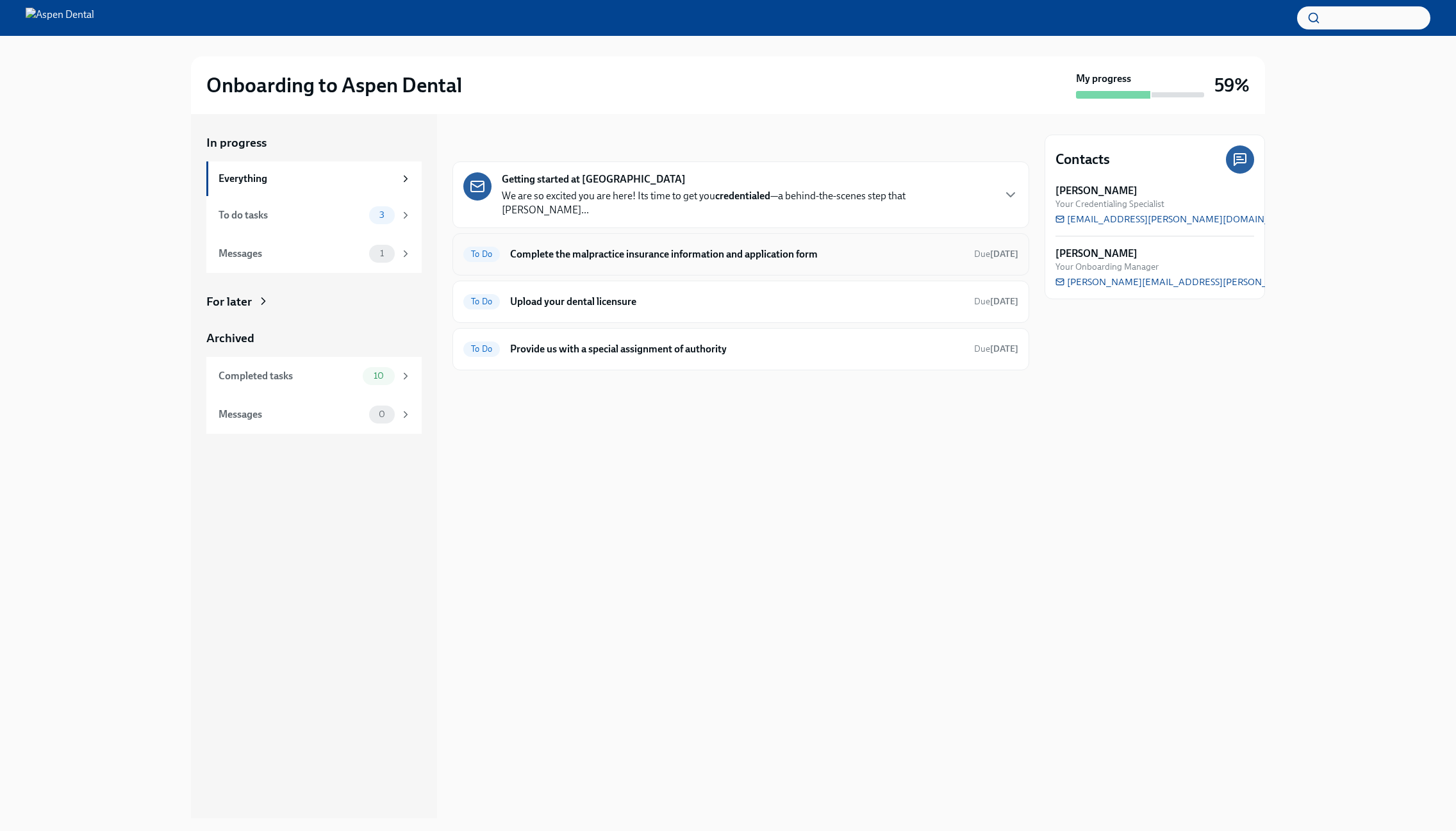
click at [542, 247] on h6 "Complete the malpractice insurance information and application form" at bounding box center [736, 254] width 453 height 14
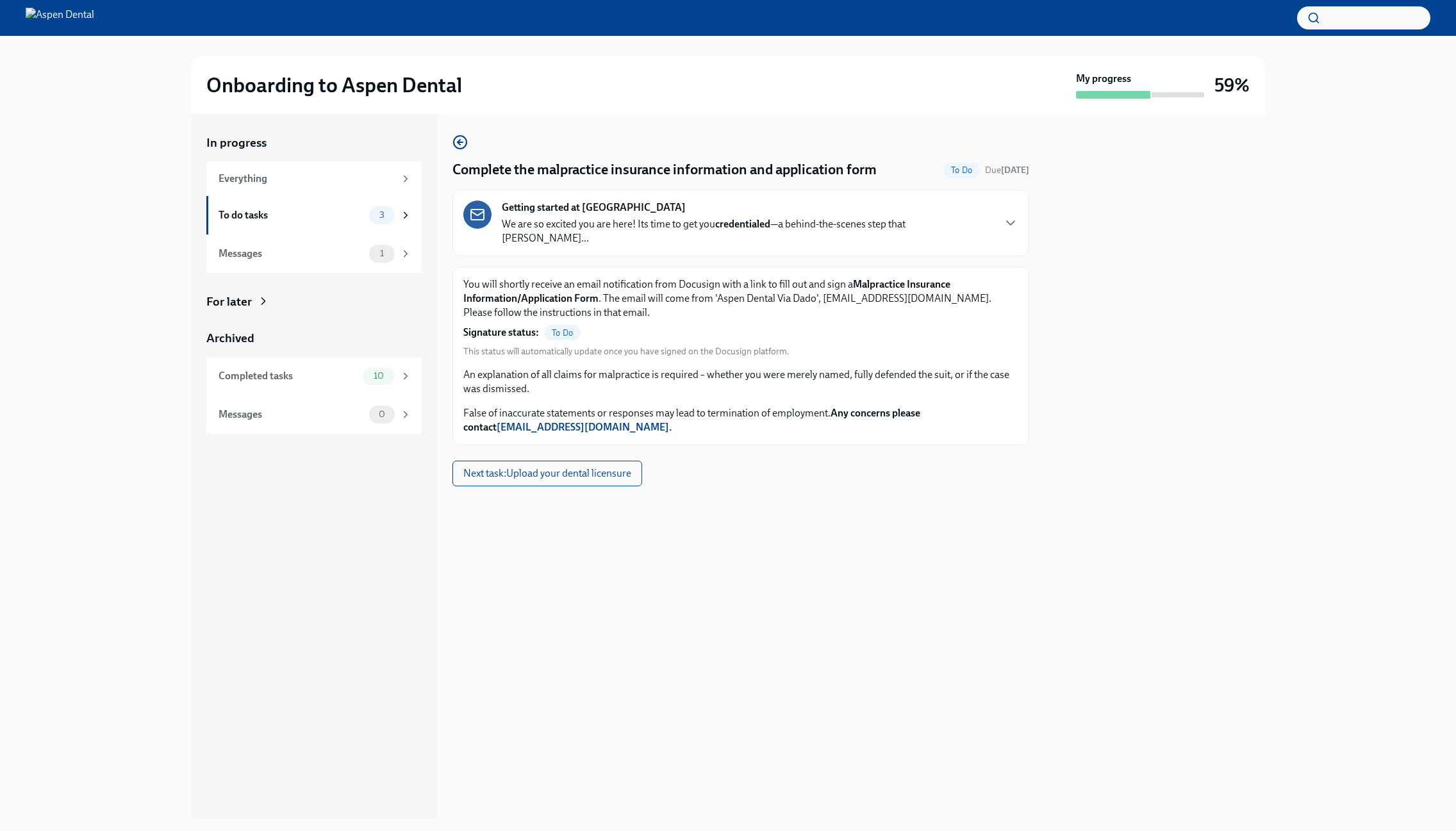
click at [468, 146] on div "Complete the malpractice insurance information and application form To Do Due i…" at bounding box center [740, 289] width 577 height 311
click at [456, 134] on icon "button" at bounding box center [460, 142] width 16 height 16
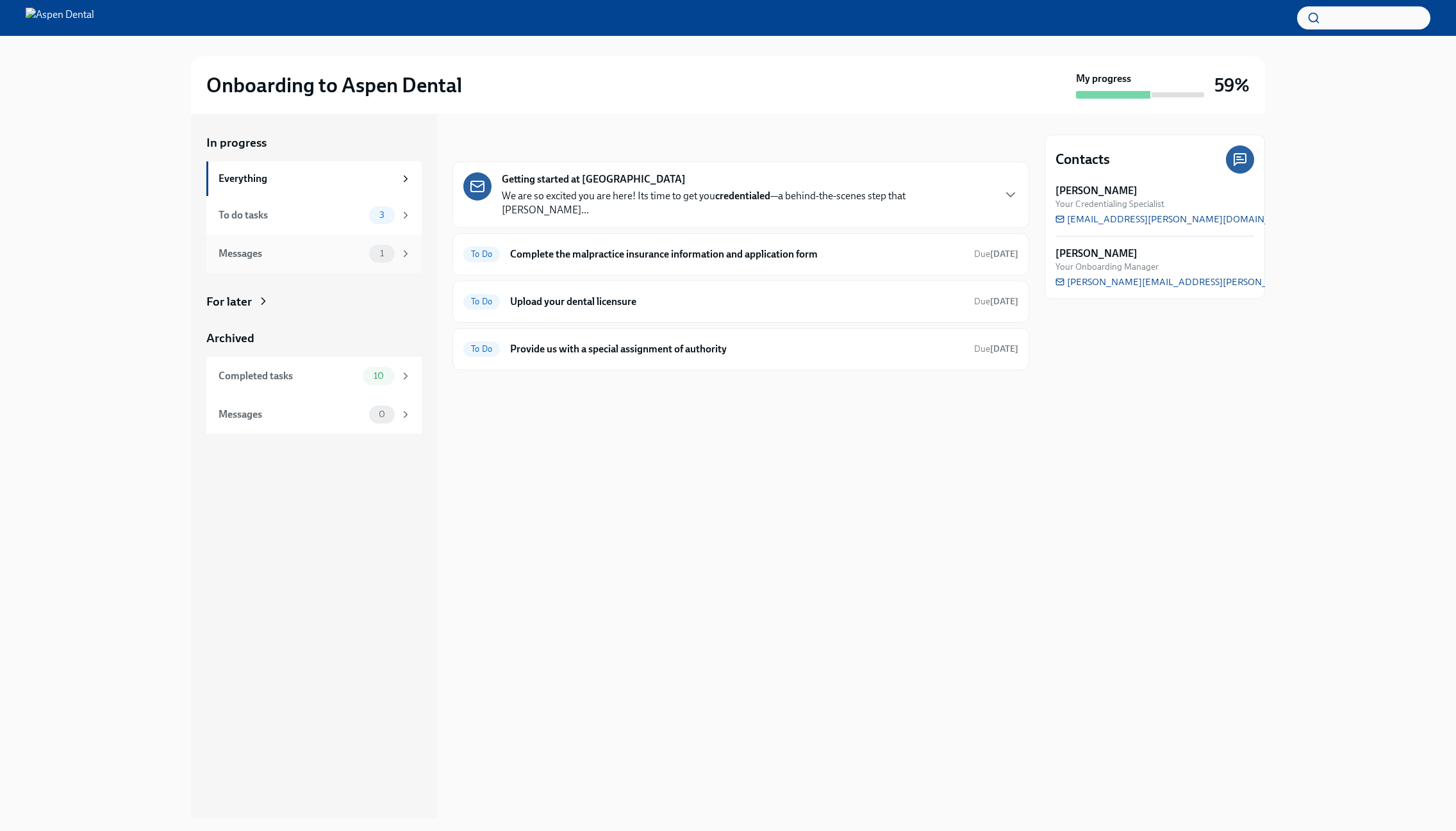
click at [359, 252] on div "Messages" at bounding box center [291, 254] width 145 height 14
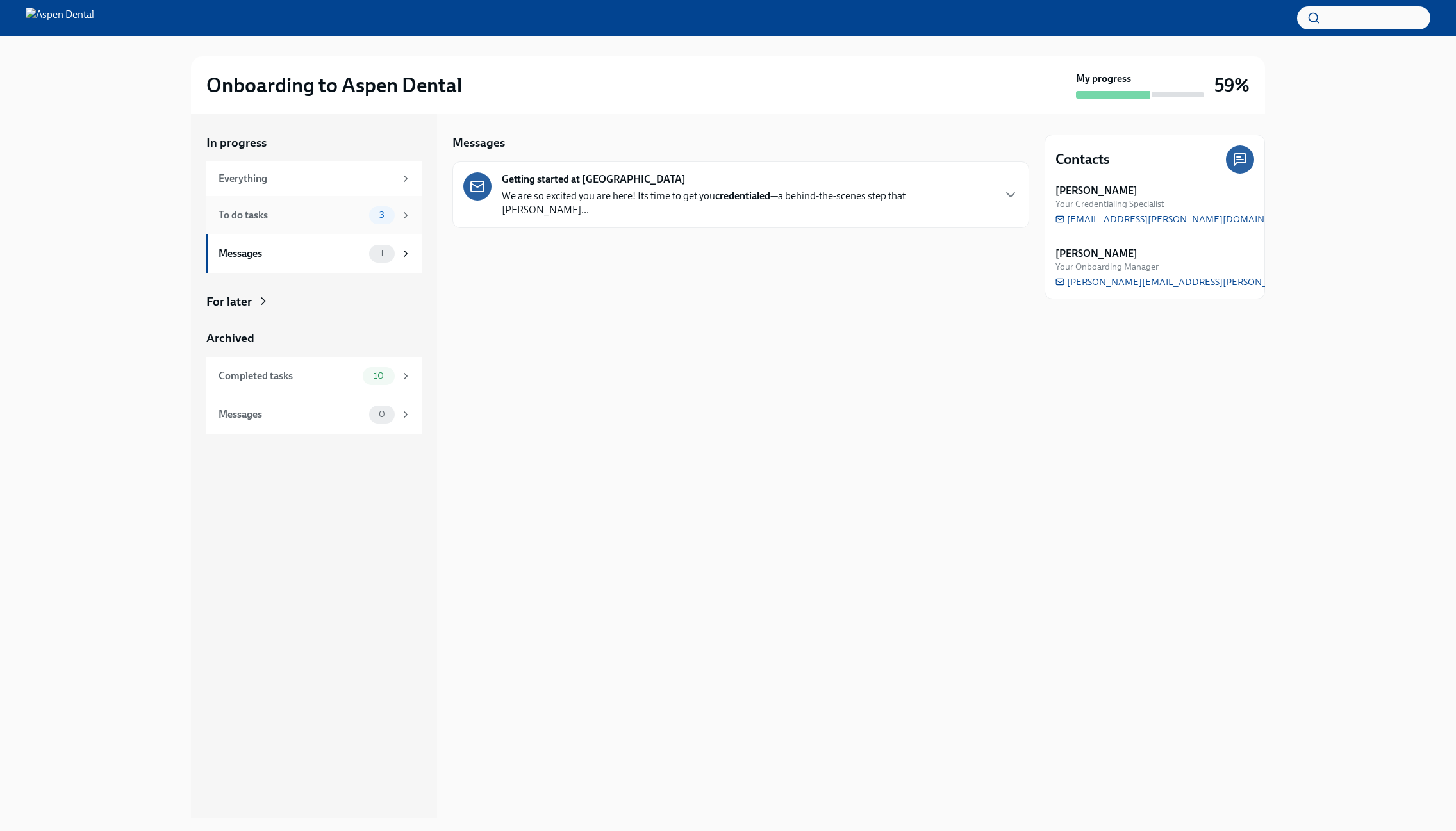
click at [346, 219] on div "To do tasks" at bounding box center [291, 215] width 145 height 14
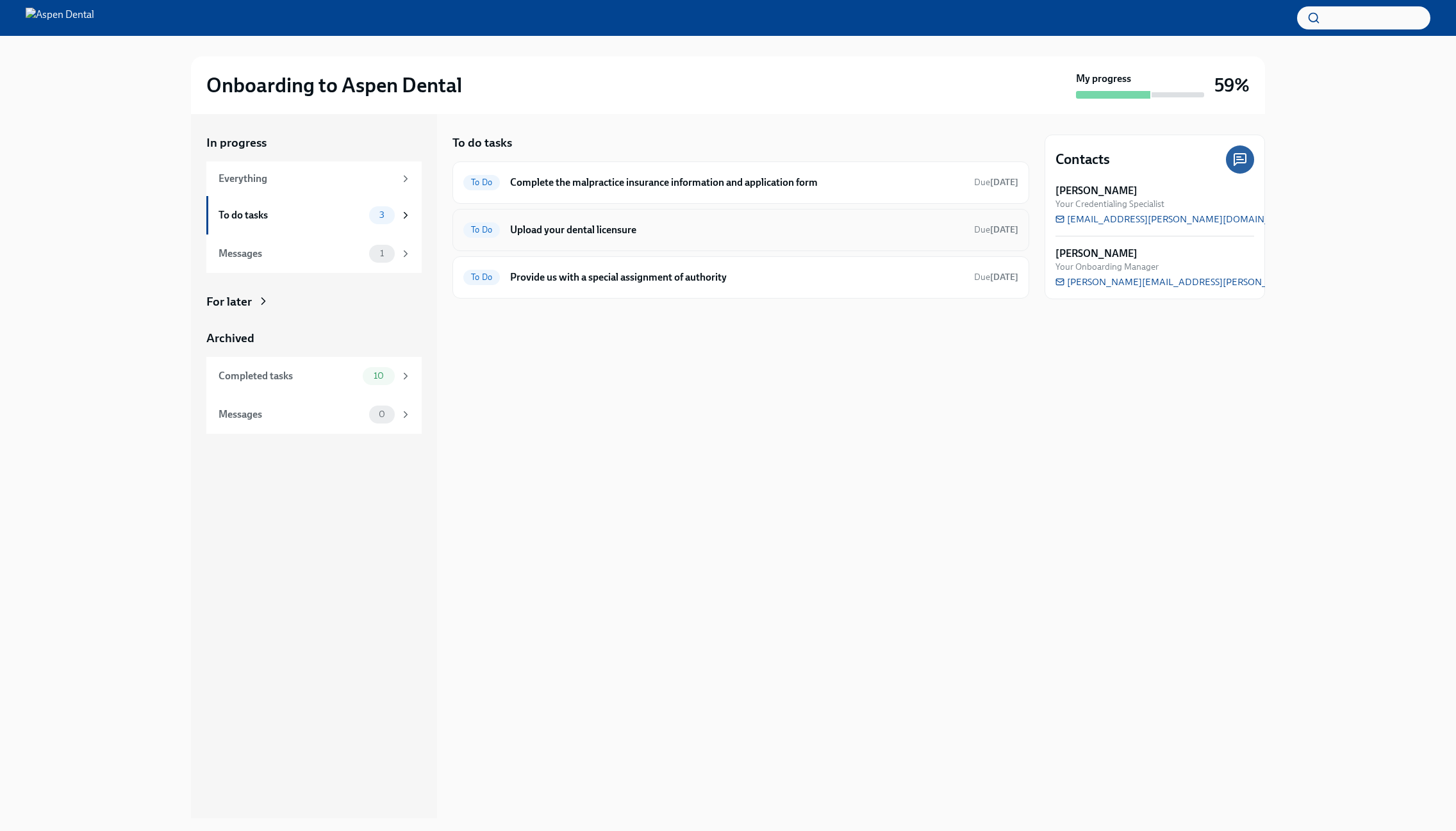
click at [564, 223] on h6 "Upload your dental licensure" at bounding box center [736, 230] width 453 height 14
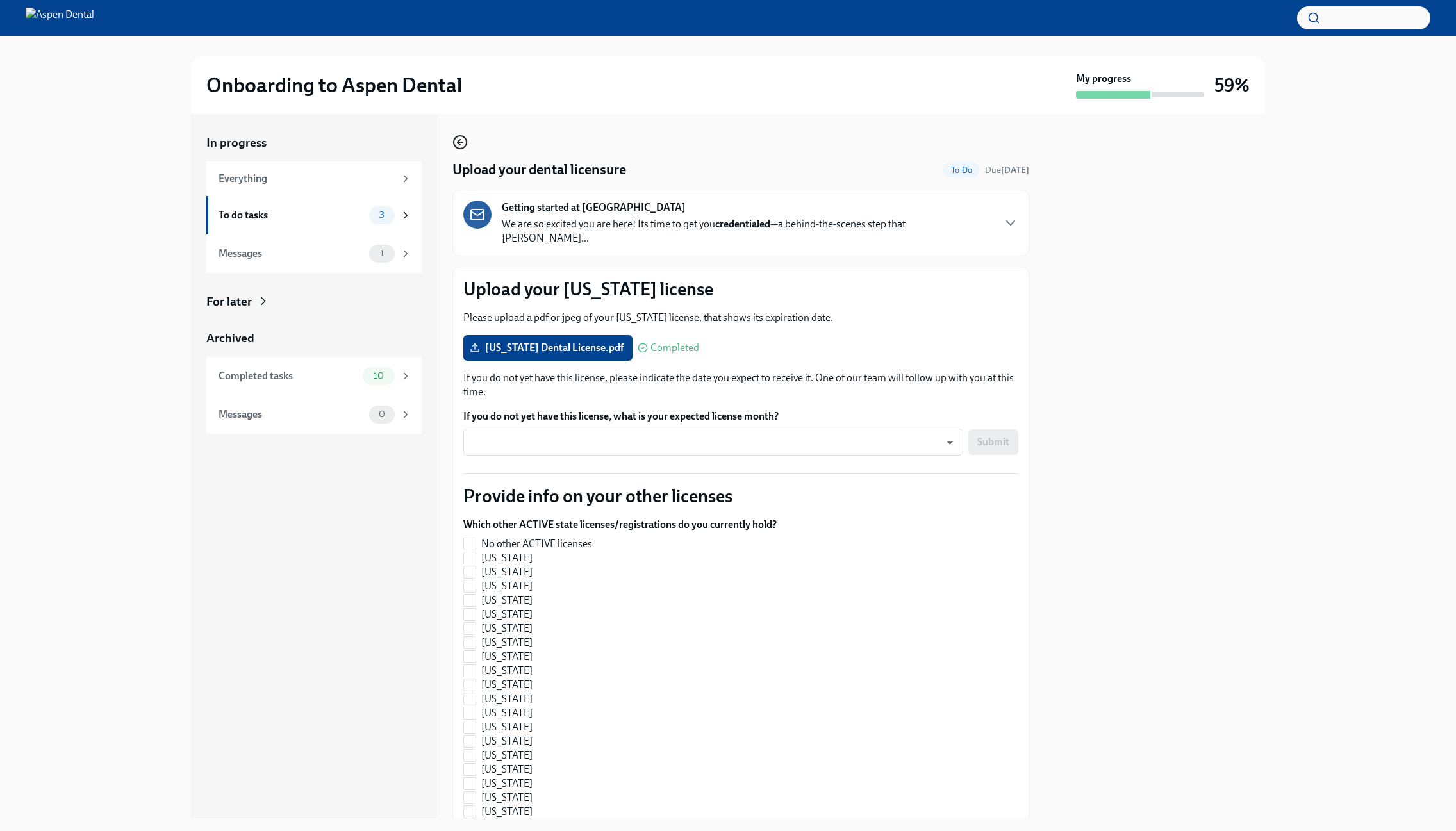
click at [461, 138] on icon "button" at bounding box center [460, 142] width 16 height 16
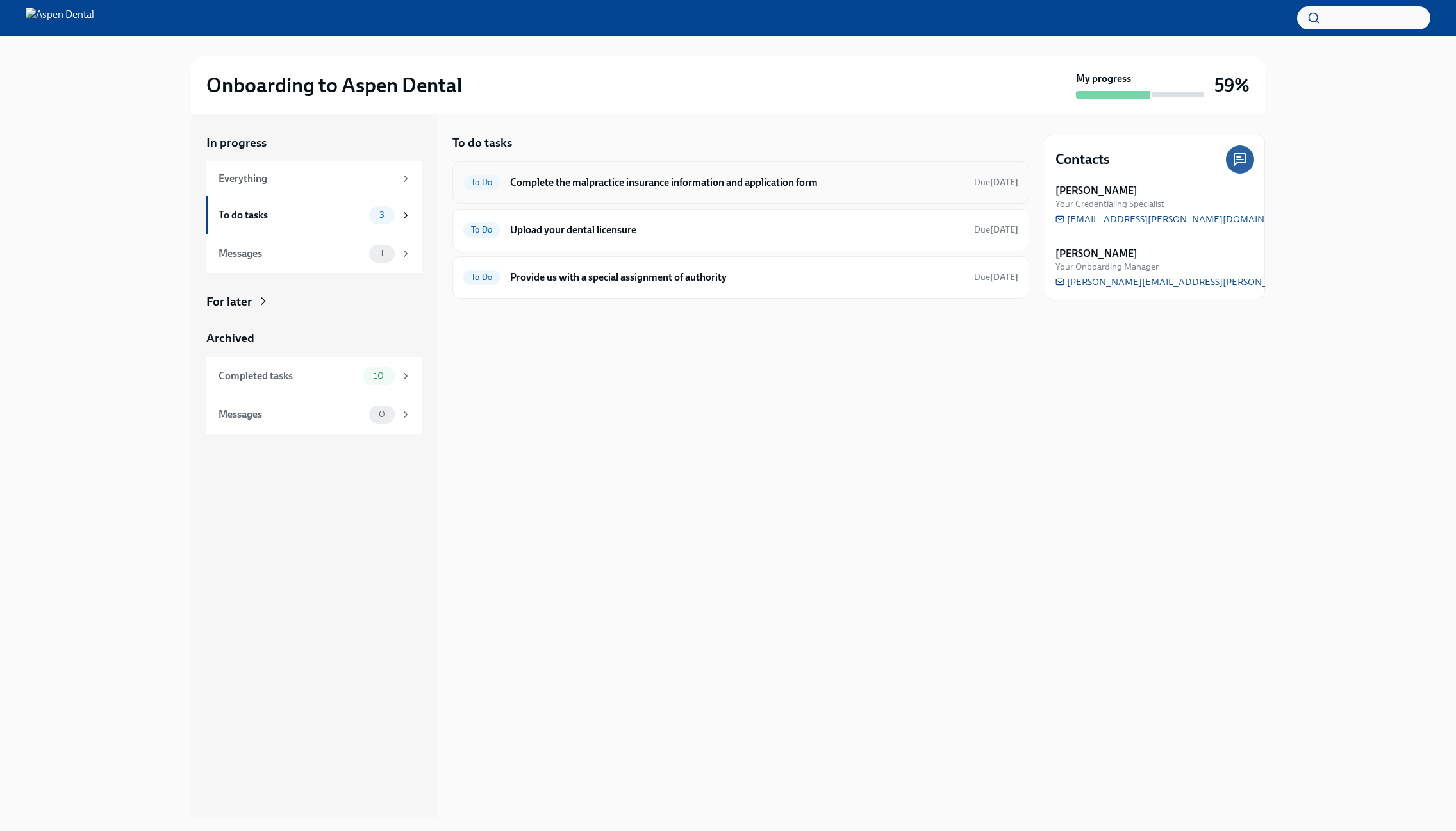
click at [579, 185] on h6 "Complete the malpractice insurance information and application form" at bounding box center [736, 183] width 453 height 14
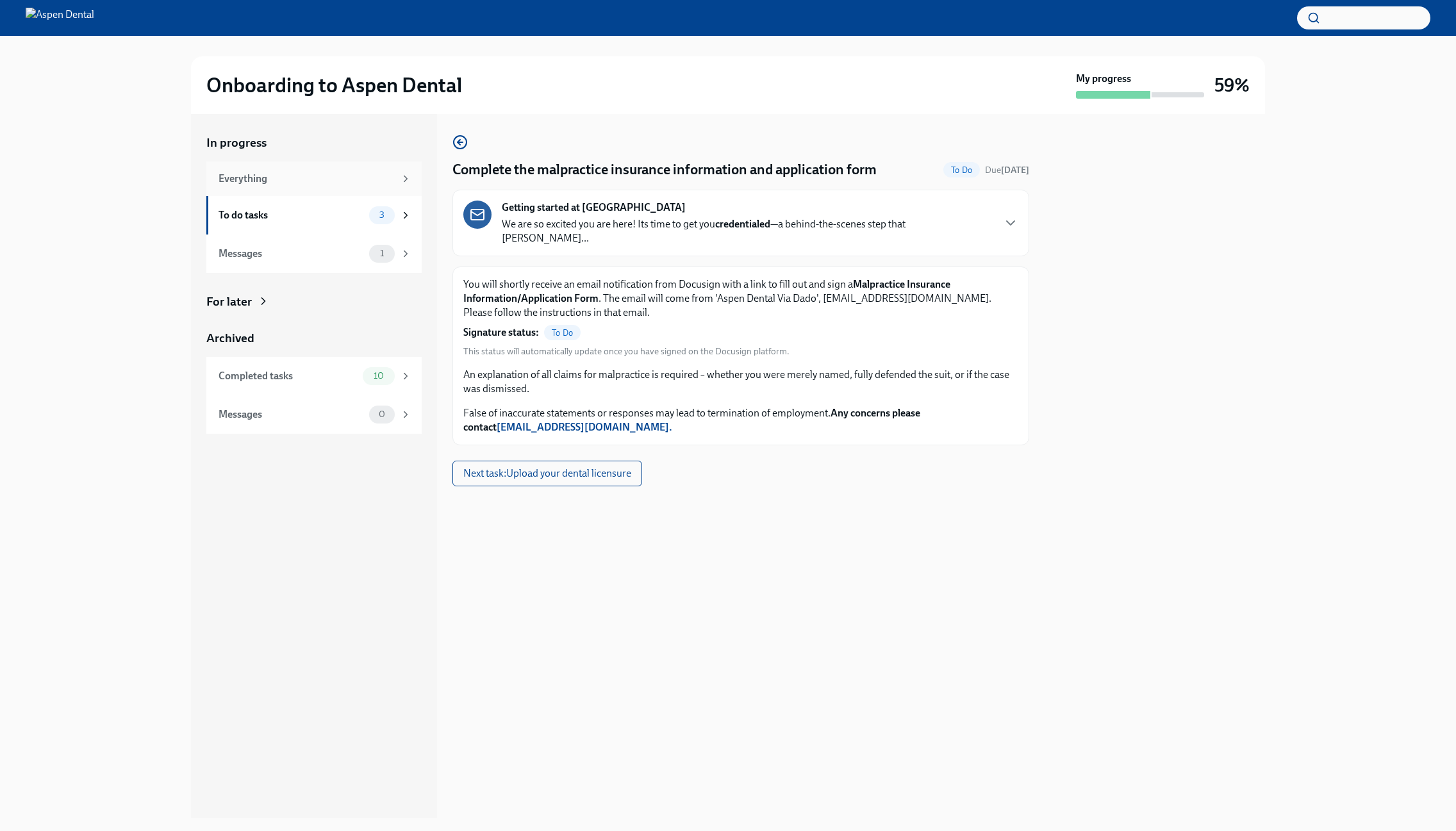
click at [344, 176] on div "Everything" at bounding box center [307, 179] width 176 height 14
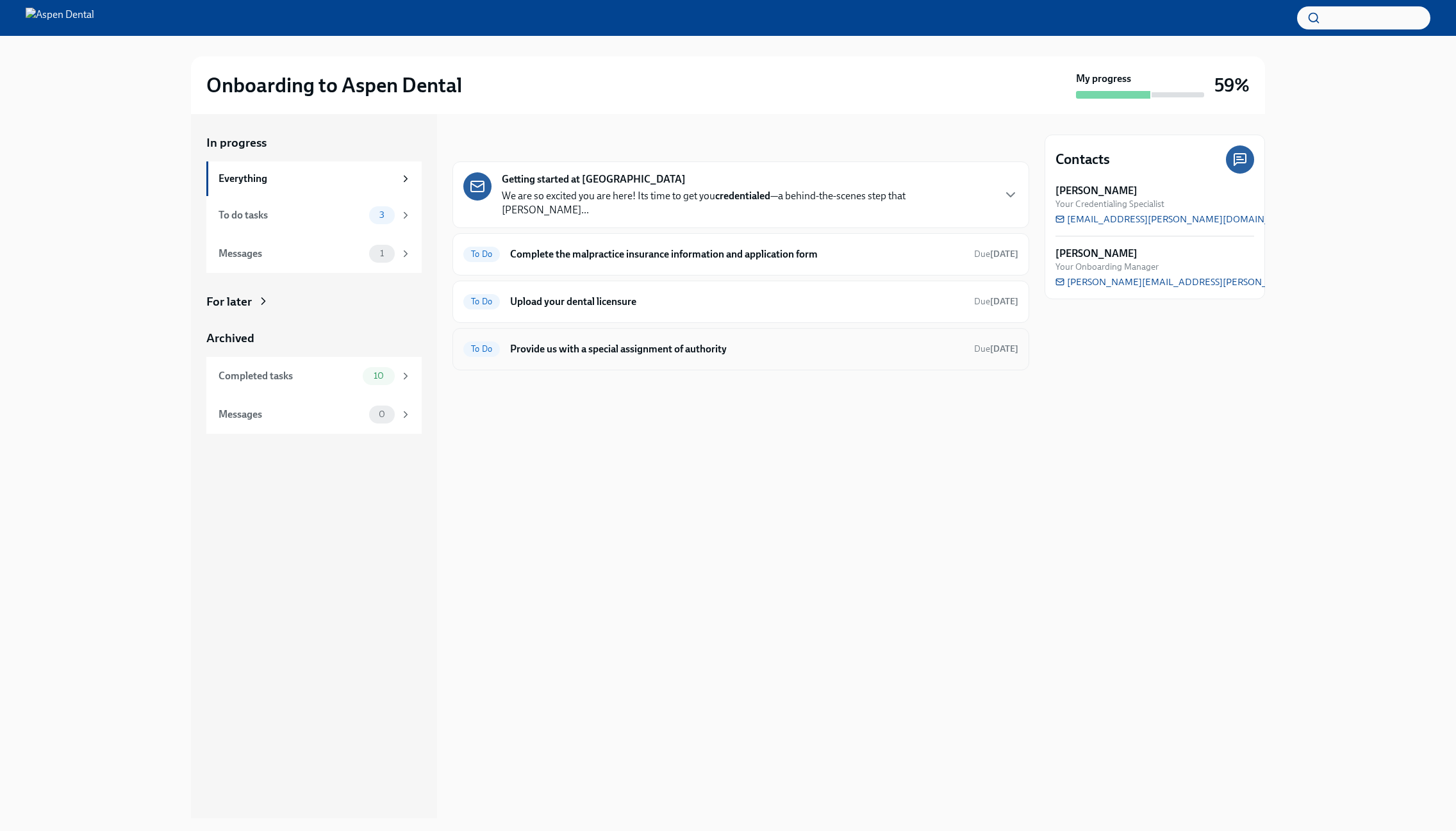
click at [617, 343] on h6 "Provide us with a special assignment of authority" at bounding box center [736, 350] width 453 height 14
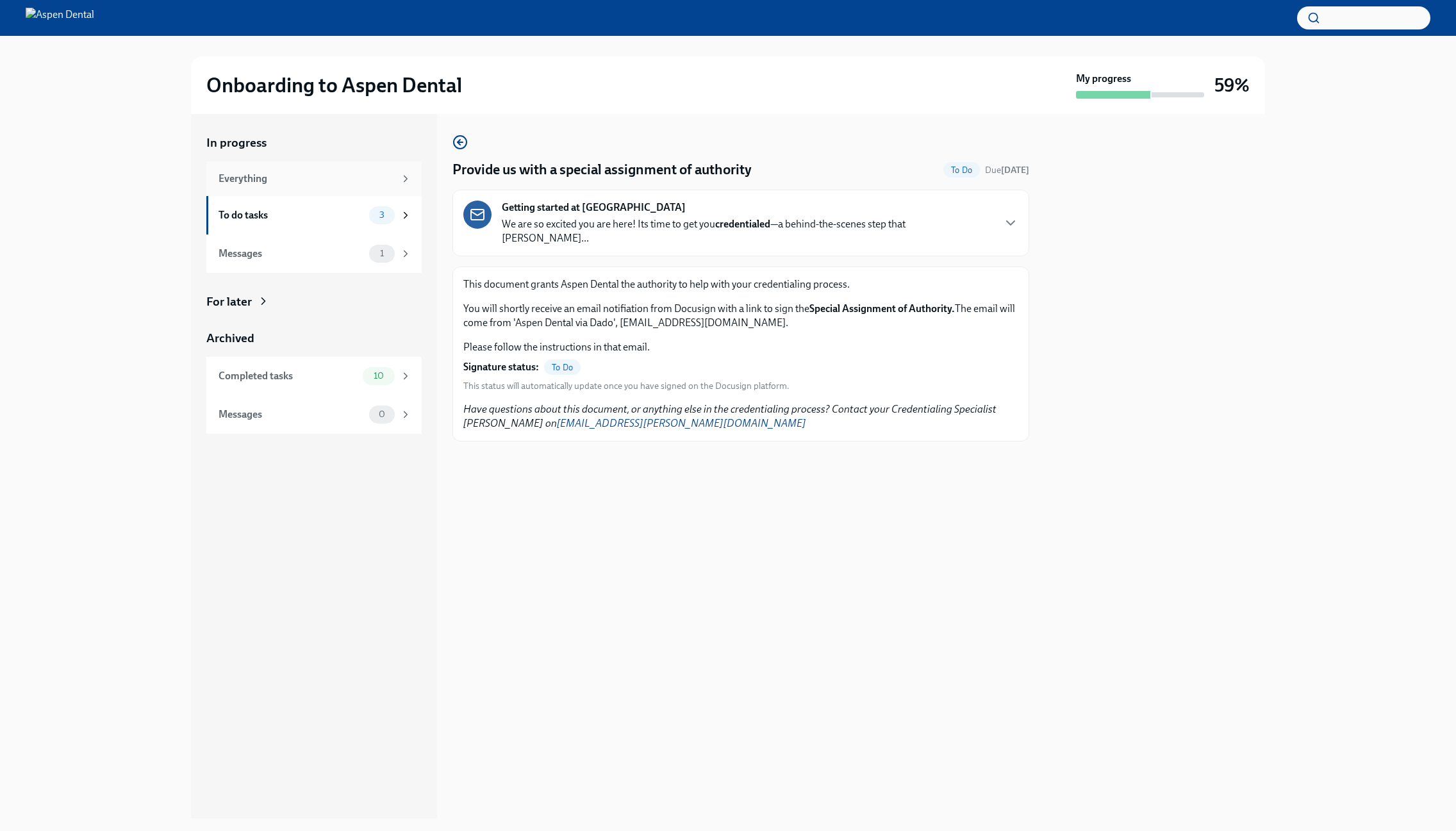
click at [291, 187] on div "Everything" at bounding box center [314, 178] width 215 height 34
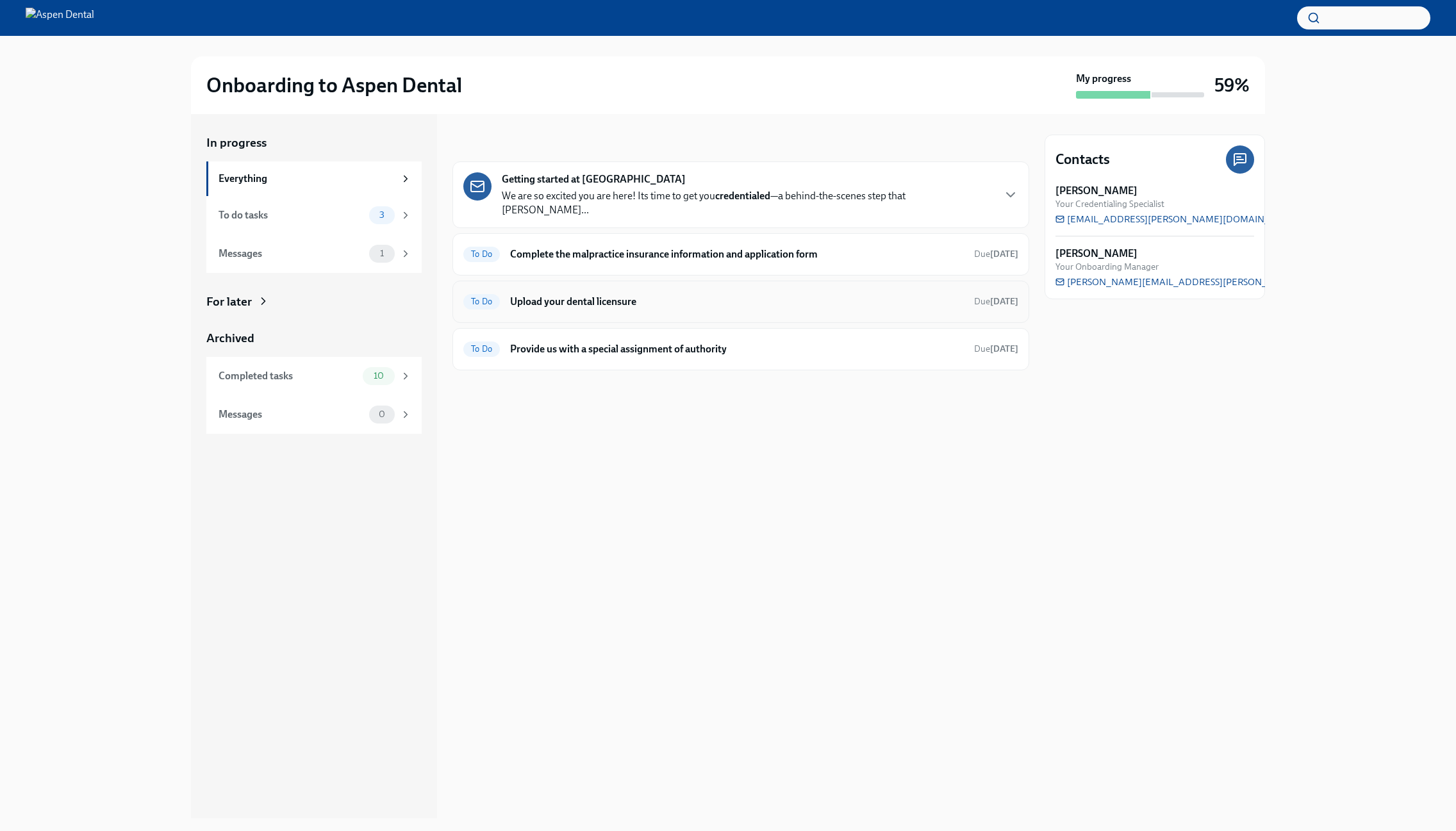
click at [603, 292] on div "To Do Upload your dental licensure Due [DATE]" at bounding box center [741, 302] width 555 height 21
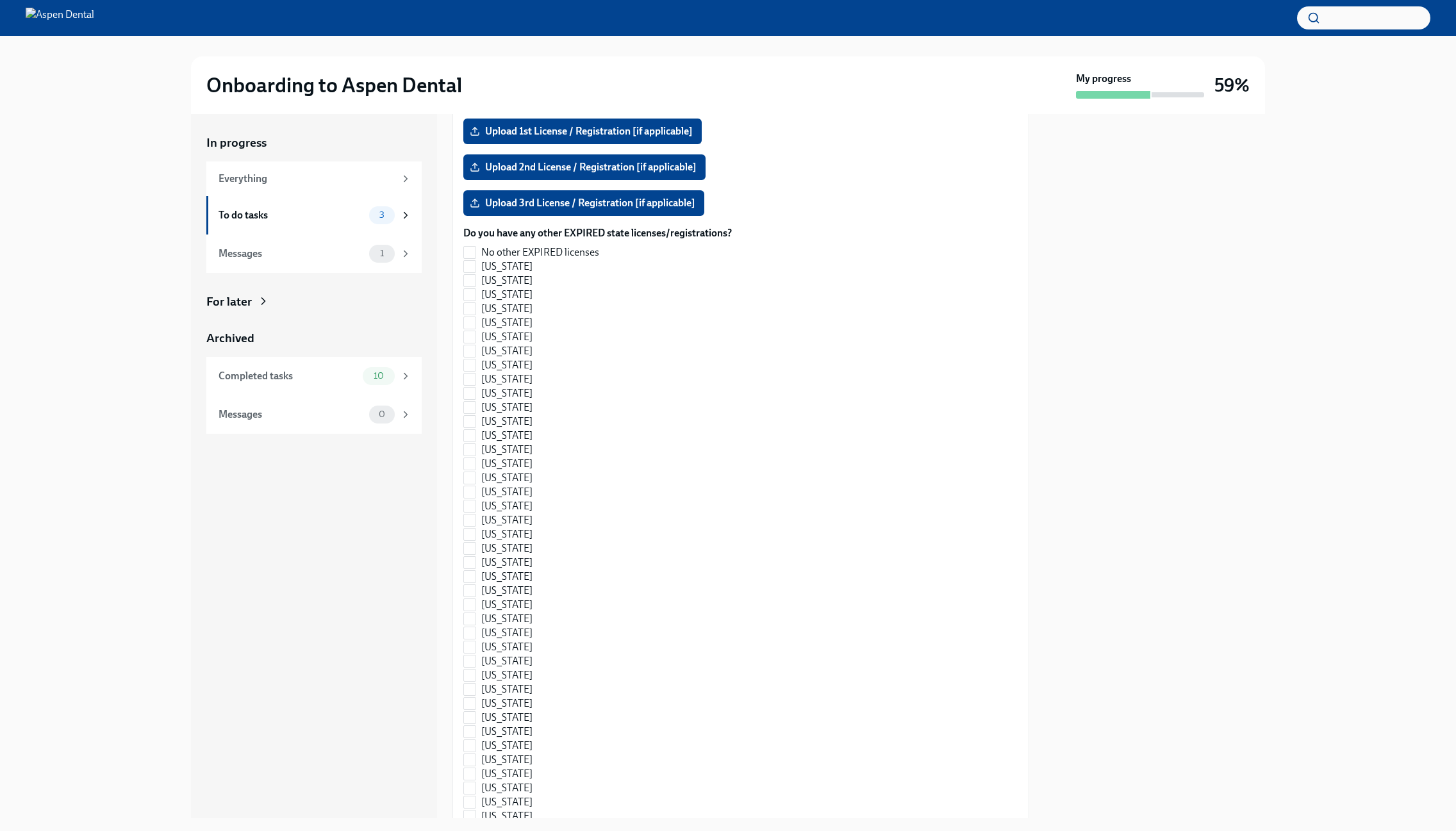
scroll to position [1203, 0]
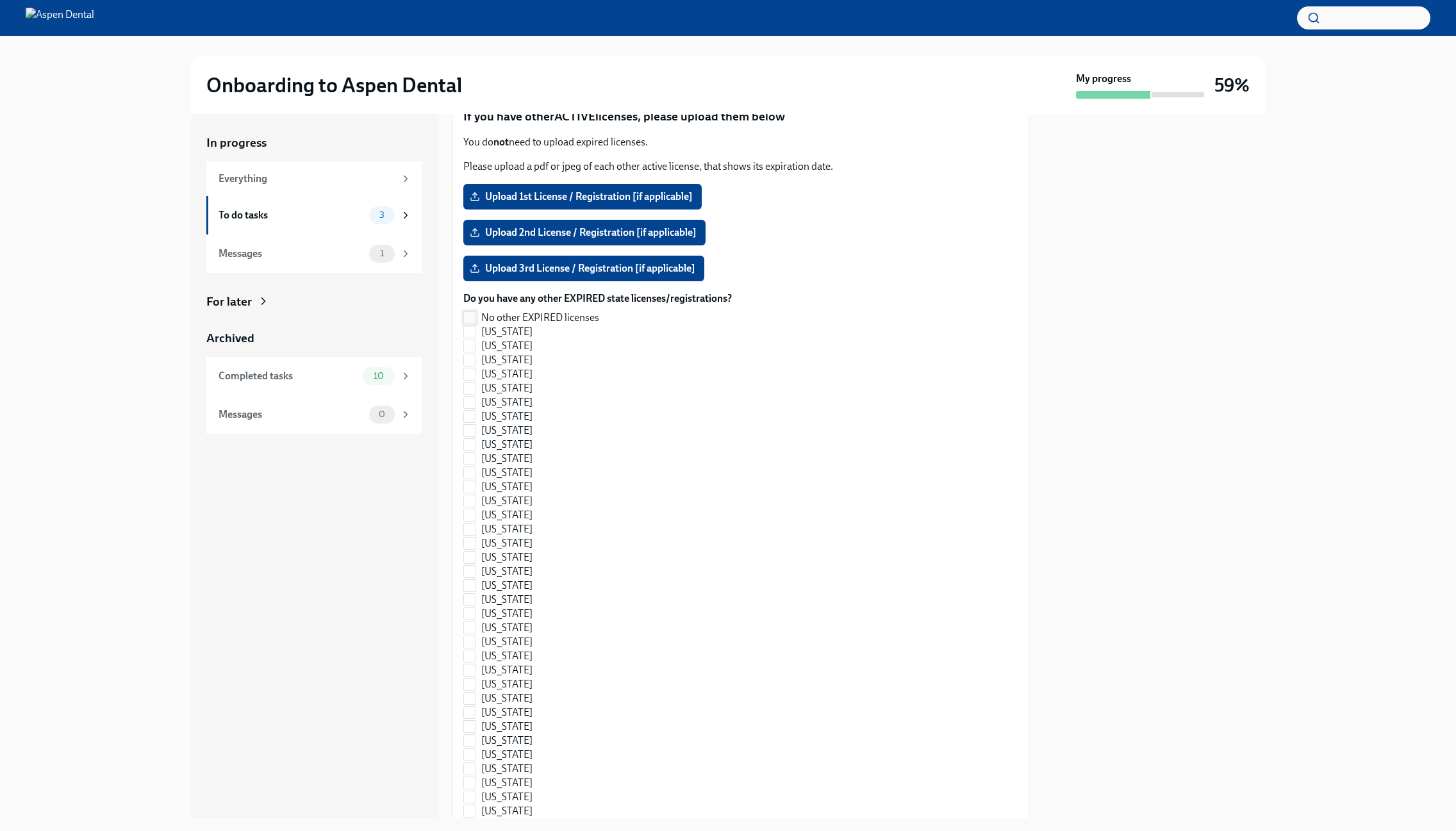
click at [474, 312] on input "No other EXPIRED licenses" at bounding box center [470, 318] width 12 height 12
checkbox input "true"
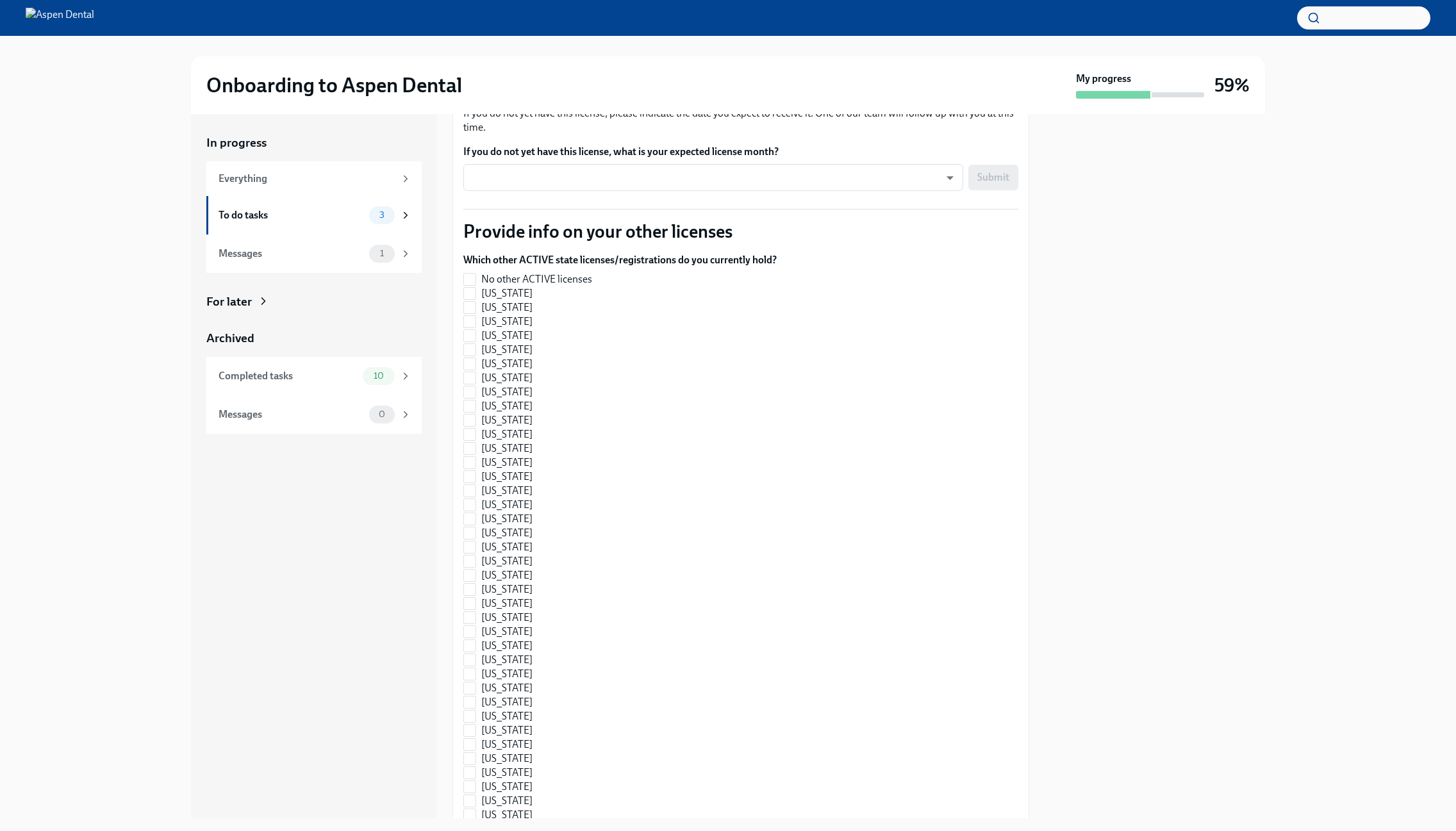
scroll to position [241, 0]
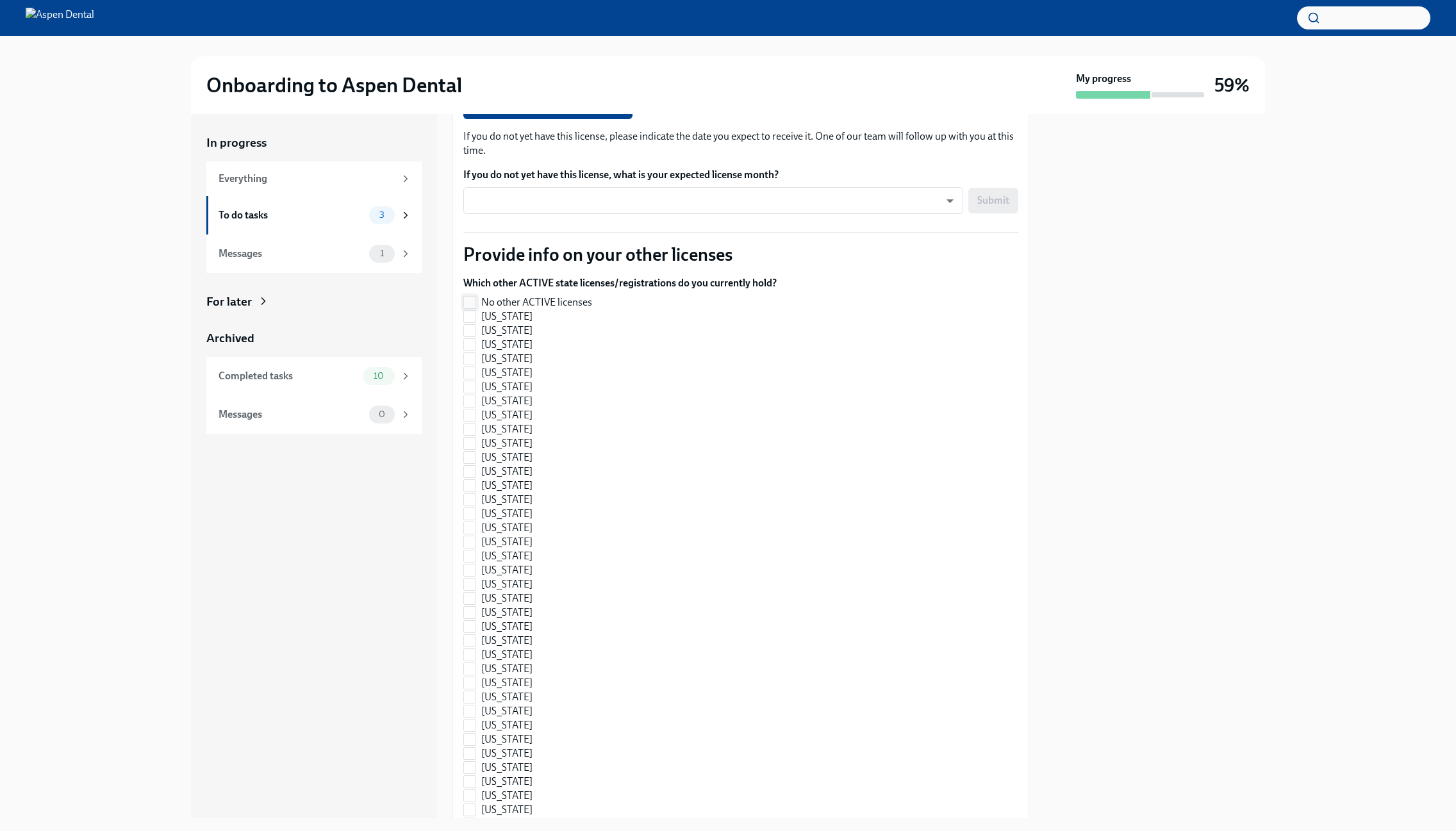
click at [473, 296] on input "No other ACTIVE licenses" at bounding box center [470, 302] width 12 height 12
checkbox input "true"
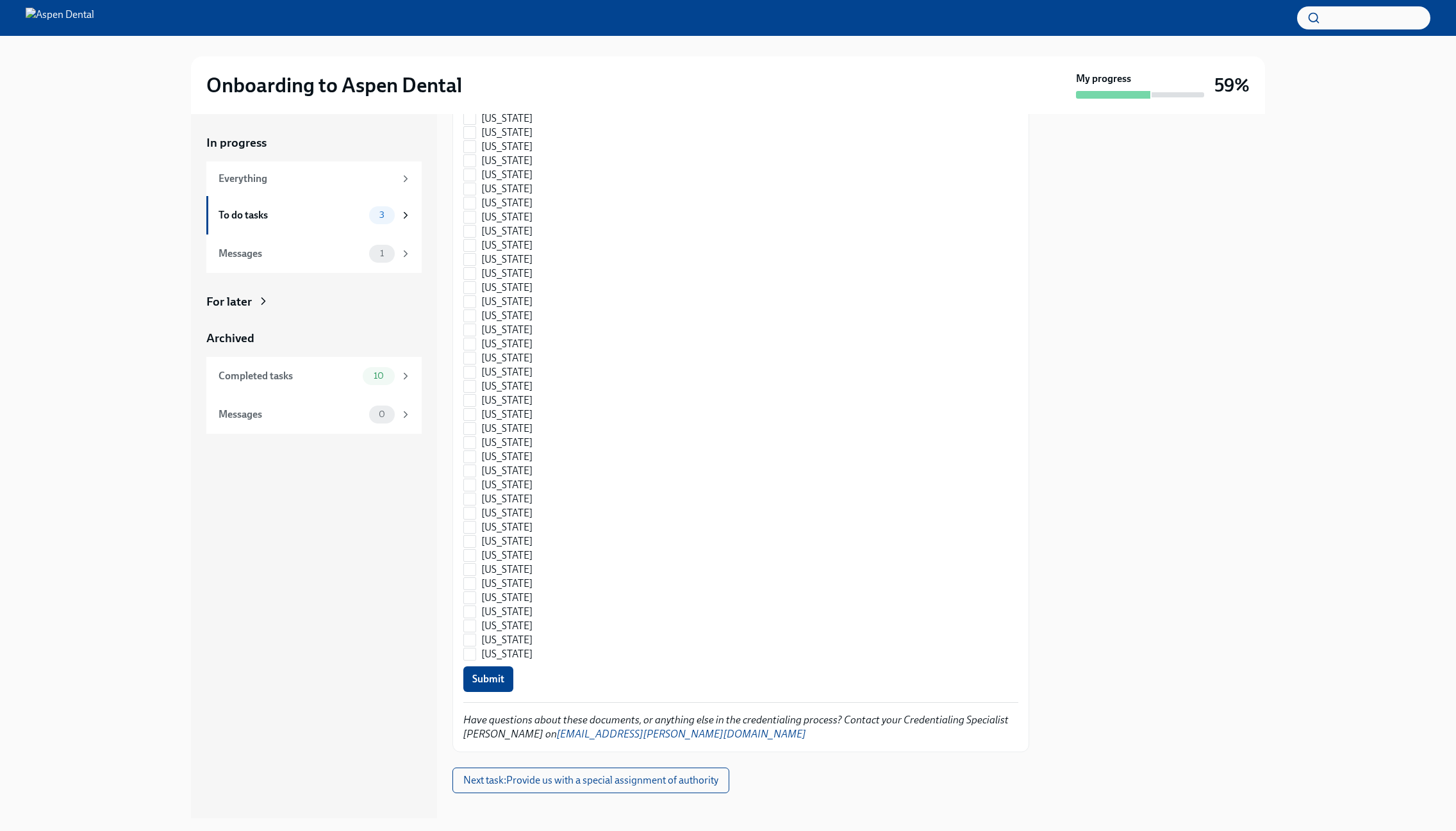
scroll to position [1587, 0]
click at [477, 673] on button "Submit" at bounding box center [488, 677] width 50 height 26
click at [611, 772] on span "Next task : Provide us with a special assignment of authority" at bounding box center [590, 778] width 255 height 13
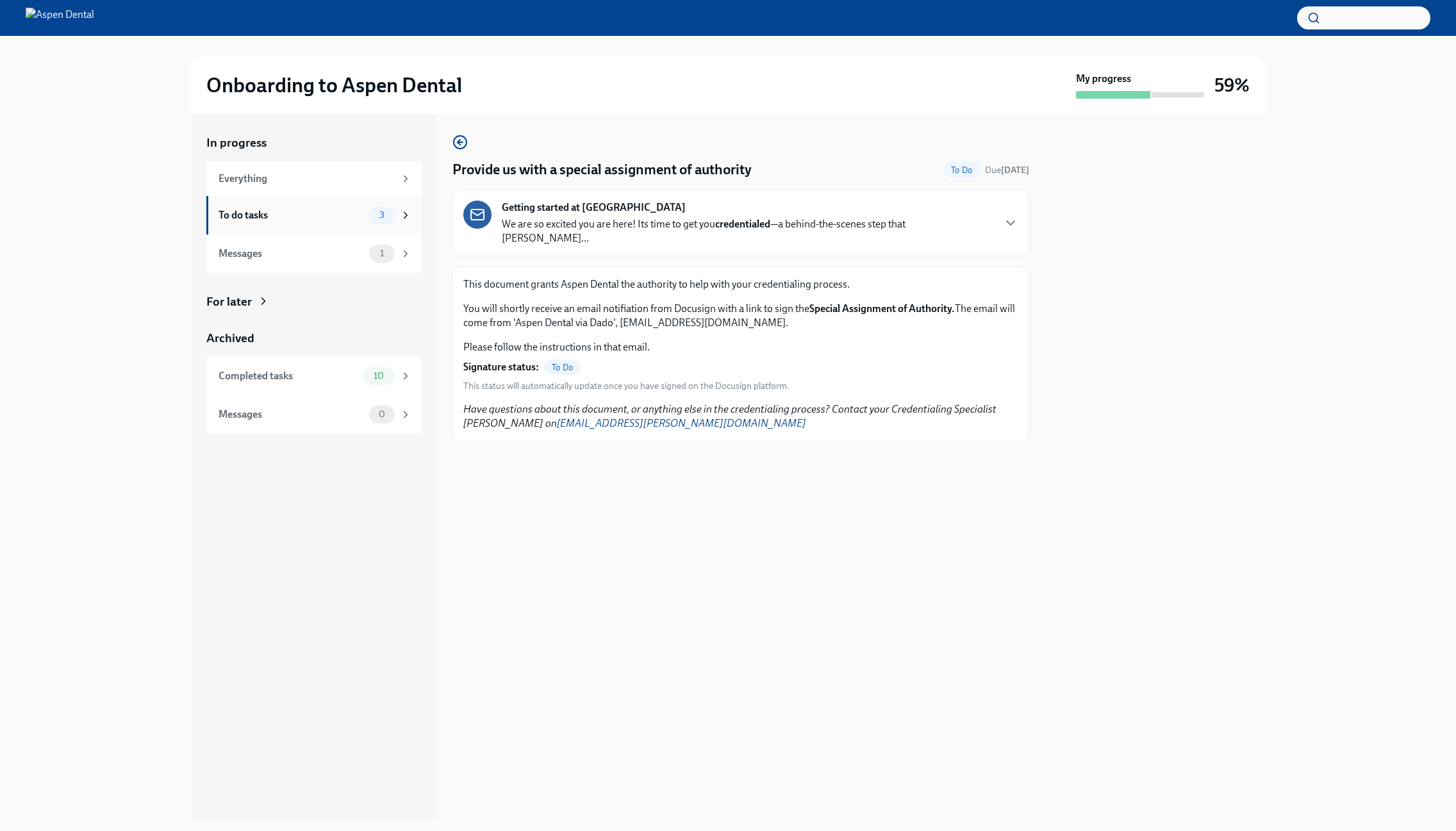
click at [294, 223] on div "To do tasks 3" at bounding box center [315, 215] width 193 height 18
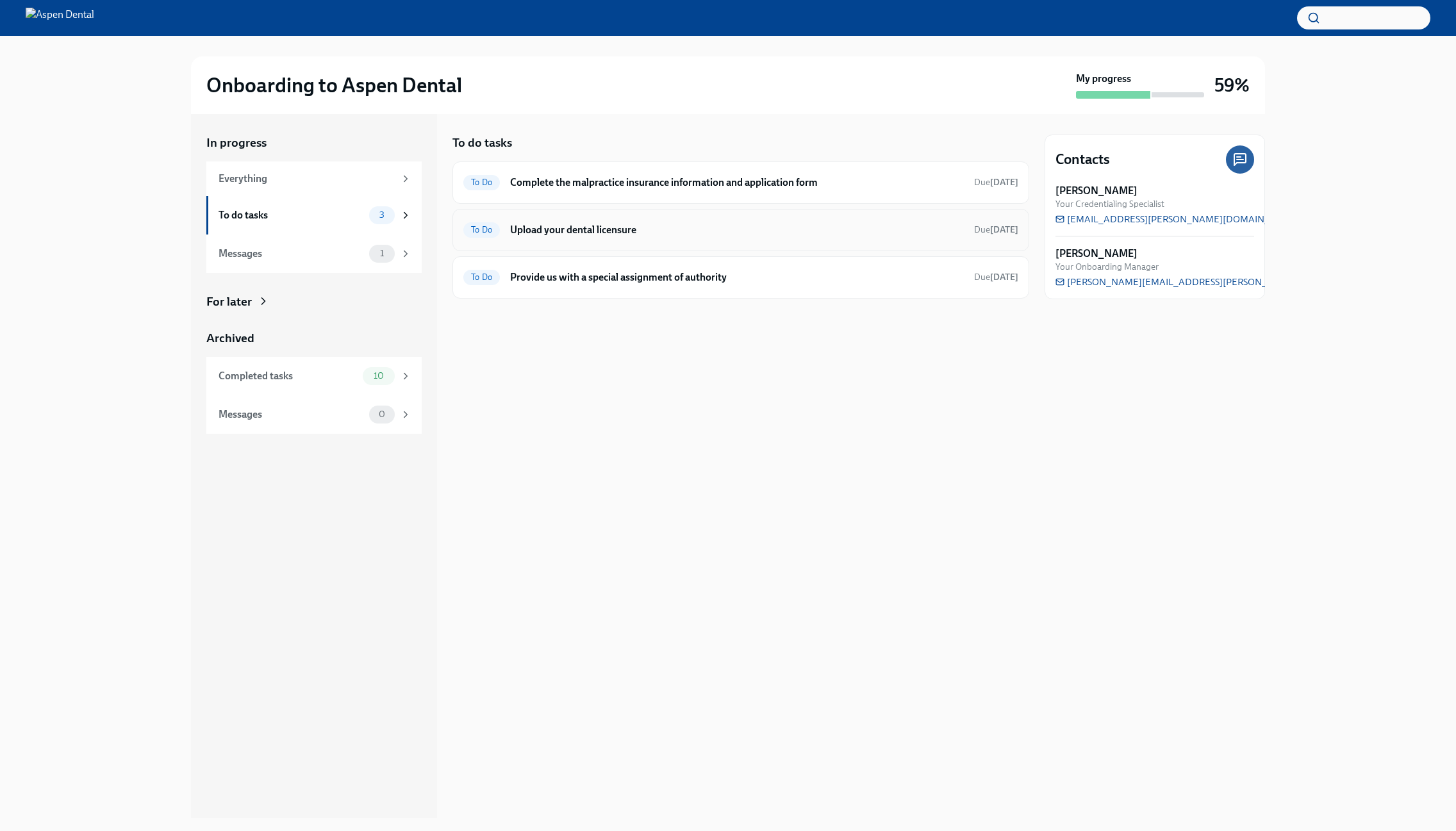
click at [698, 246] on div "To Do Upload your dental licensure Due [DATE]" at bounding box center [740, 230] width 577 height 42
click at [638, 218] on div "To Do Upload your dental licensure Due [DATE]" at bounding box center [740, 230] width 577 height 42
click at [601, 224] on h6 "Upload your dental licensure" at bounding box center [736, 230] width 453 height 14
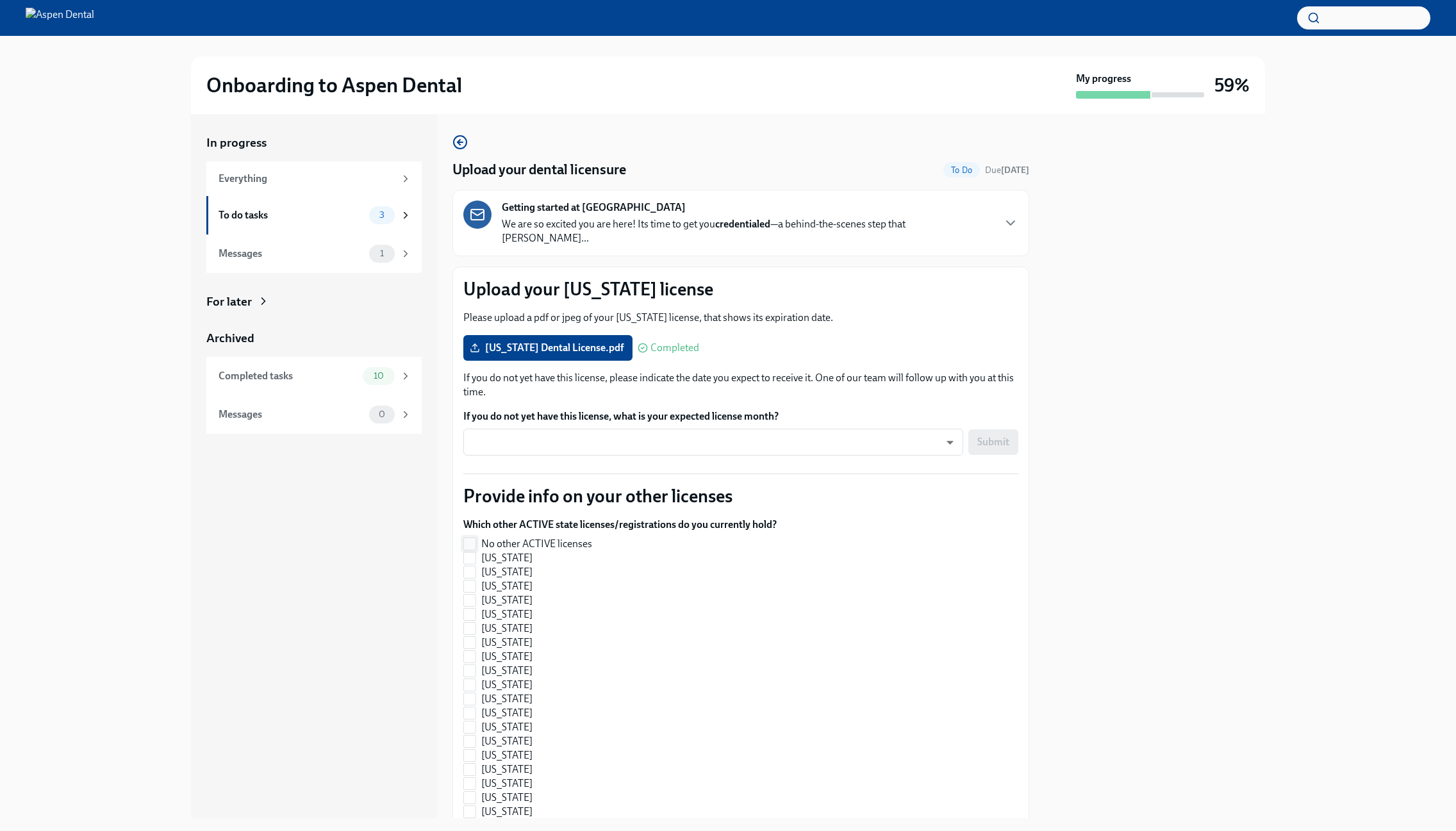
click at [470, 538] on input "No other ACTIVE licenses" at bounding box center [470, 544] width 12 height 12
checkbox input "true"
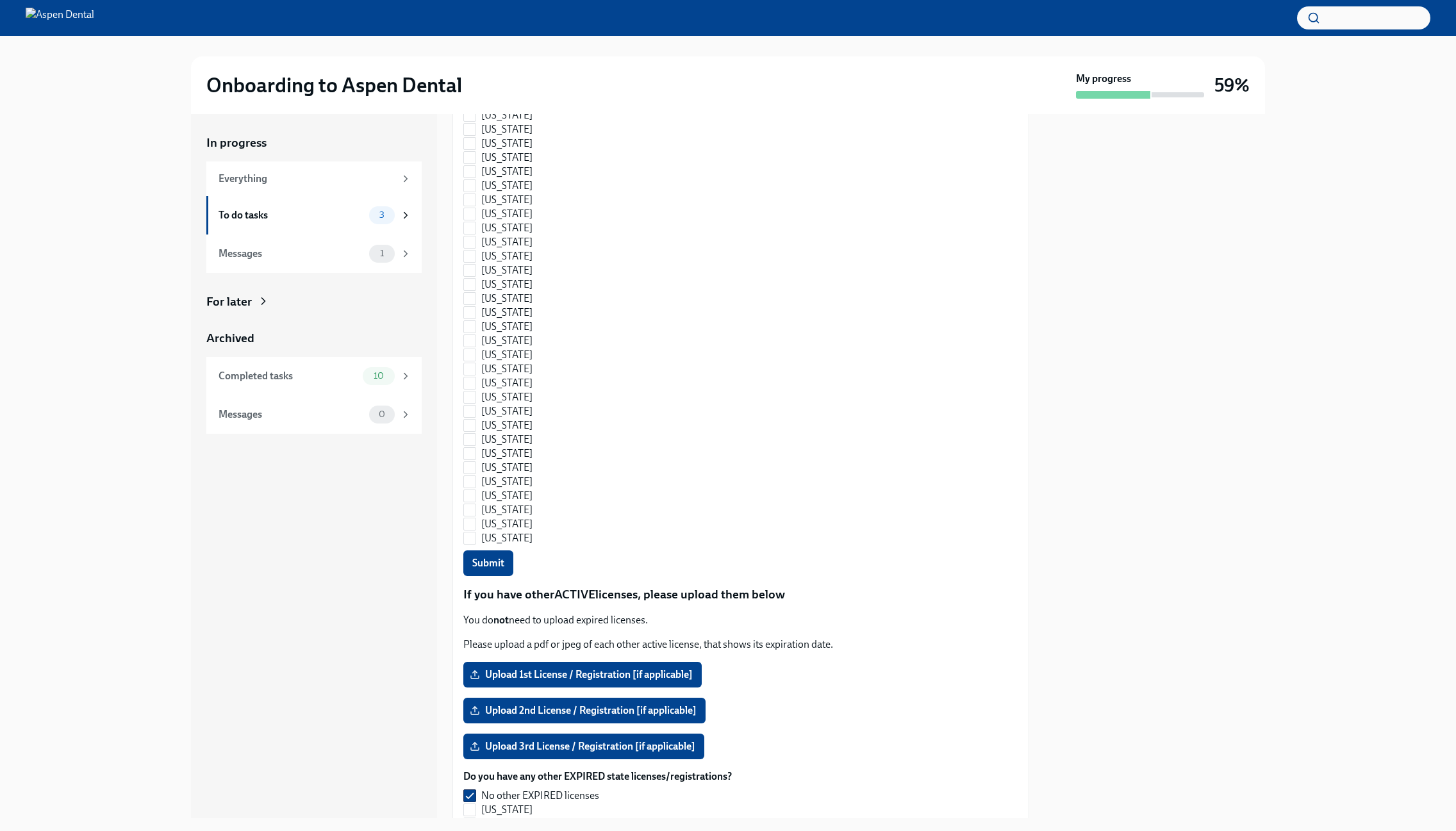
scroll to position [833, 0]
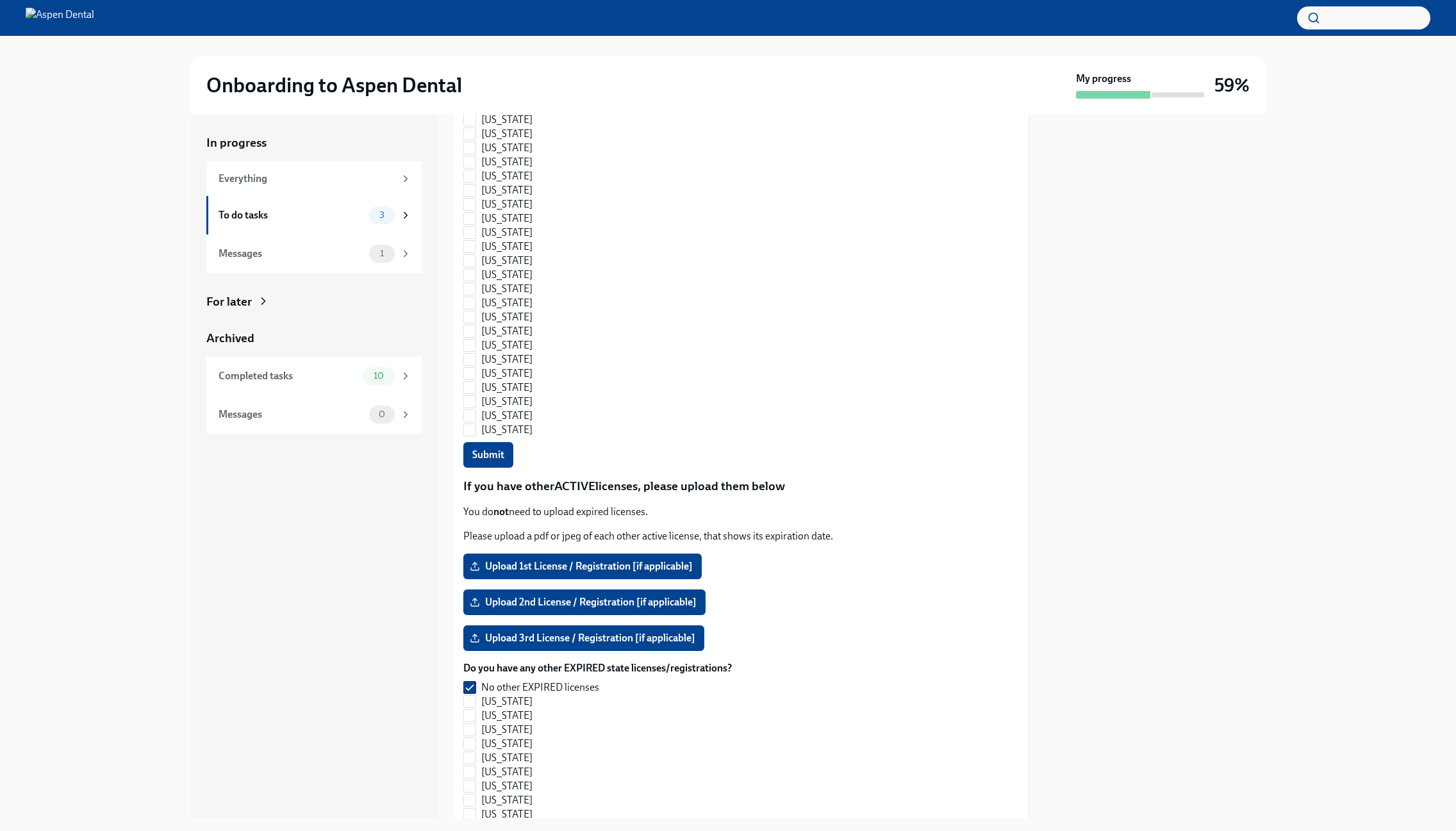
click at [492, 449] on span "Submit" at bounding box center [488, 455] width 32 height 13
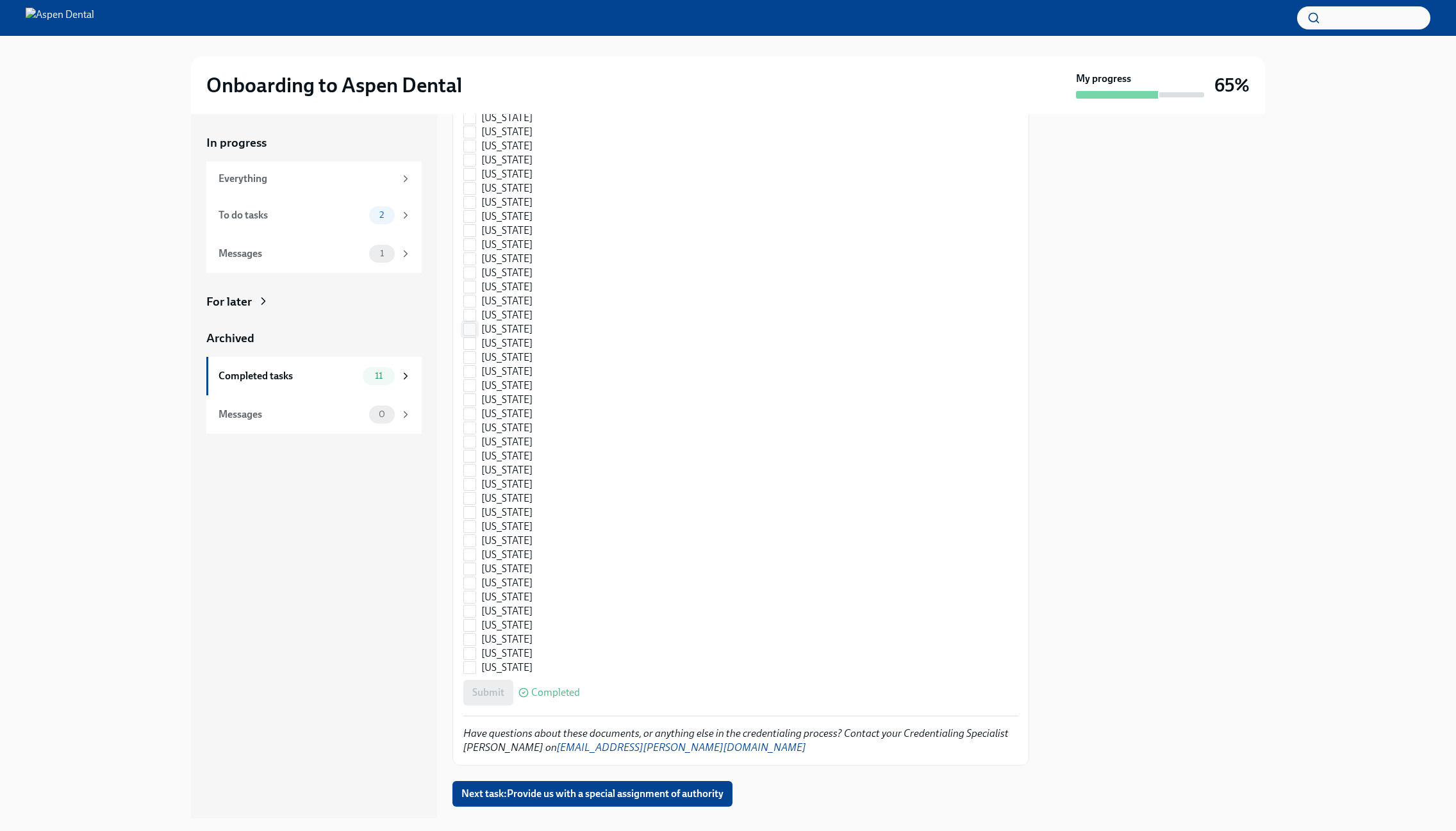
scroll to position [1587, 0]
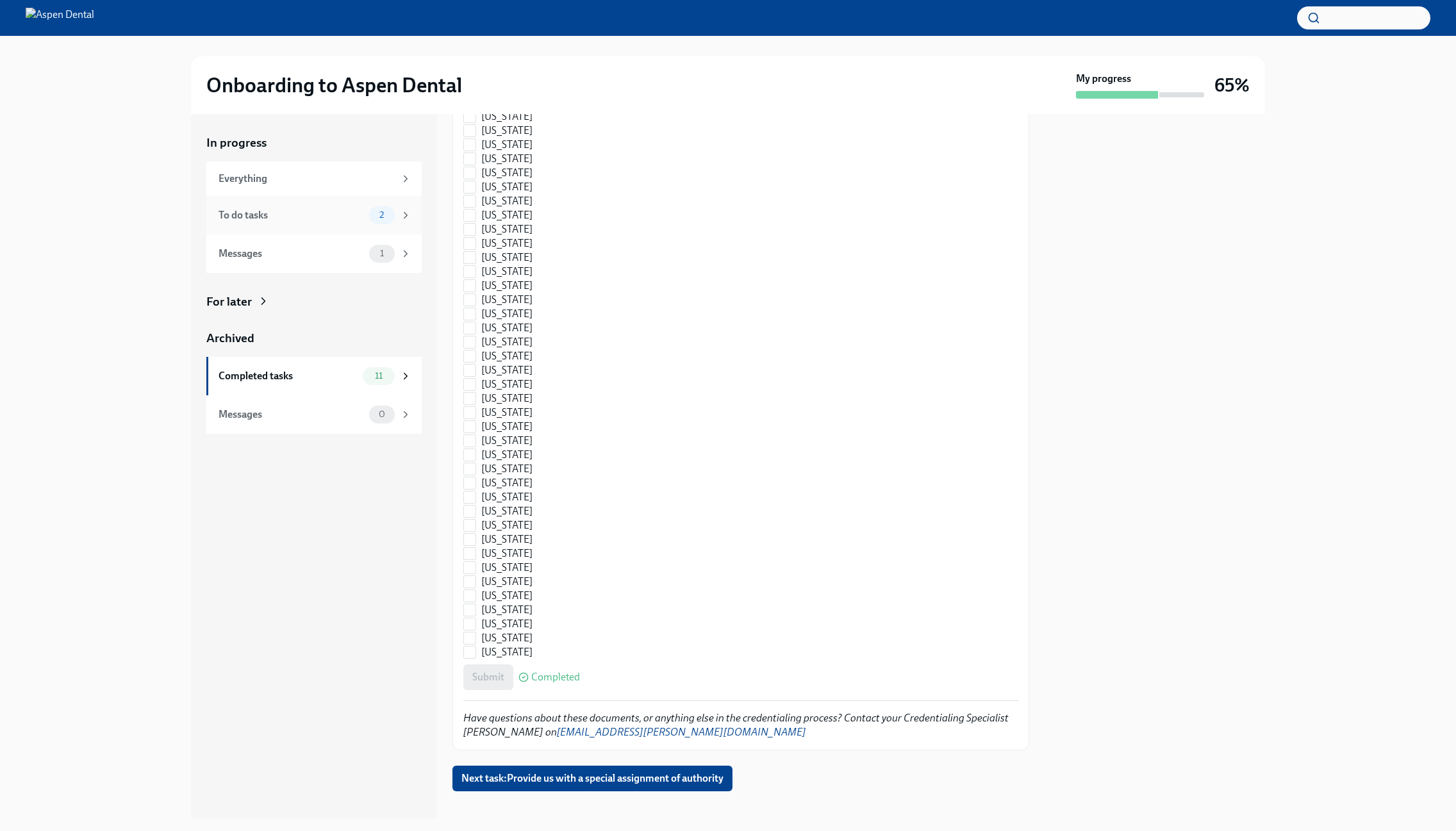
click at [293, 226] on div "To do tasks 2" at bounding box center [314, 215] width 215 height 38
